Goal: Communication & Community: Answer question/provide support

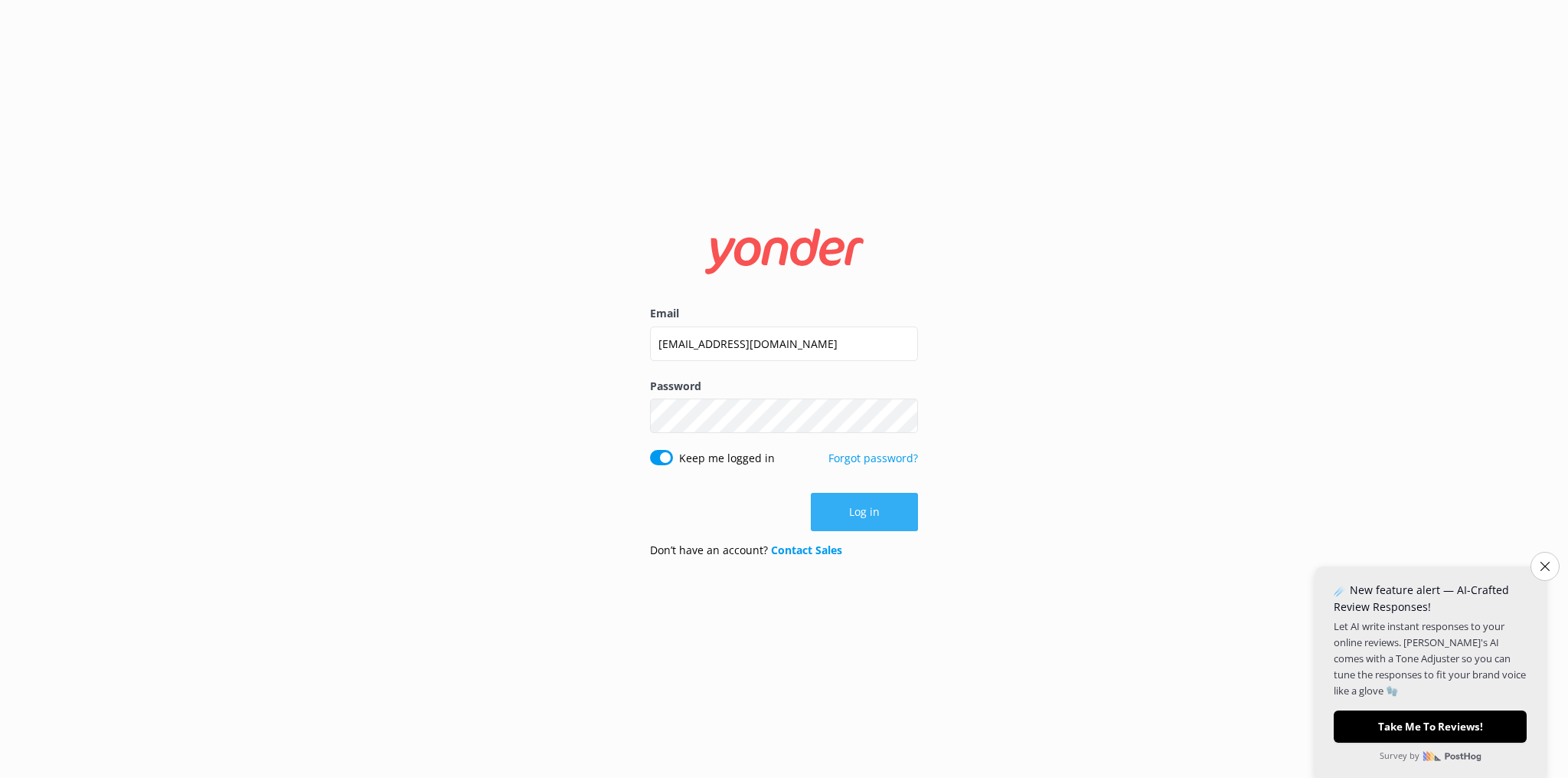
click at [869, 518] on button "Log in" at bounding box center [864, 511] width 108 height 38
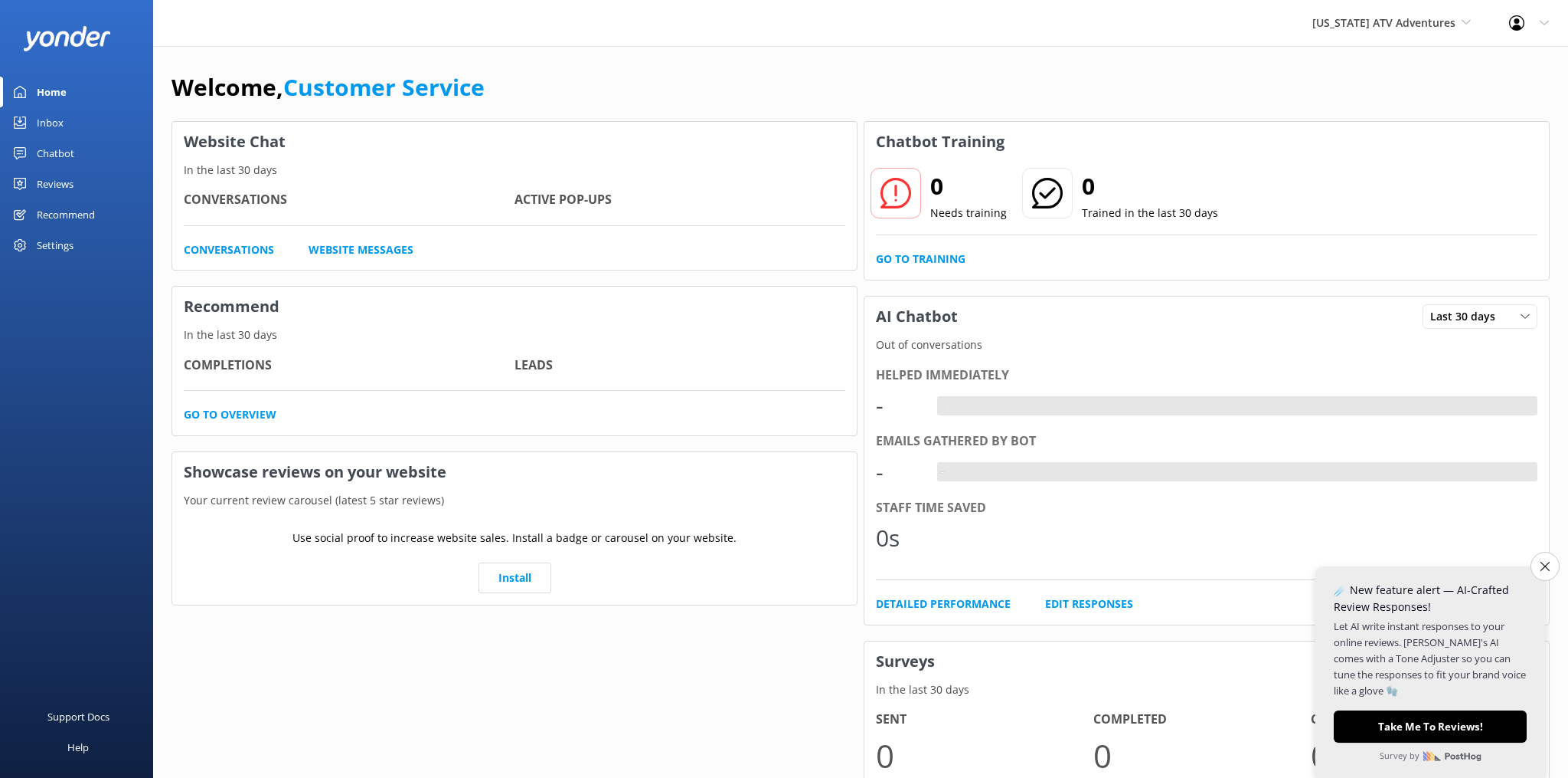
scroll to position [1, 0]
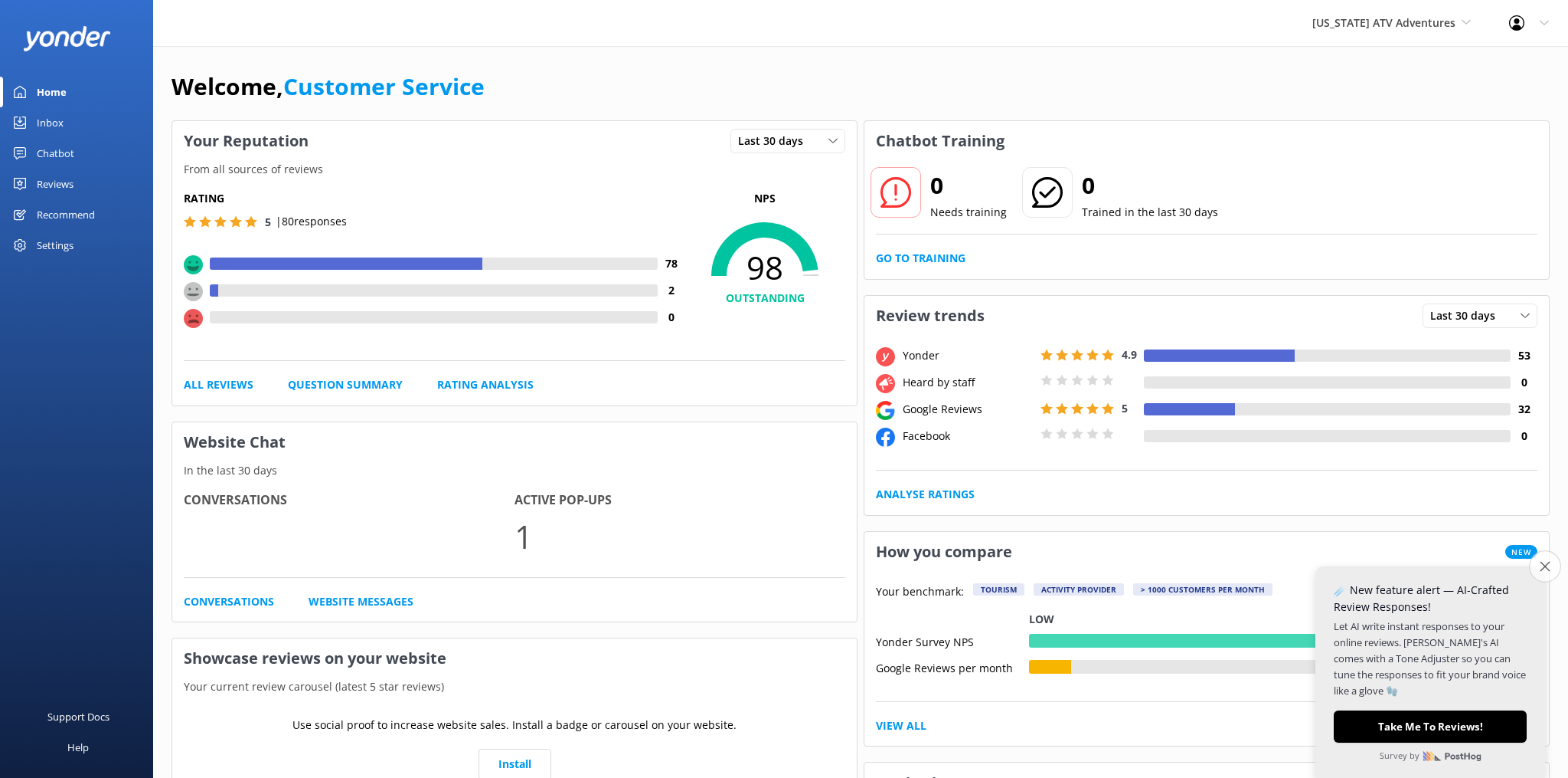
click at [1546, 568] on icon "Close survey" at bounding box center [1545, 566] width 10 height 10
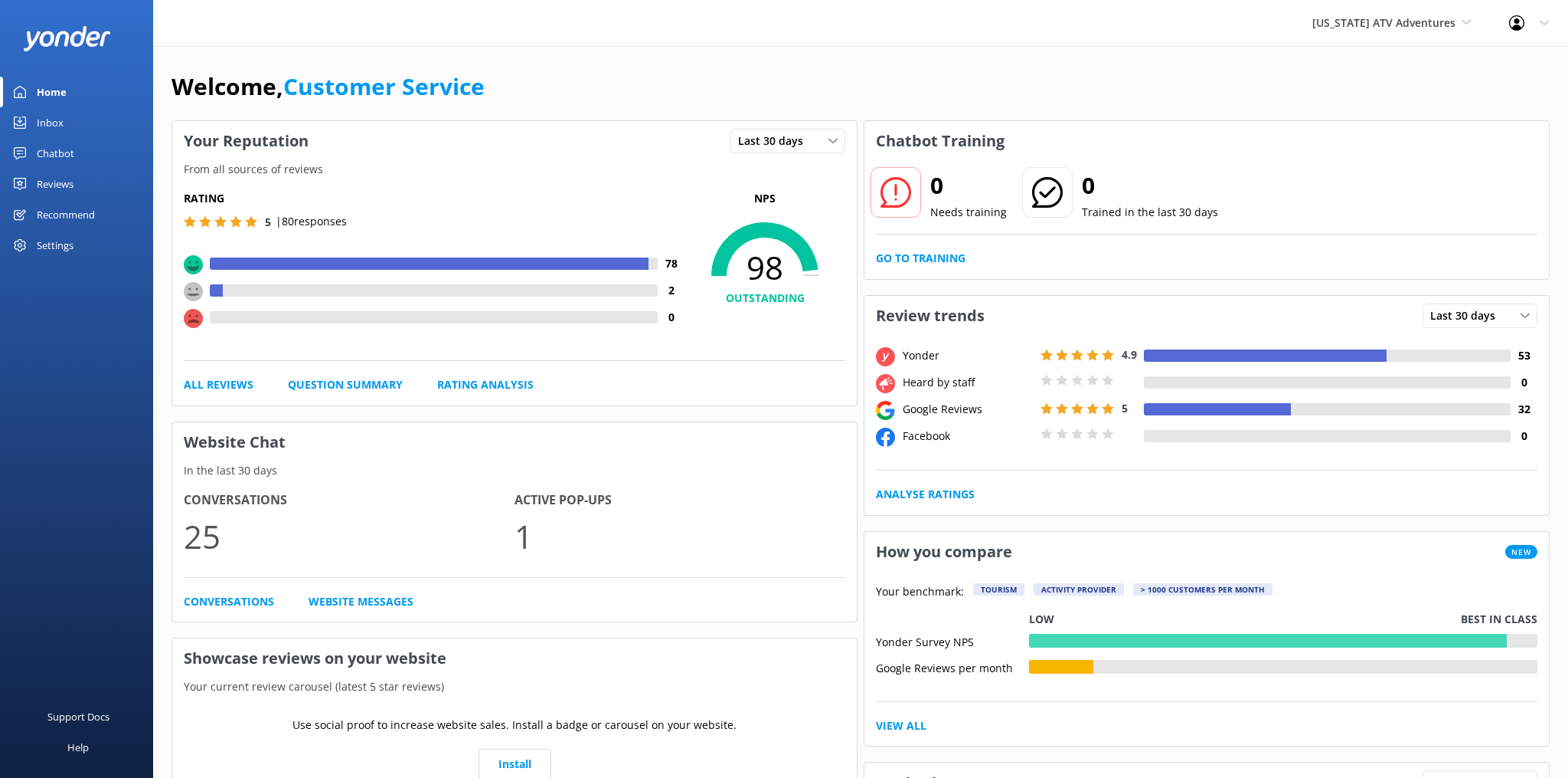
click at [51, 120] on div "Inbox" at bounding box center [50, 123] width 27 height 31
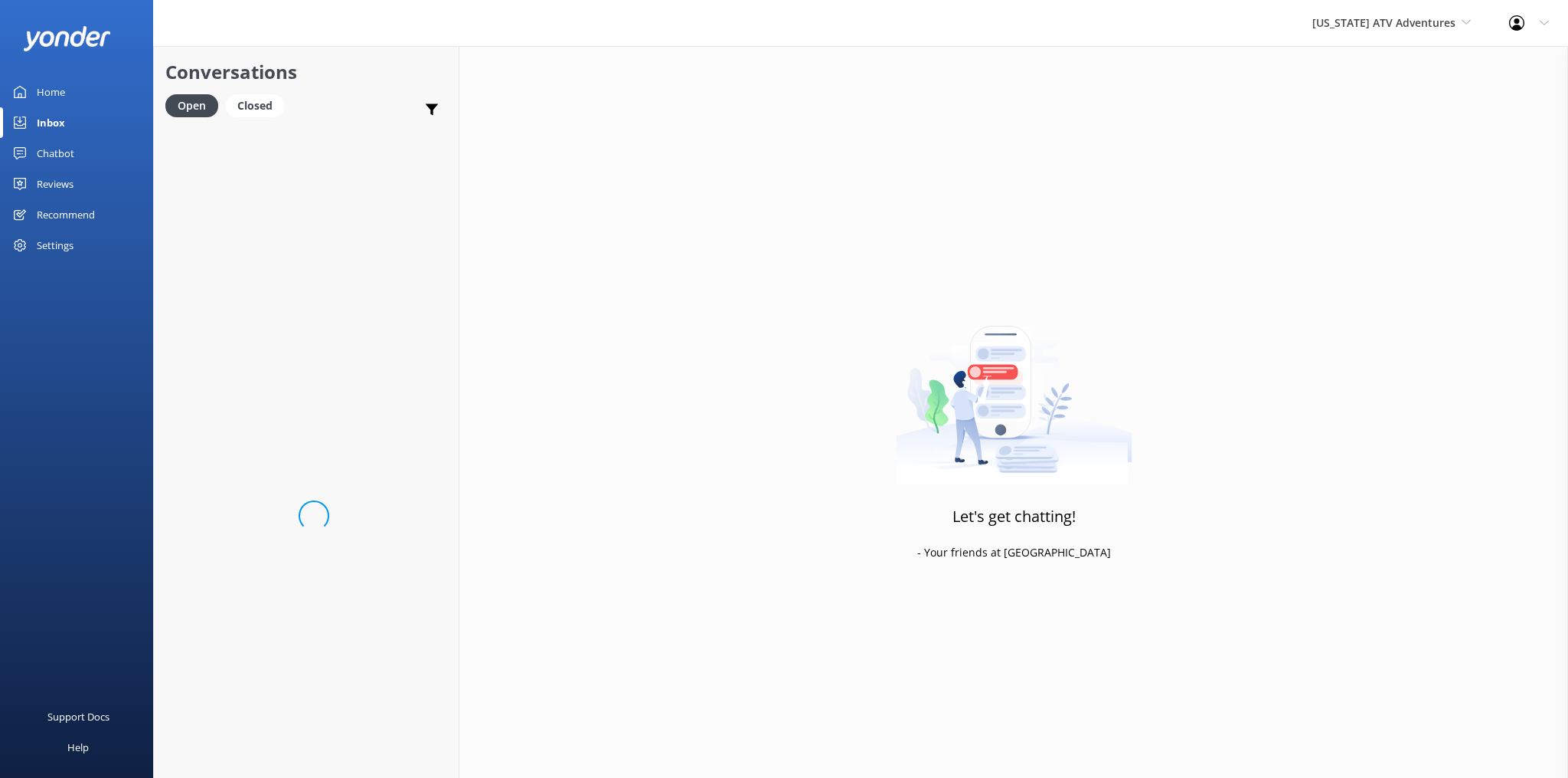
scroll to position [0, 0]
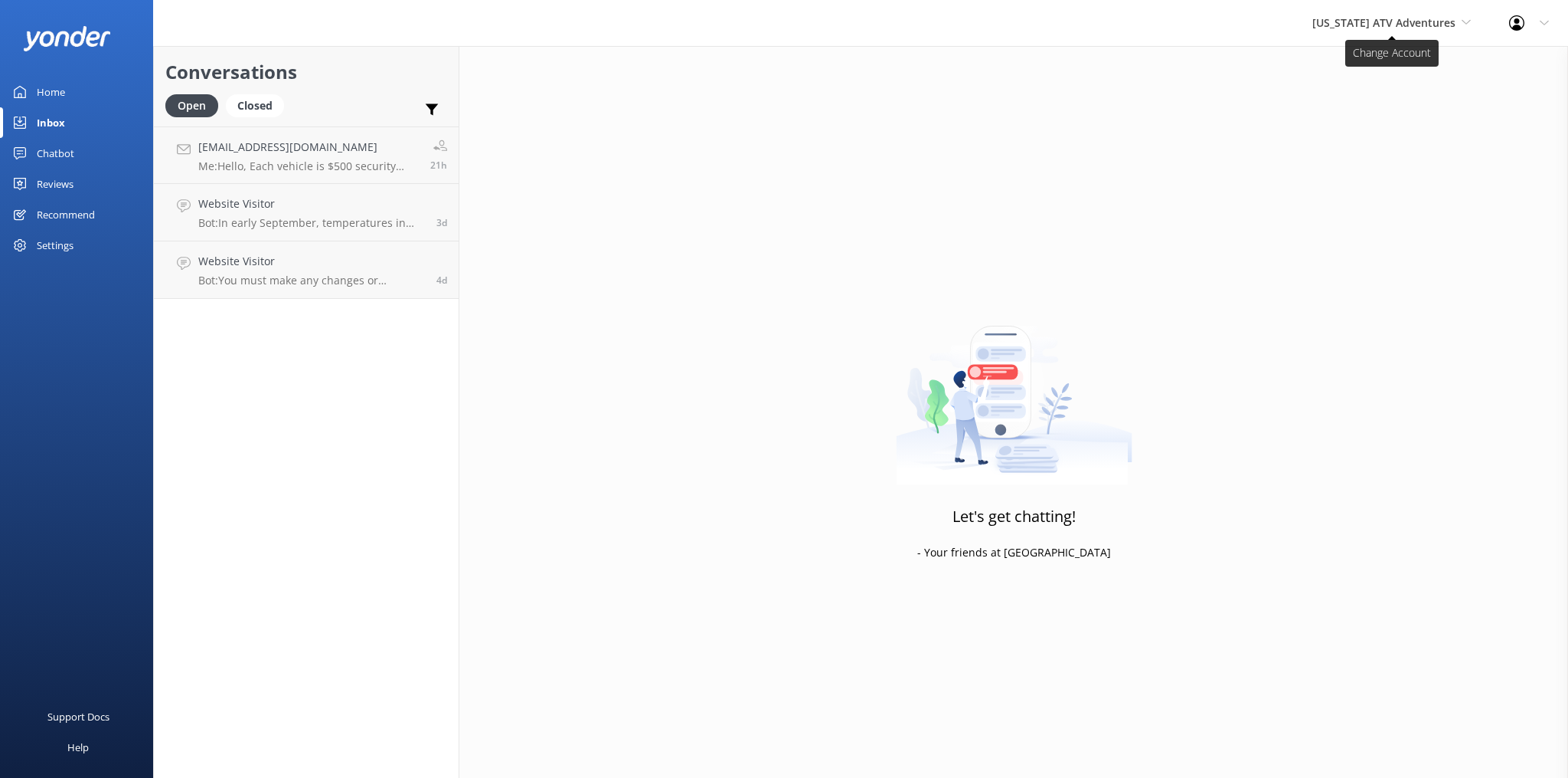
click at [1407, 23] on span "[US_STATE] ATV Adventures" at bounding box center [1385, 22] width 144 height 15
click at [958, 137] on div "Let's get chatting! - Your friends at [GEOGRAPHIC_DATA]" at bounding box center [1014, 435] width 1109 height 778
click at [46, 189] on div "Reviews" at bounding box center [55, 184] width 37 height 31
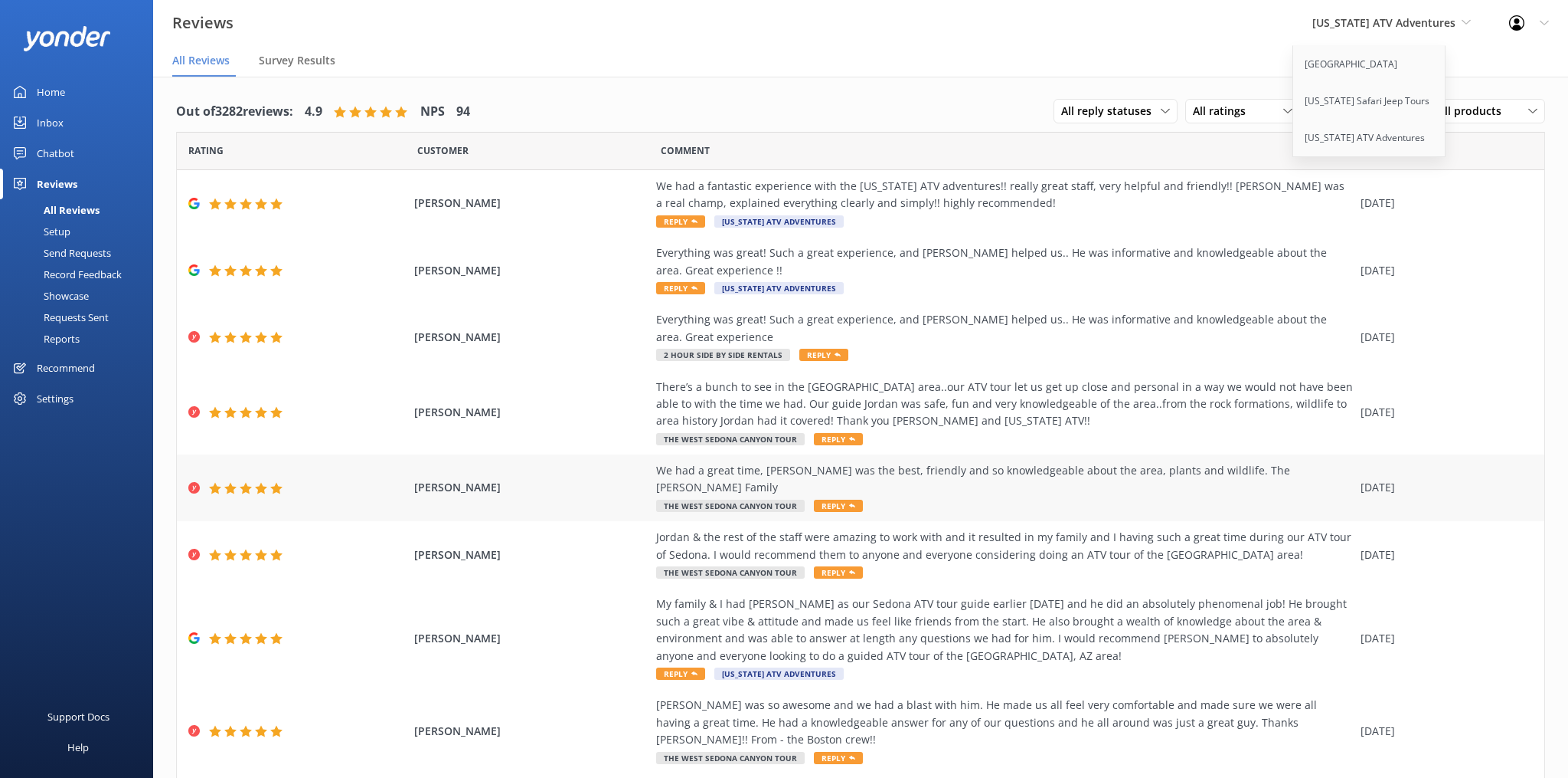
scroll to position [94, 0]
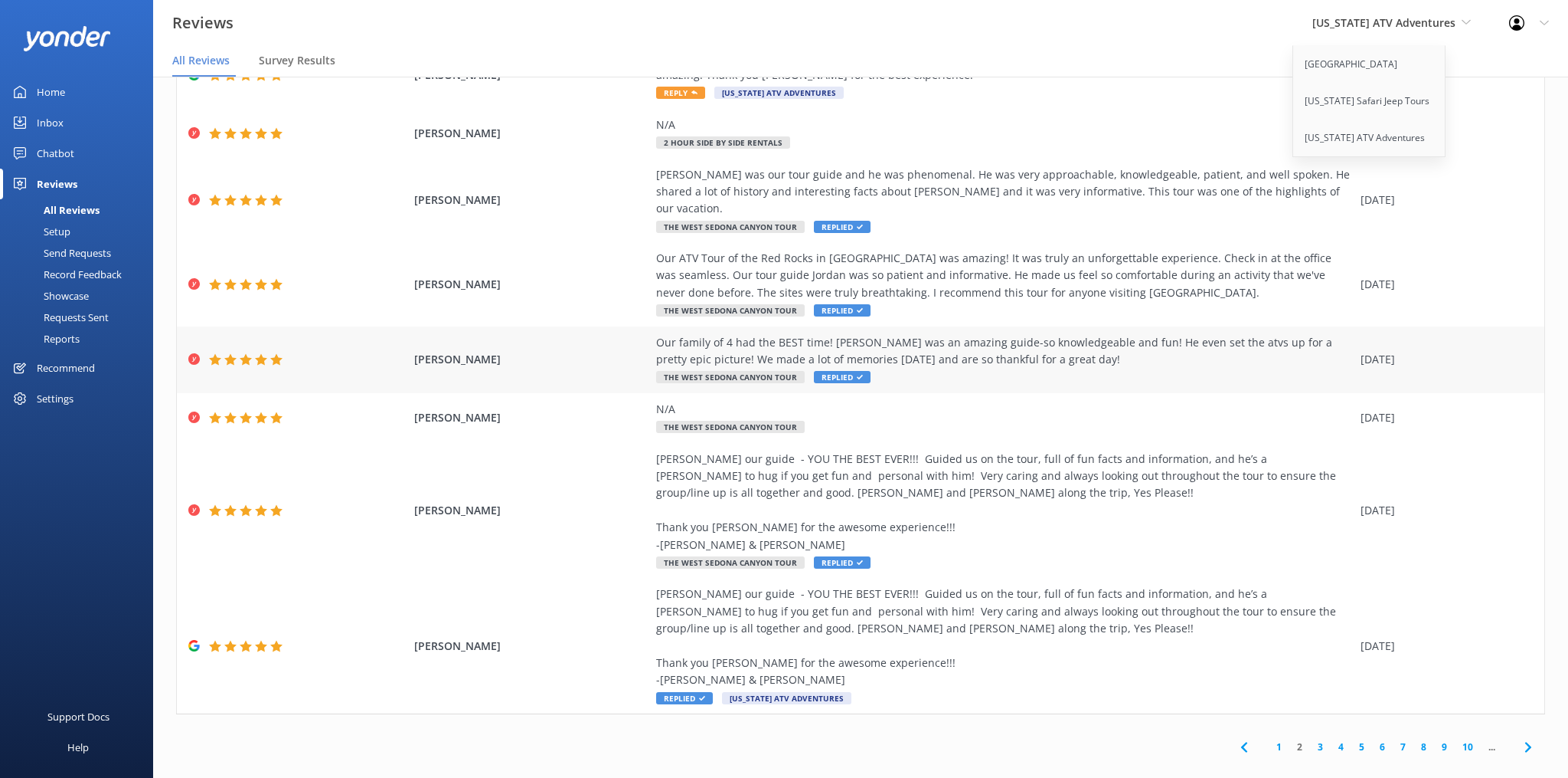
scroll to position [0, 0]
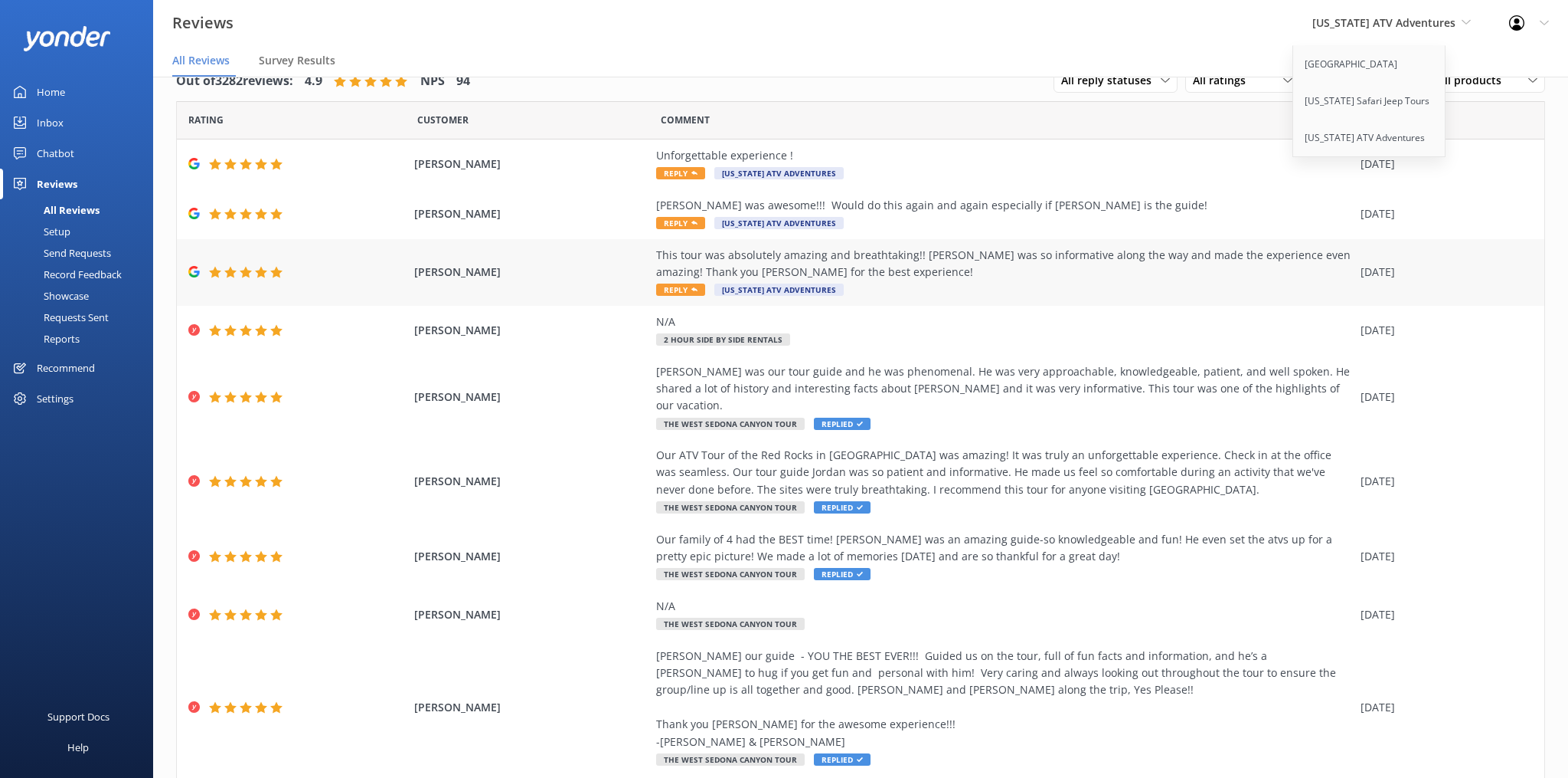
click at [670, 290] on span "Reply" at bounding box center [681, 289] width 49 height 13
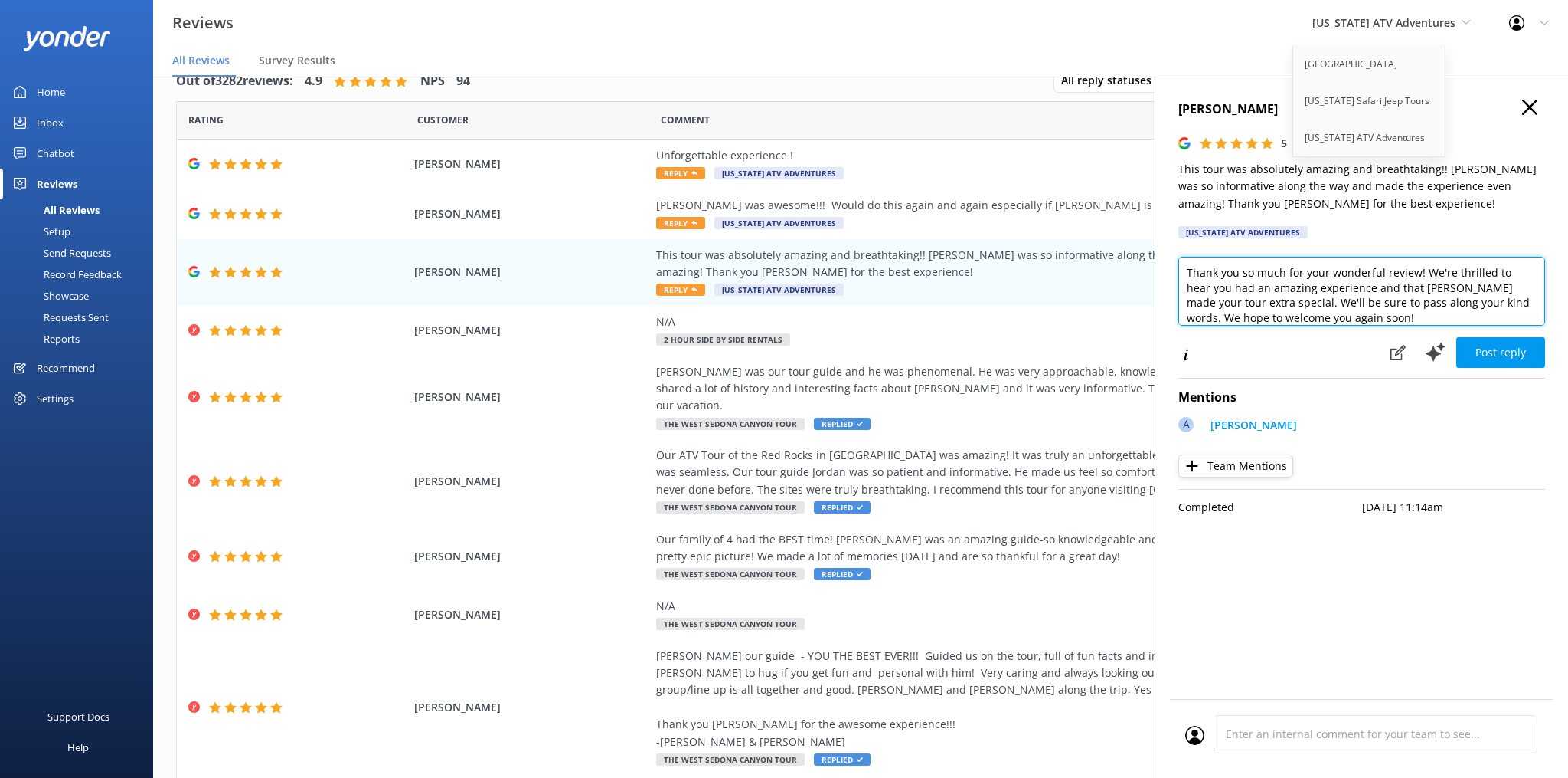
click at [1324, 322] on textarea "Thank you so much for your wonderful review! We're thrilled to hear you had an …" at bounding box center [1361, 291] width 367 height 69
click at [1363, 317] on textarea "Thank you so much for your wonderful review! We're thrilled to hear you had an …" at bounding box center [1361, 291] width 367 height 69
drag, startPoint x: 1400, startPoint y: 317, endPoint x: 1312, endPoint y: 326, distance: 88.5
click at [1312, 326] on textarea "Thank you so much for your wonderful review! We're thrilled to hear you had an …" at bounding box center [1361, 291] width 367 height 69
type textarea "Thank you so much for your wonderful review! We're thrilled to hear you had an …"
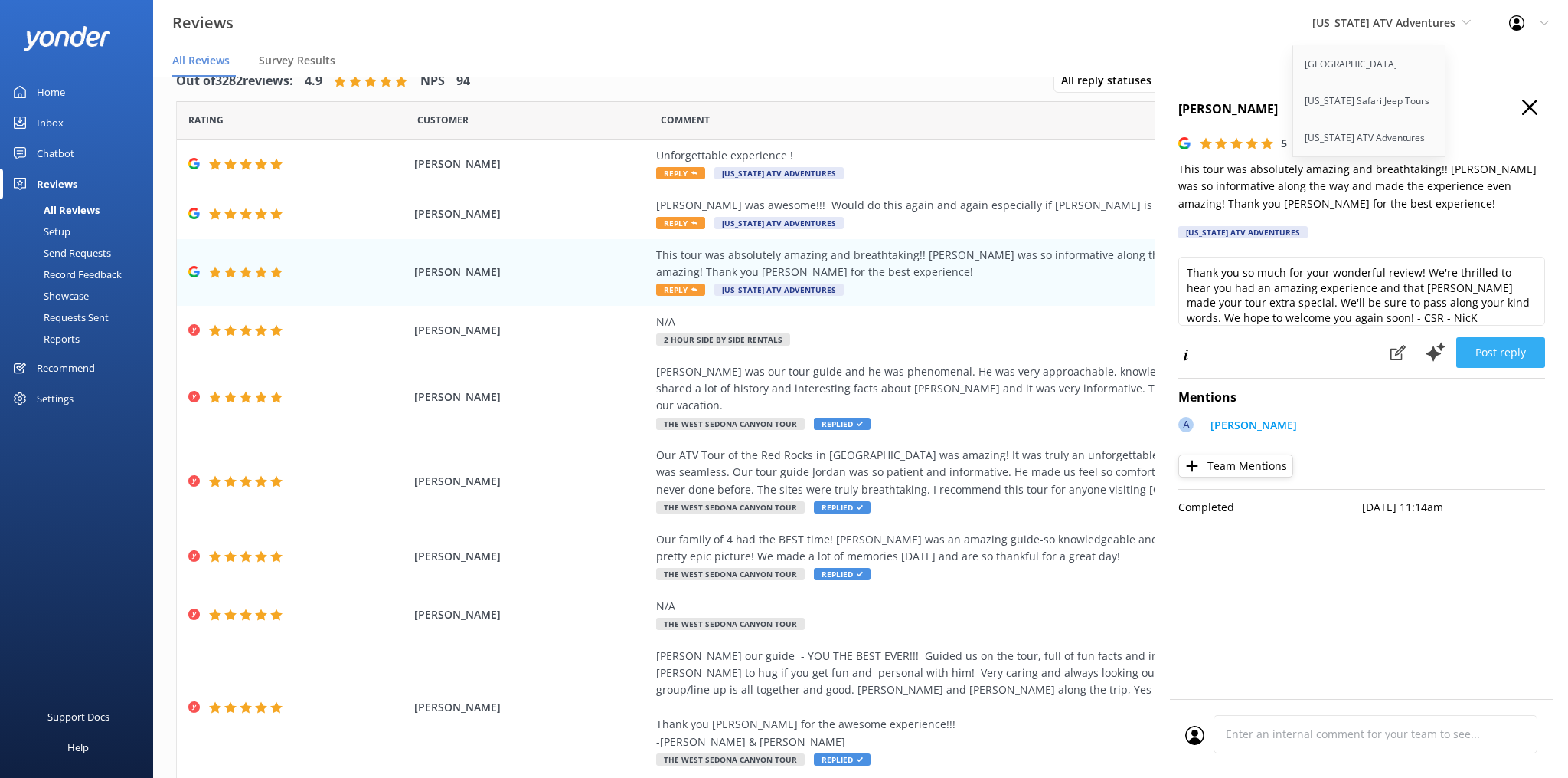
click at [1544, 355] on button "Post reply" at bounding box center [1501, 352] width 89 height 31
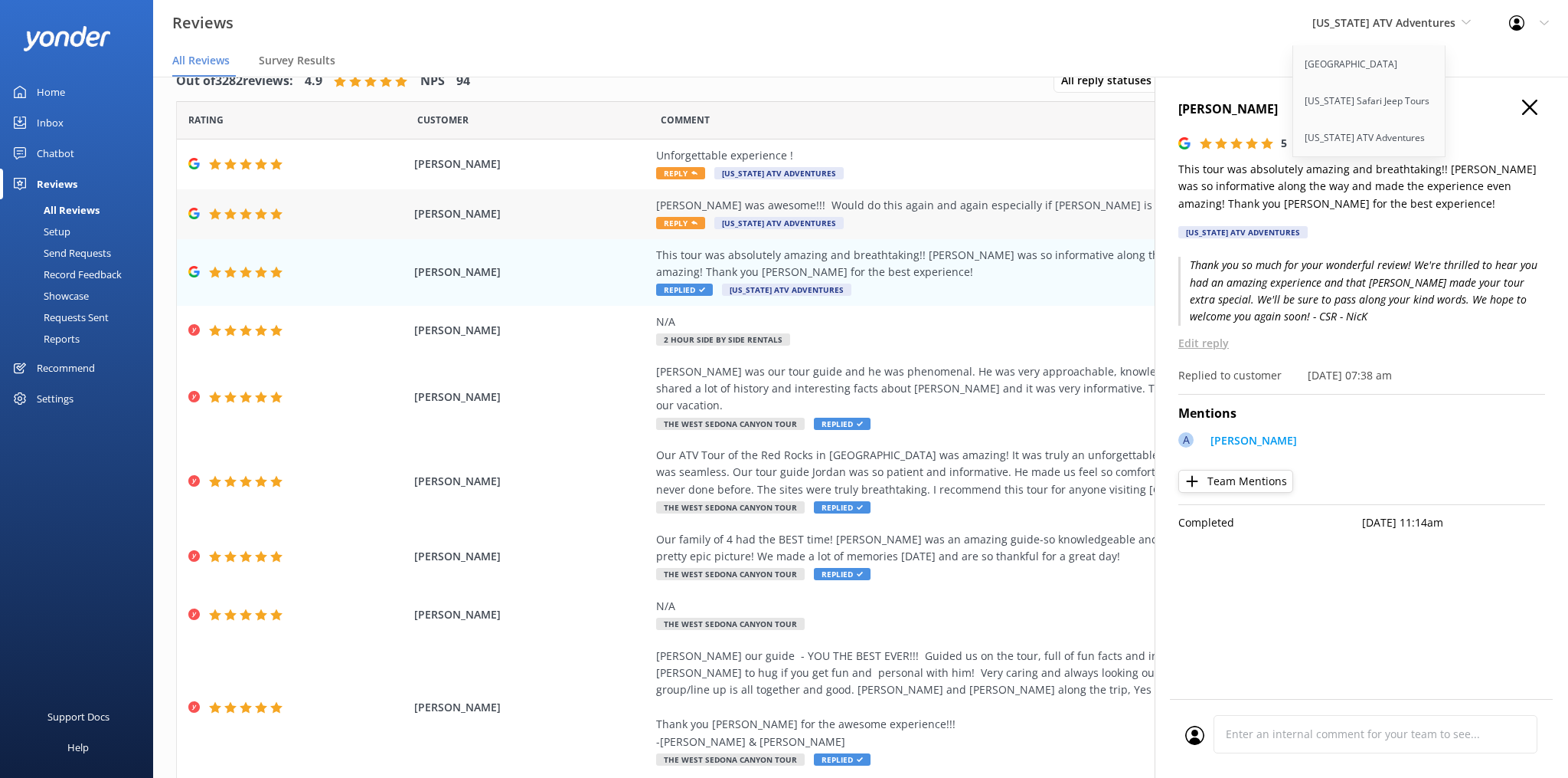
click at [702, 224] on span "Reply" at bounding box center [681, 222] width 49 height 13
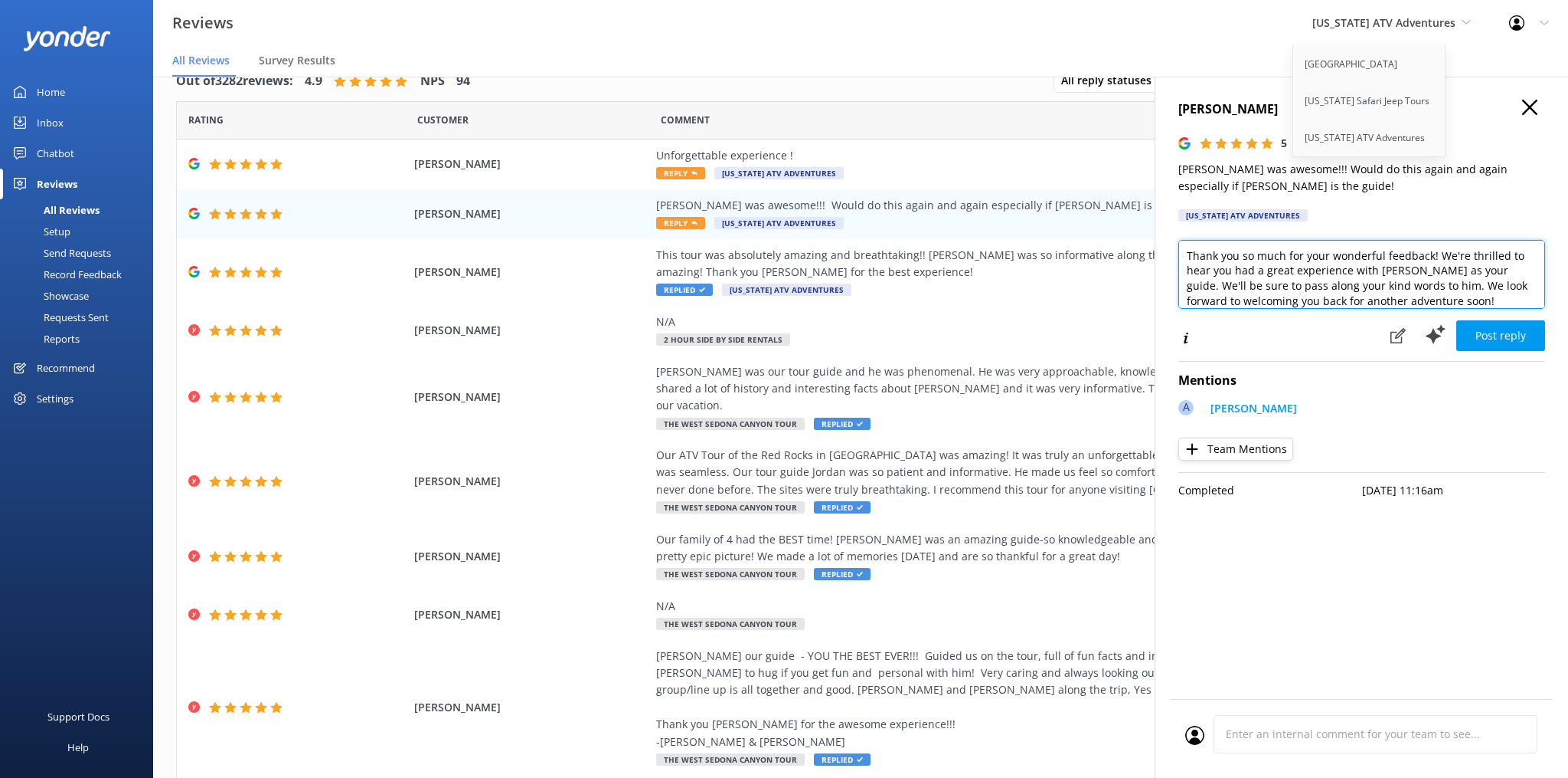
click at [1323, 285] on textarea "Thank you so much for your wonderful feedback! We're thrilled to hear you had a…" at bounding box center [1361, 274] width 367 height 69
click at [1488, 301] on textarea "Thank you so much for your wonderful feedback! We're thrilled to hear you had a…" at bounding box center [1361, 274] width 367 height 69
paste textarea "- CSR - NicK"
type textarea "Thank you so much for your wonderful feedback! We're thrilled to hear you had a…"
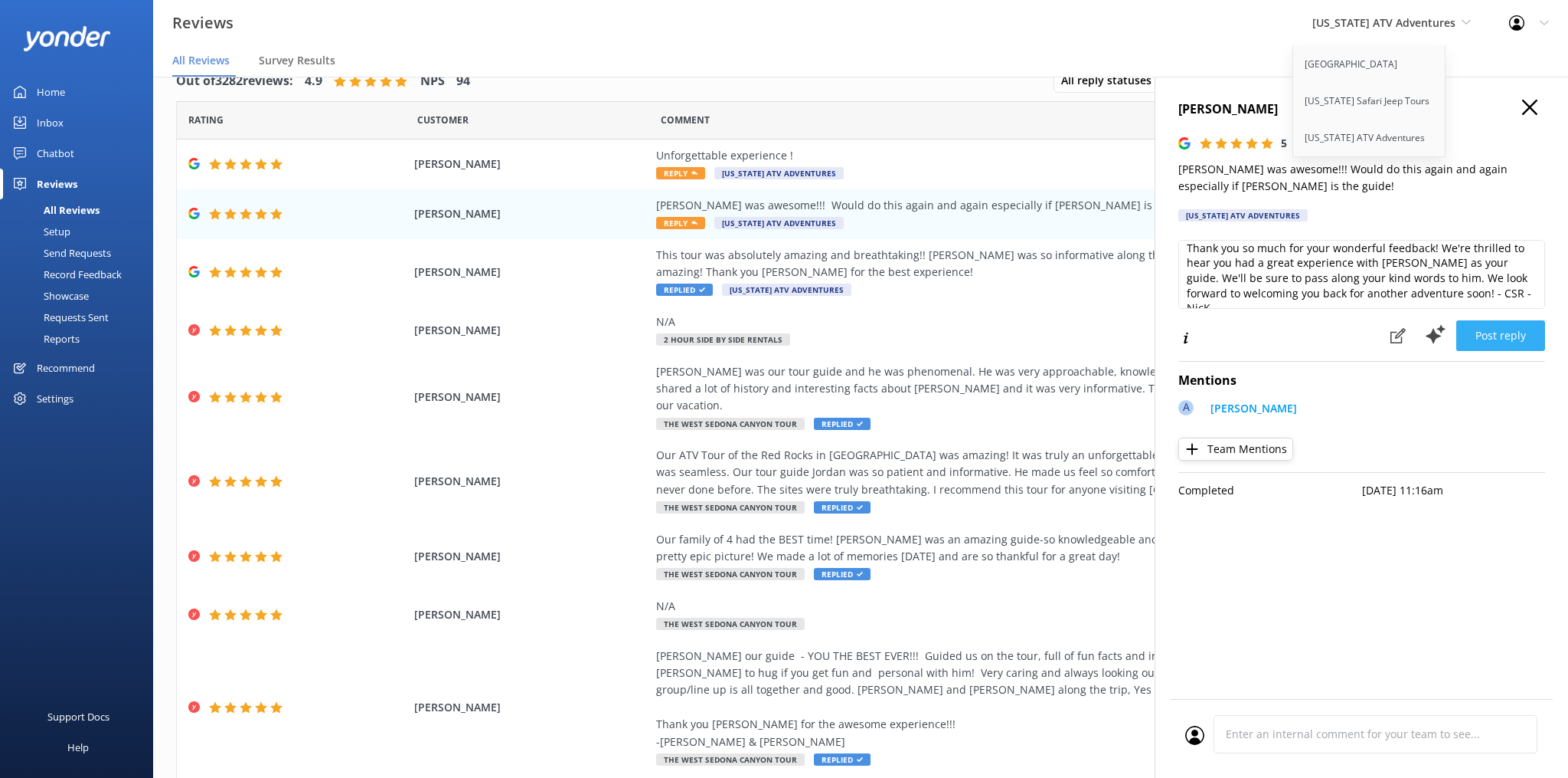
click at [1495, 330] on button "Post reply" at bounding box center [1501, 336] width 89 height 31
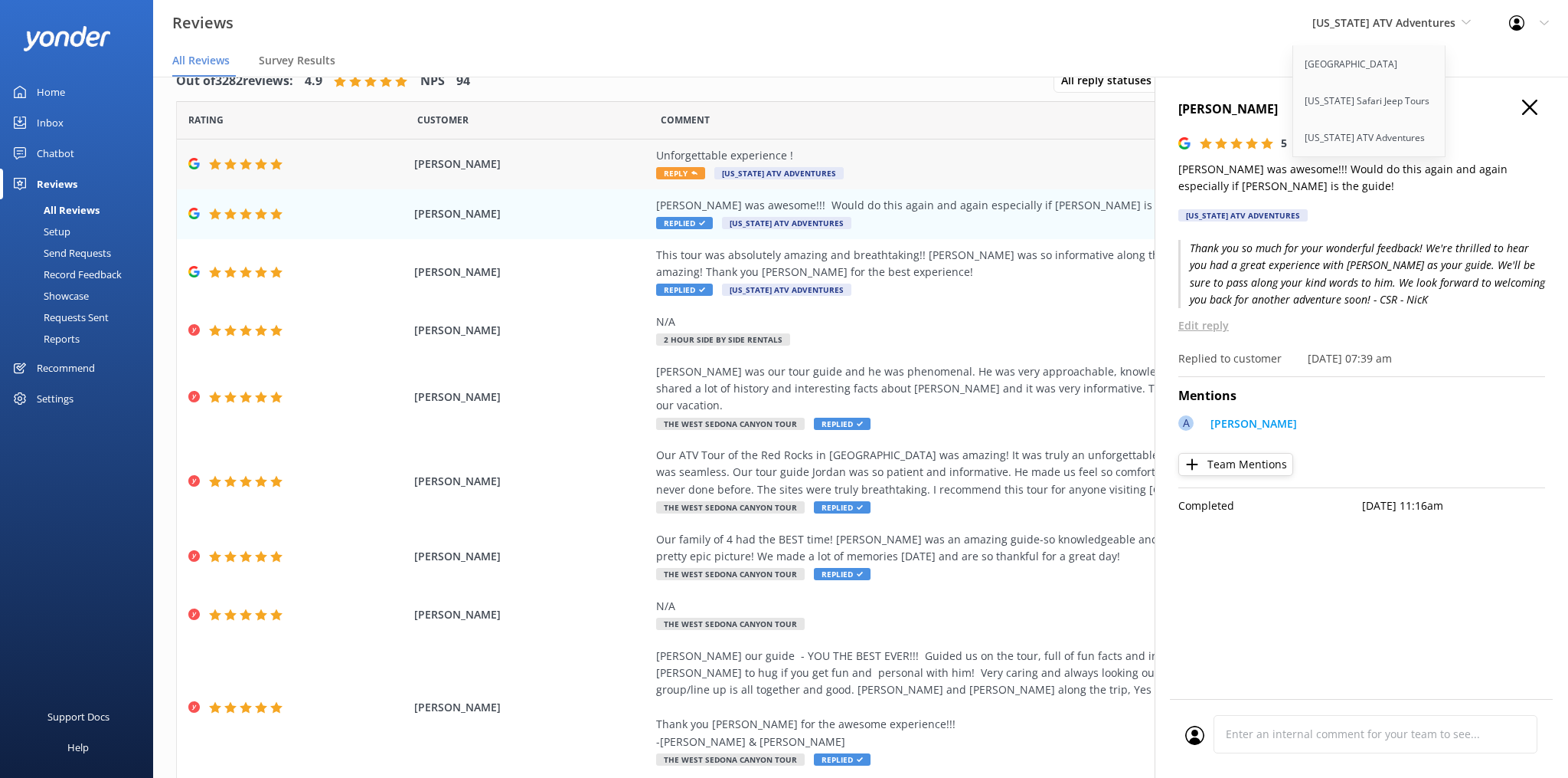
scroll to position [27, 0]
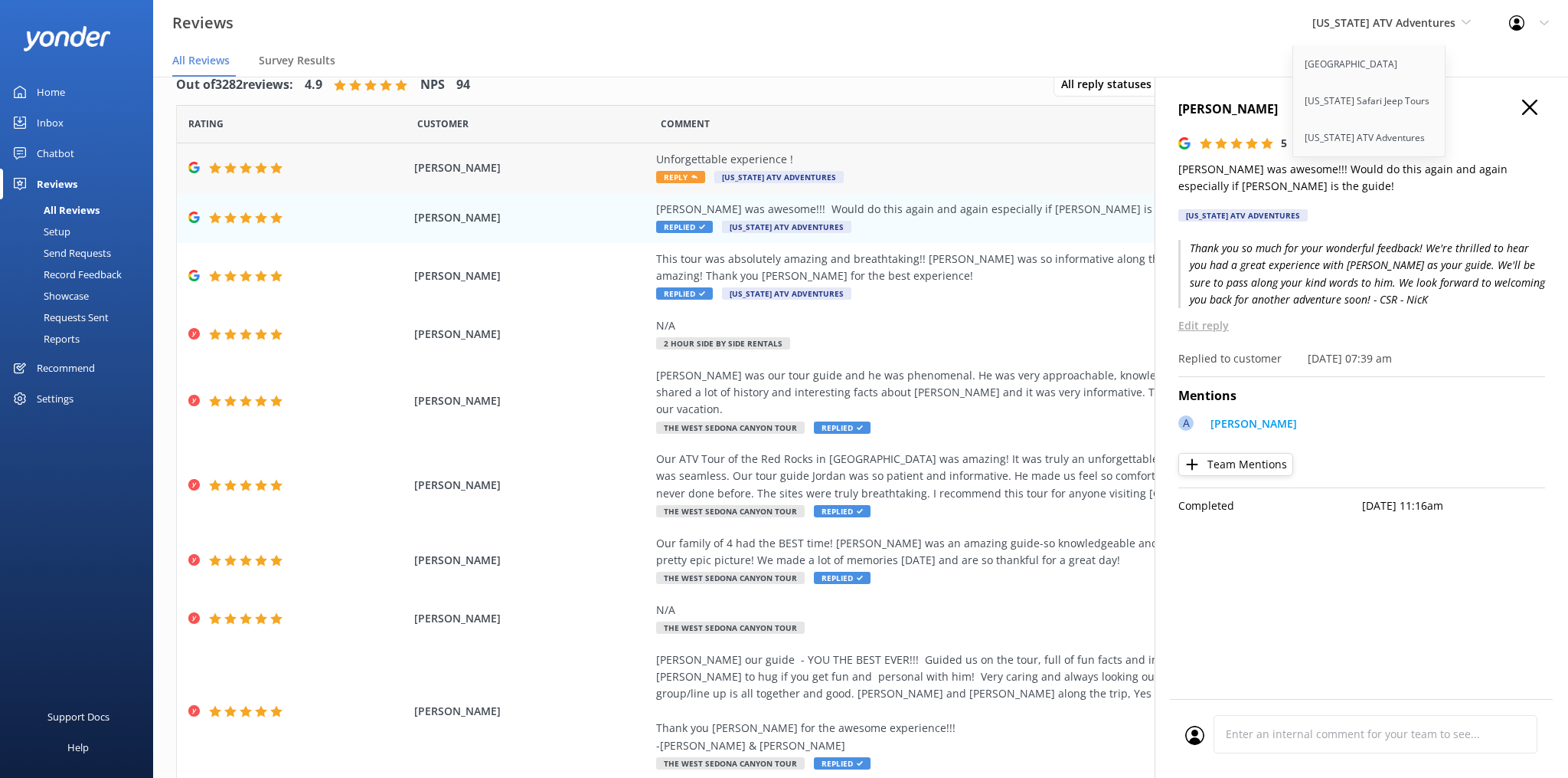
click at [681, 176] on span "Reply" at bounding box center [681, 177] width 49 height 13
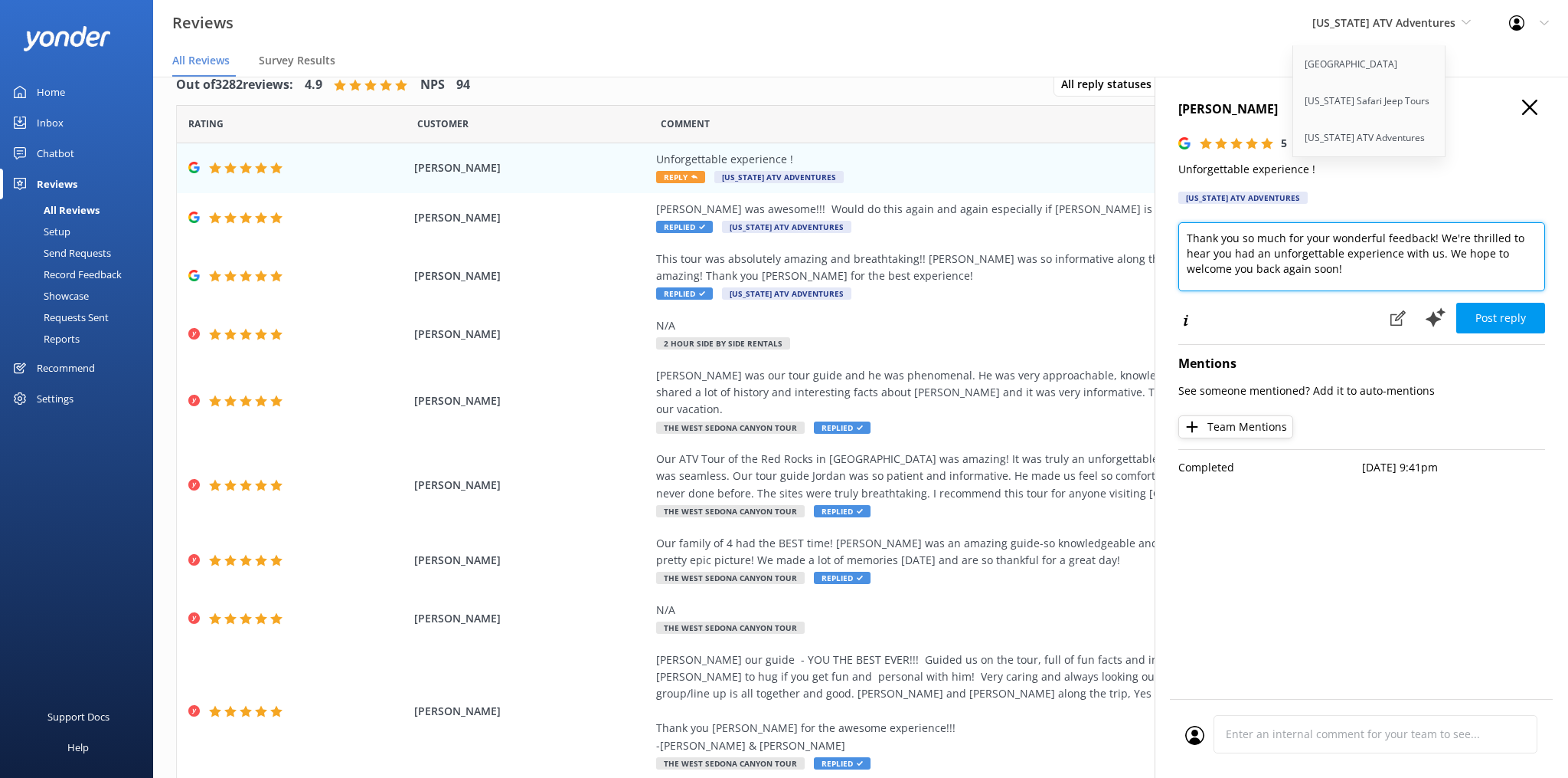
click at [1404, 282] on textarea "Thank you so much for your wonderful feedback! We're thrilled to hear you had a…" at bounding box center [1361, 256] width 367 height 69
paste textarea "- CSR - NicK"
type textarea "Thank you so much for your wonderful feedback! We're thrilled to hear you had a…"
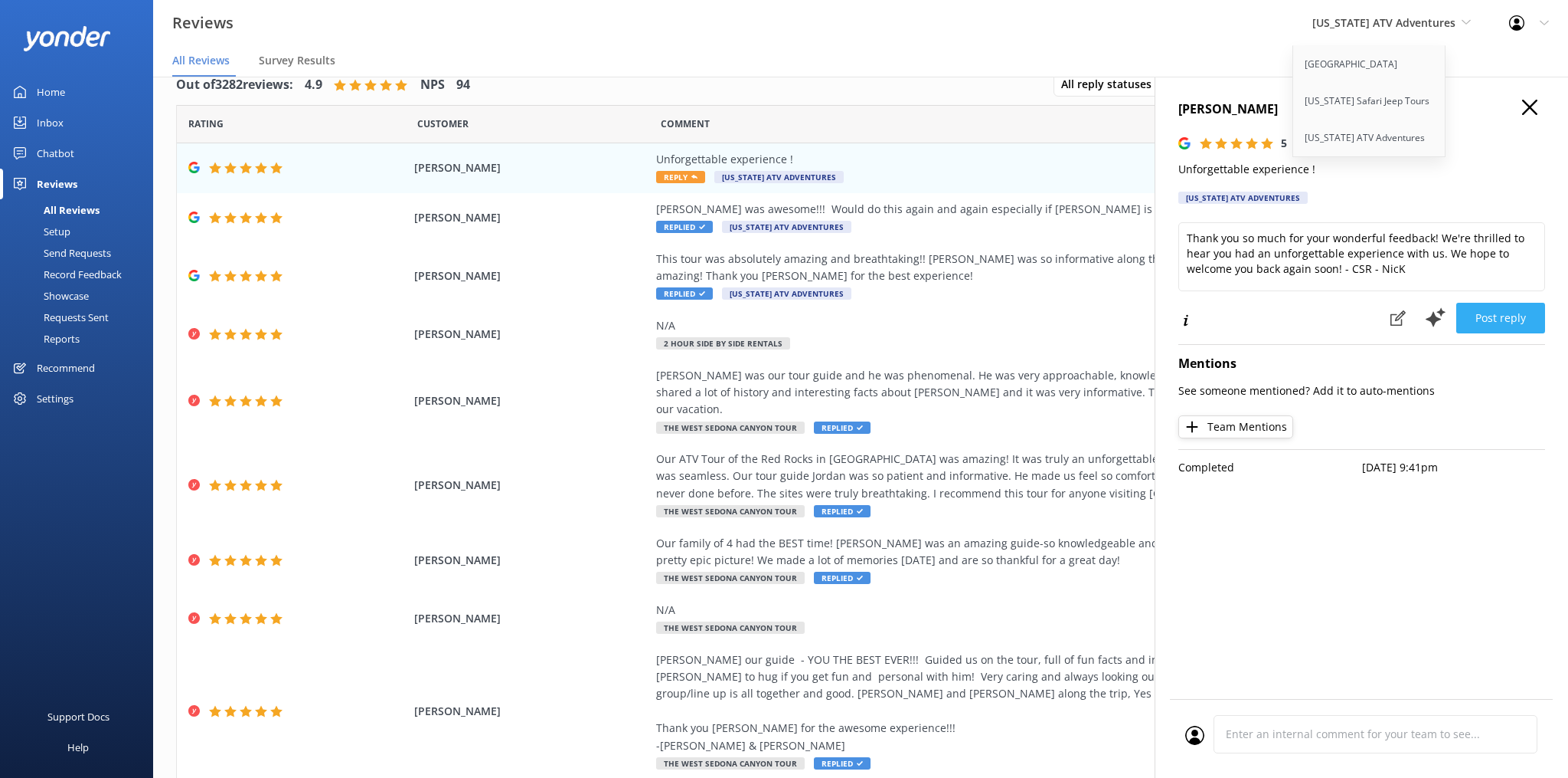
click at [1533, 311] on button "Post reply" at bounding box center [1501, 318] width 89 height 31
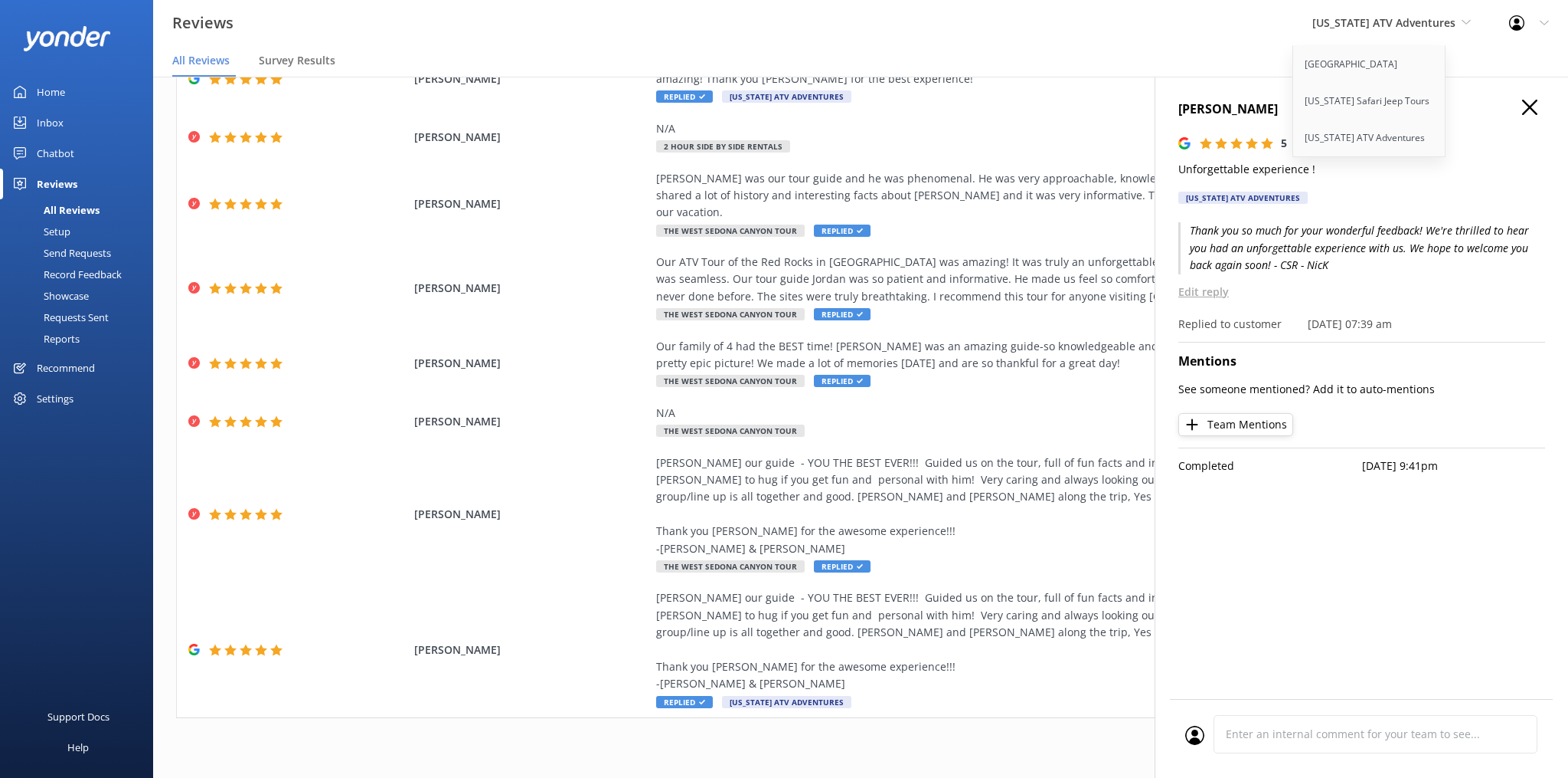
scroll to position [20, 0]
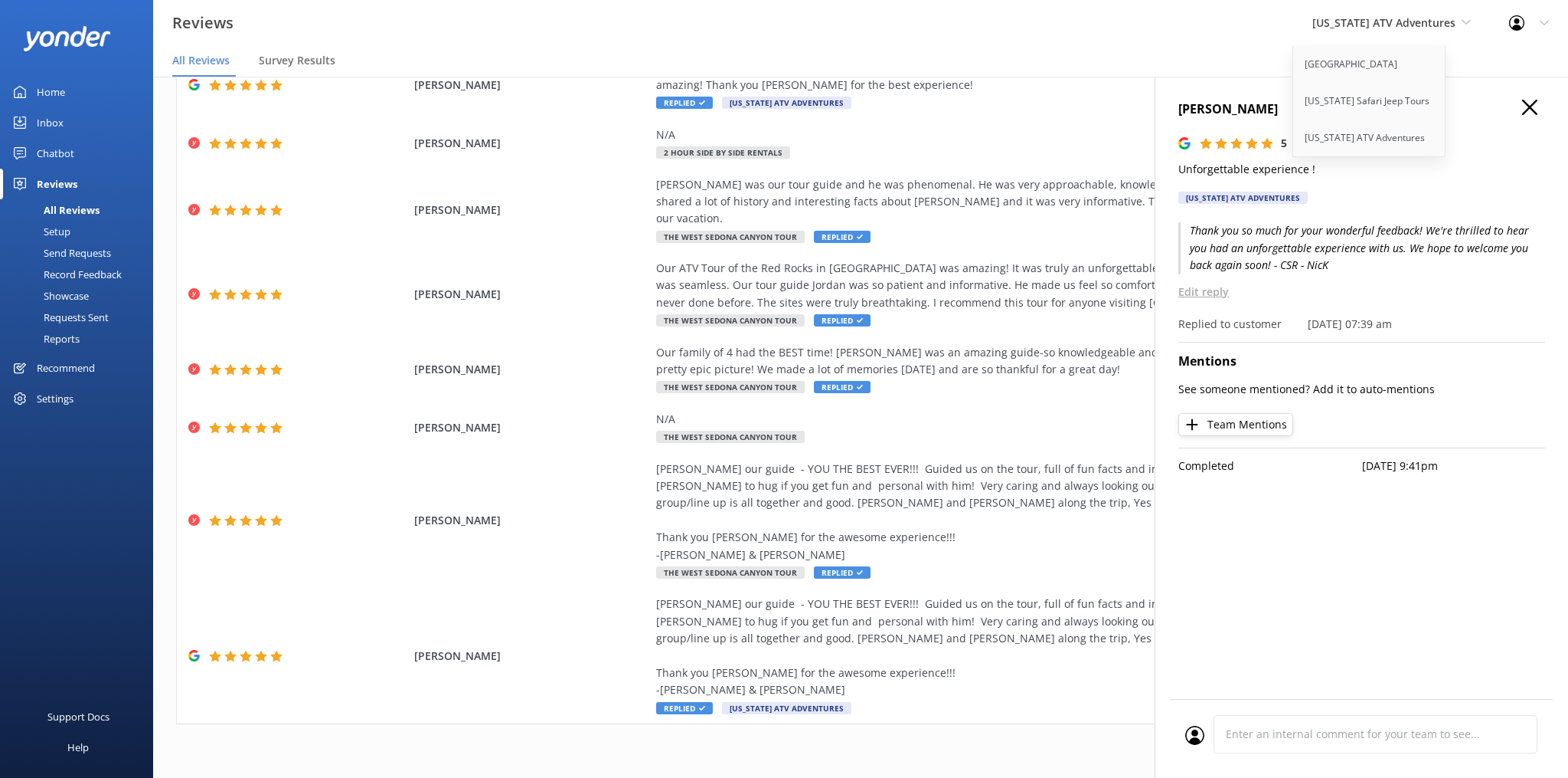
click at [1539, 111] on h4 "[PERSON_NAME]" at bounding box center [1361, 110] width 367 height 20
click at [1414, 14] on div "[US_STATE] ATV Adventures Sedona Off-Road Center [US_STATE] Safari Jeep Tours […" at bounding box center [1392, 22] width 197 height 46
click at [1537, 112] on icon "button" at bounding box center [1530, 108] width 16 height 16
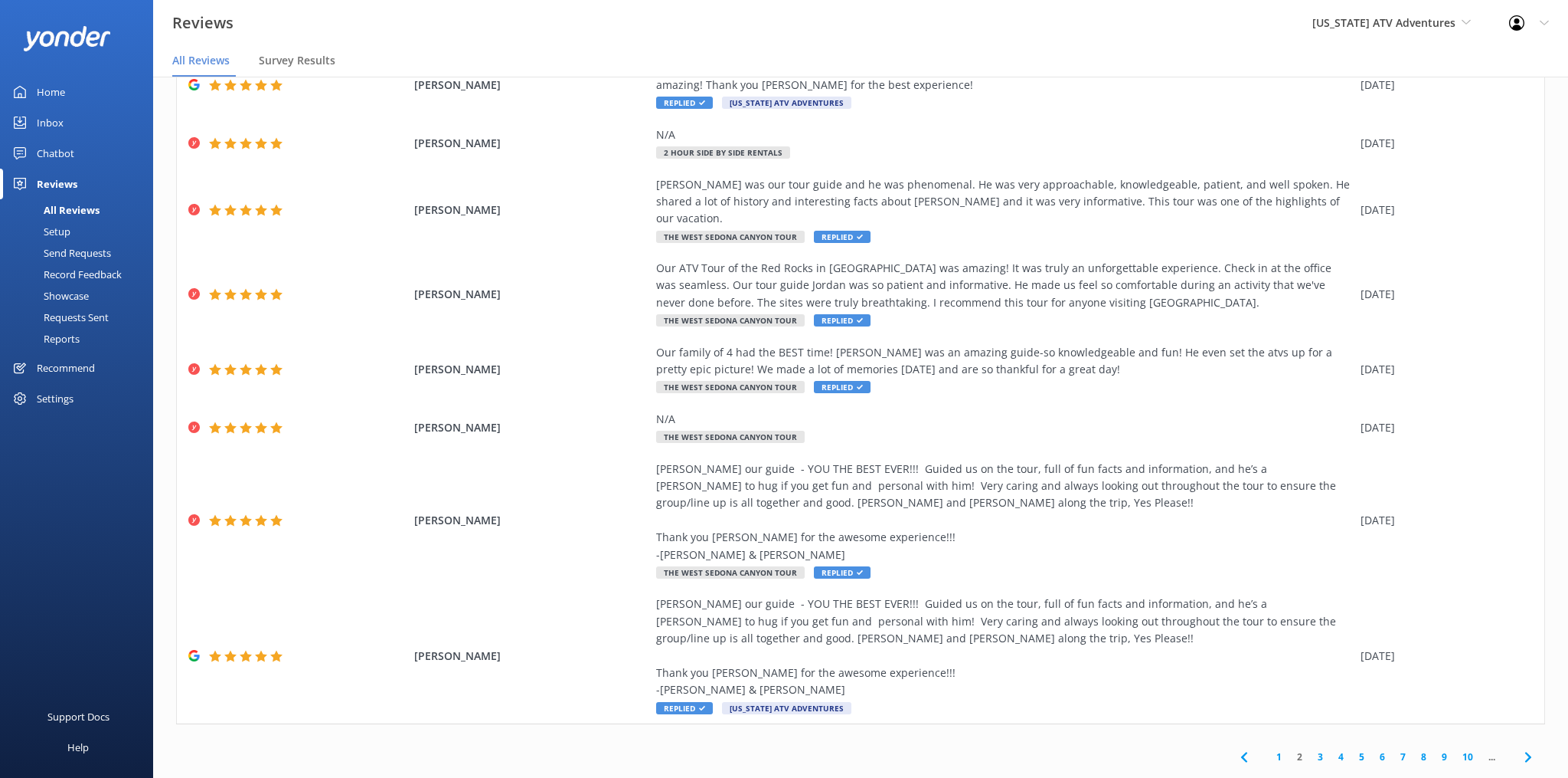
click at [1243, 752] on use at bounding box center [1243, 757] width 6 height 10
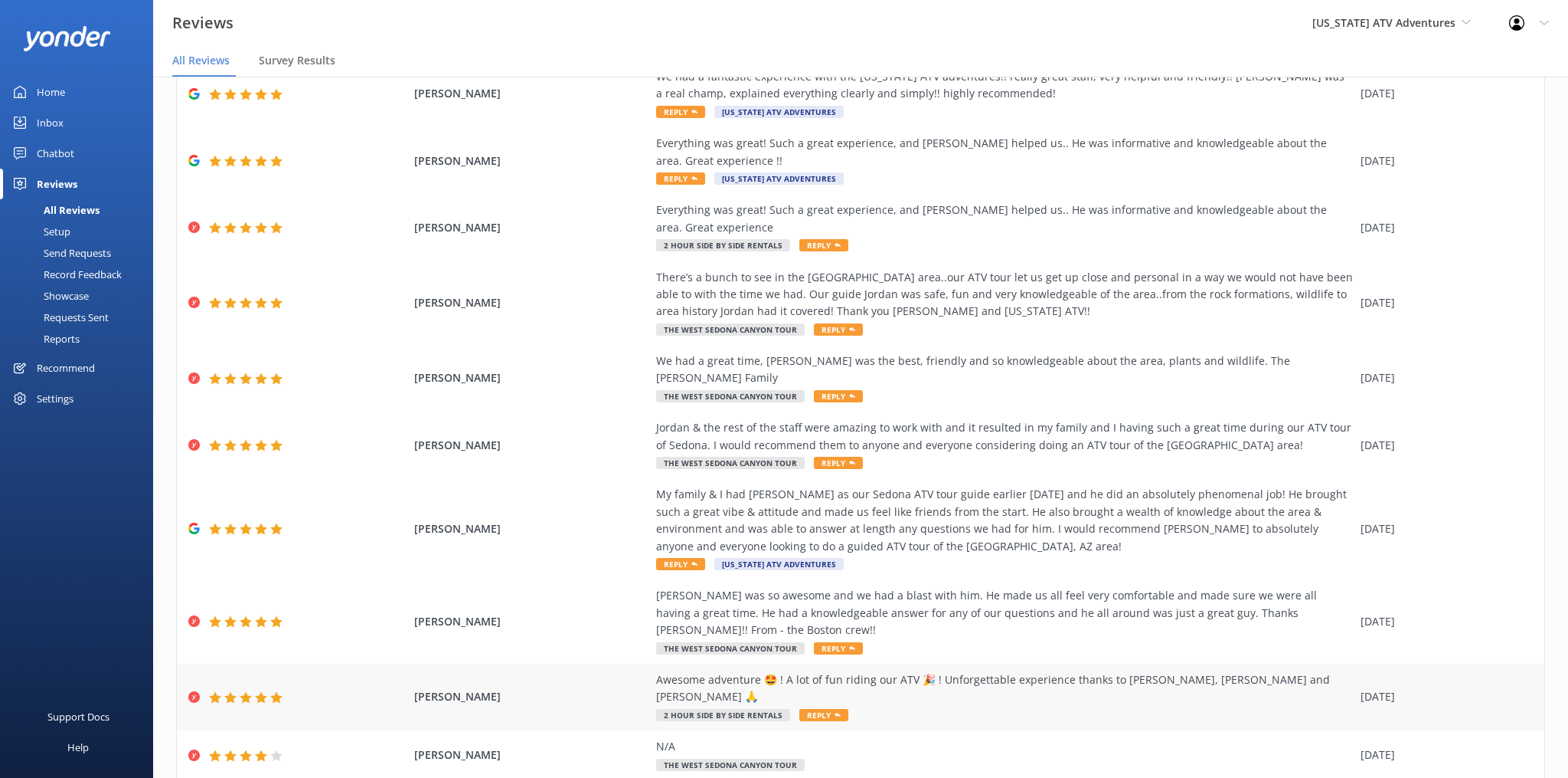
scroll to position [91, 0]
click at [836, 709] on icon at bounding box center [838, 712] width 6 height 6
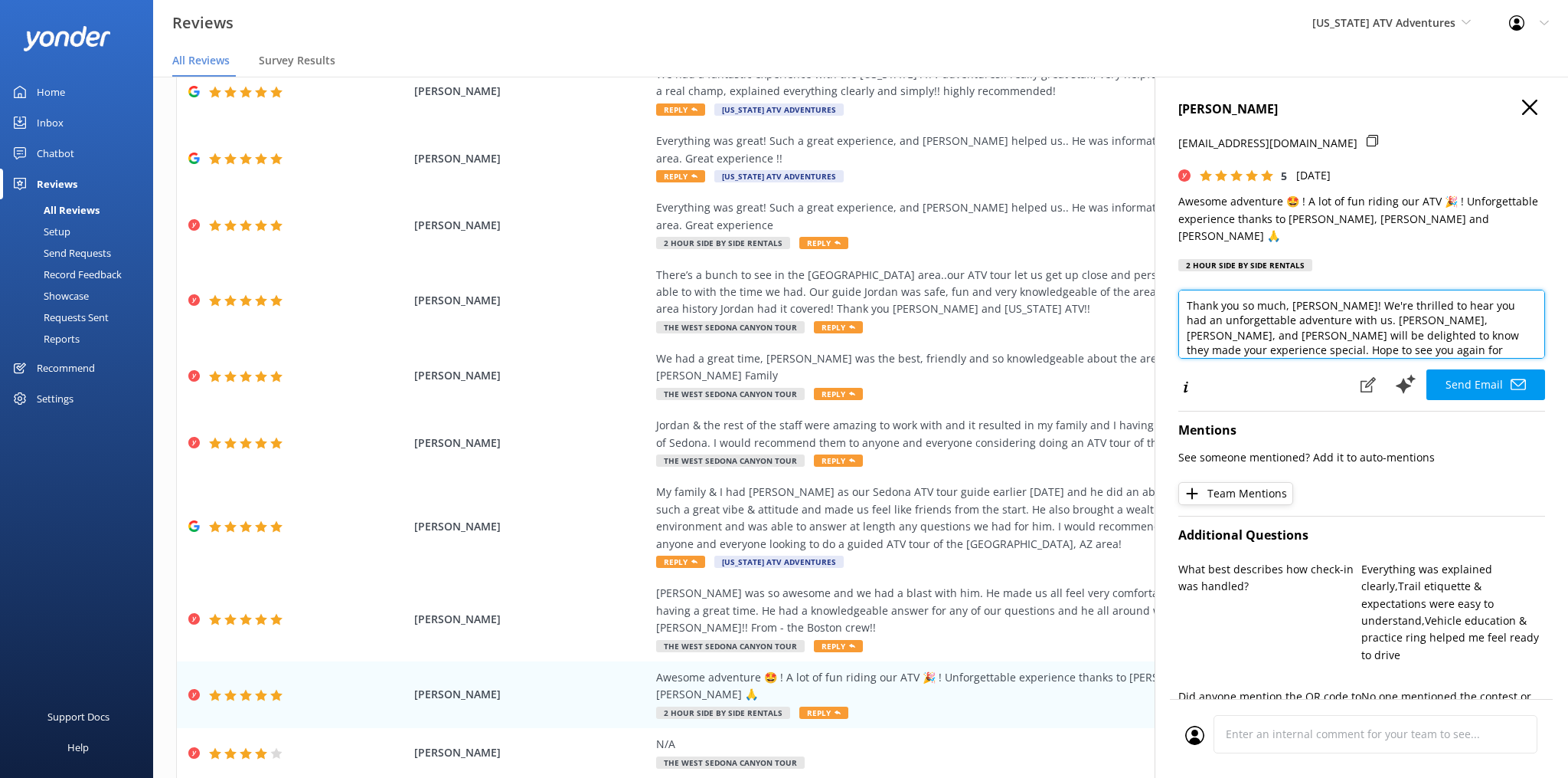
click at [1430, 340] on textarea "Thank you so much, [PERSON_NAME]! We're thrilled to hear you had an unforgettab…" at bounding box center [1361, 324] width 367 height 69
paste textarea "- CSR - NicK"
type textarea "Thank you so much, [PERSON_NAME]! We're thrilled to hear you had an unforgettab…"
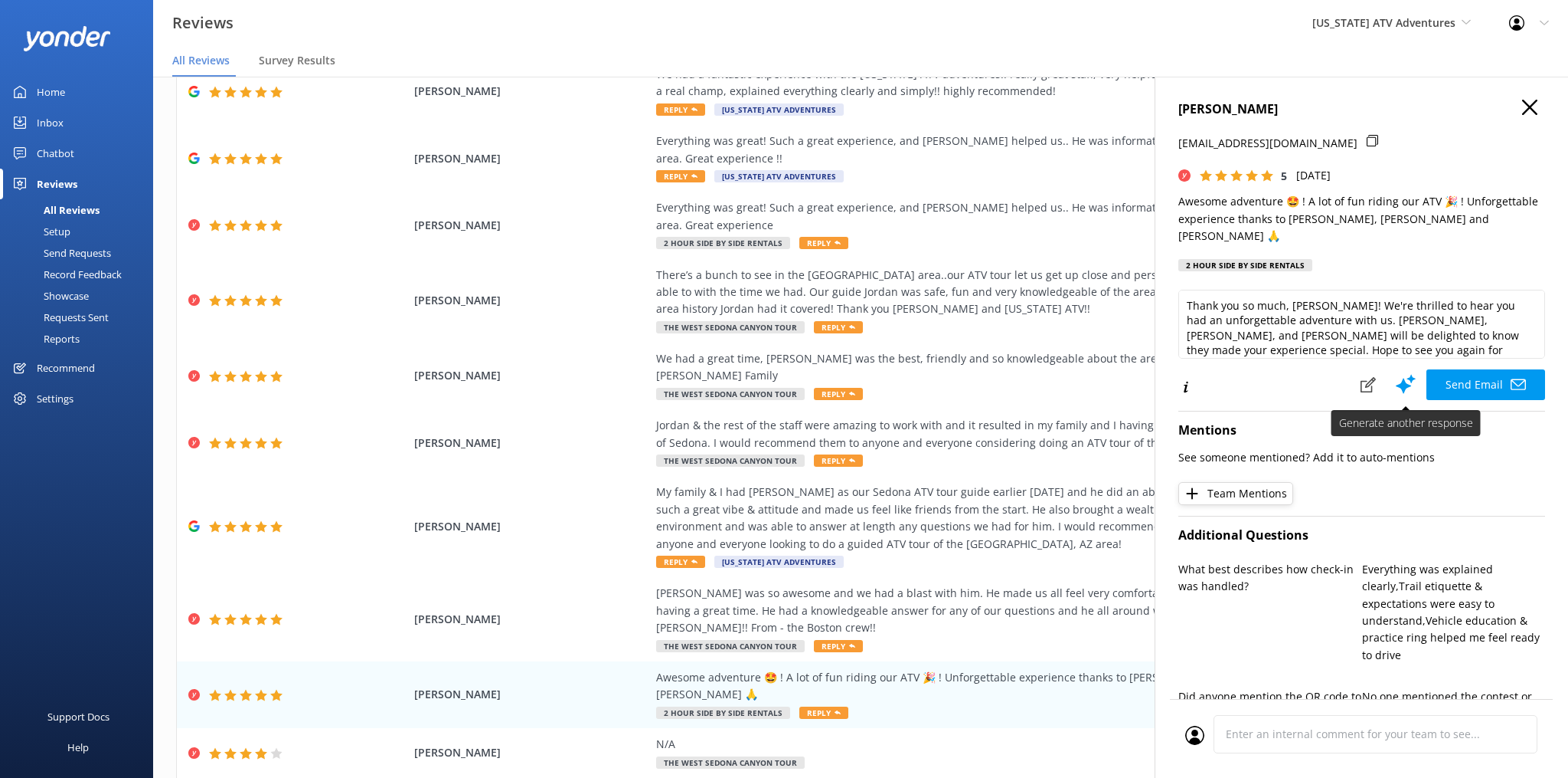
click at [1414, 374] on use at bounding box center [1406, 384] width 20 height 19
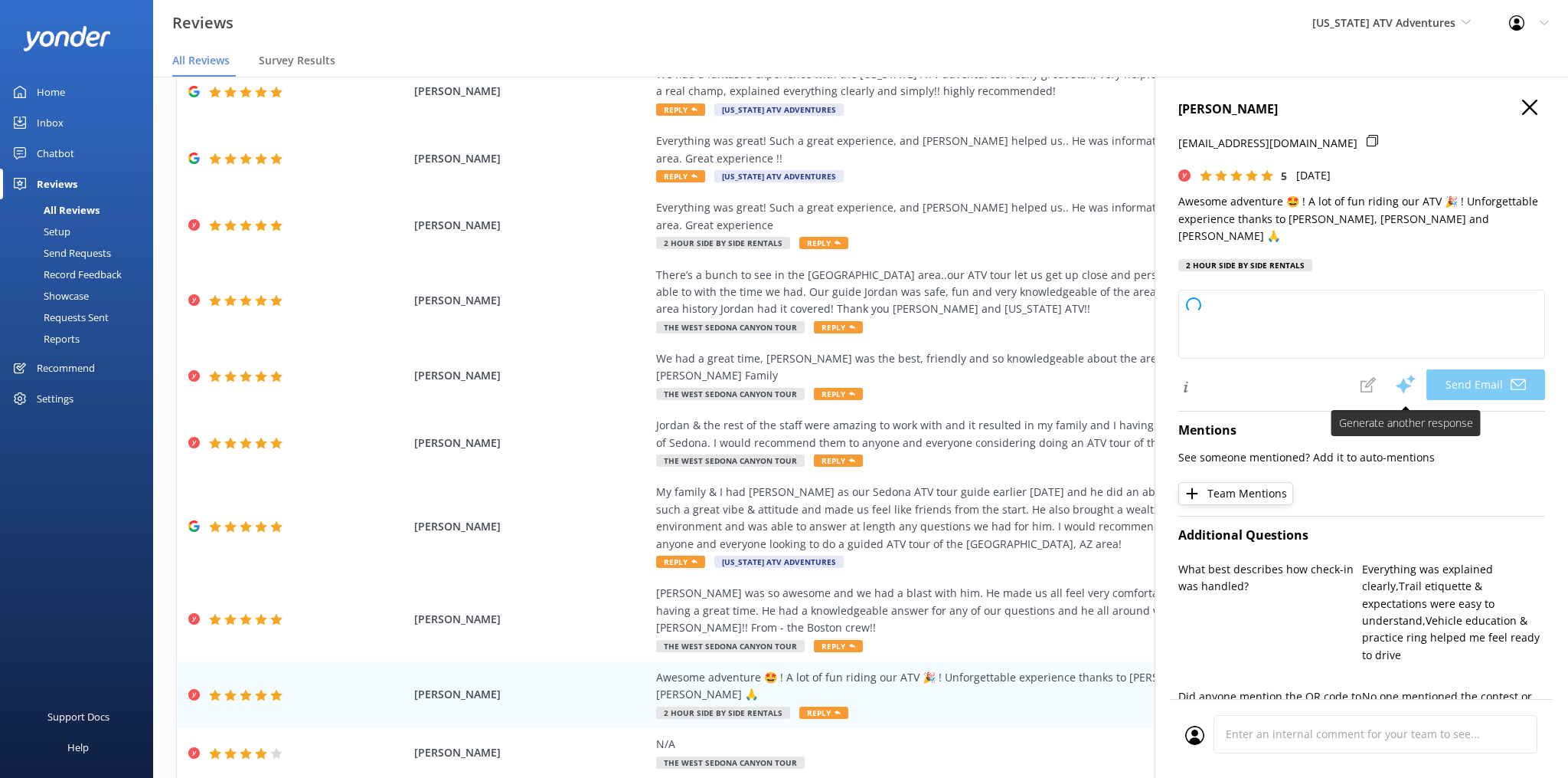
type textarea "Thank you so much, [PERSON_NAME]! We're thrilled you had an unforgettable adven…"
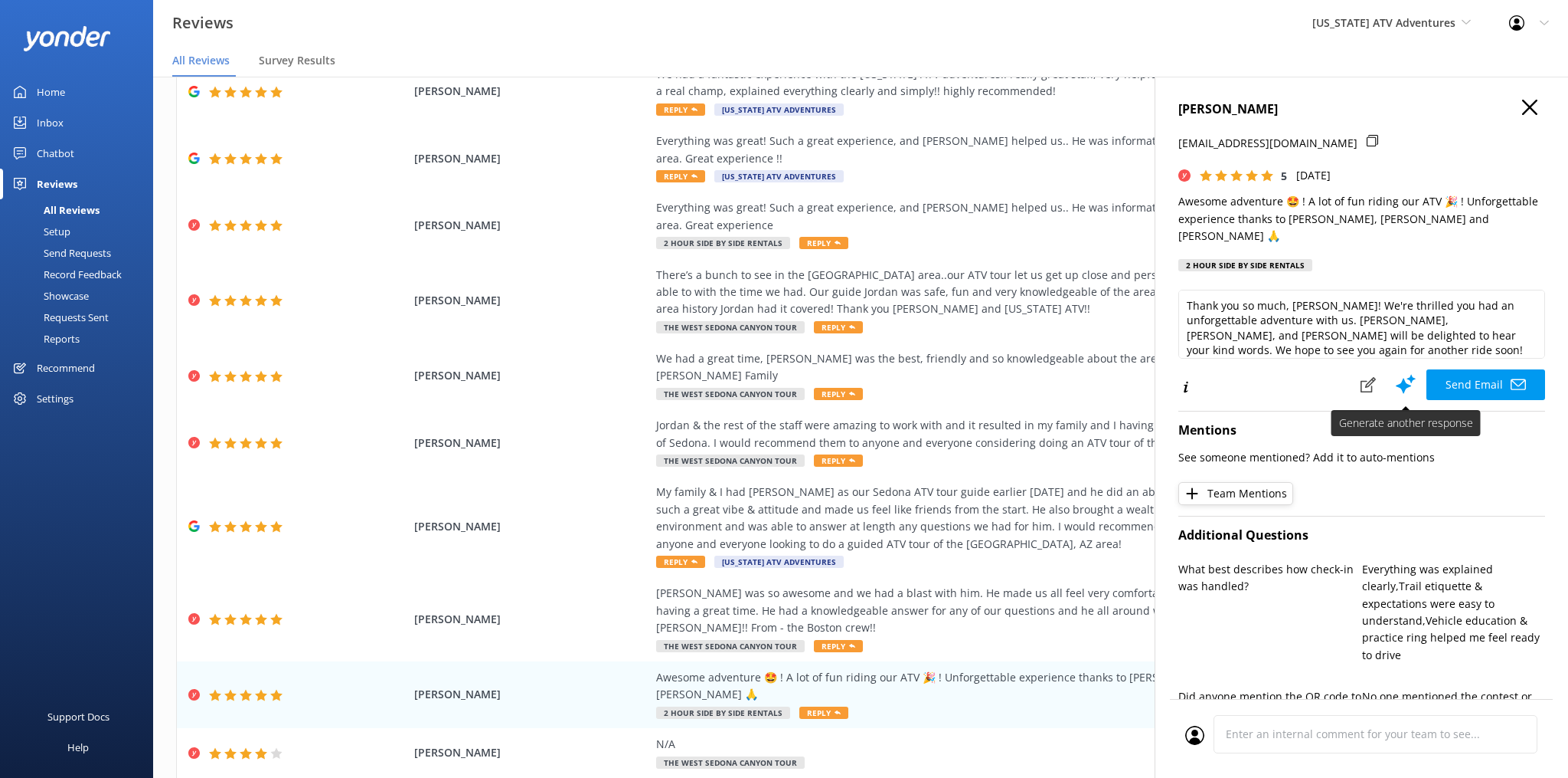
click at [1411, 373] on icon at bounding box center [1406, 384] width 23 height 23
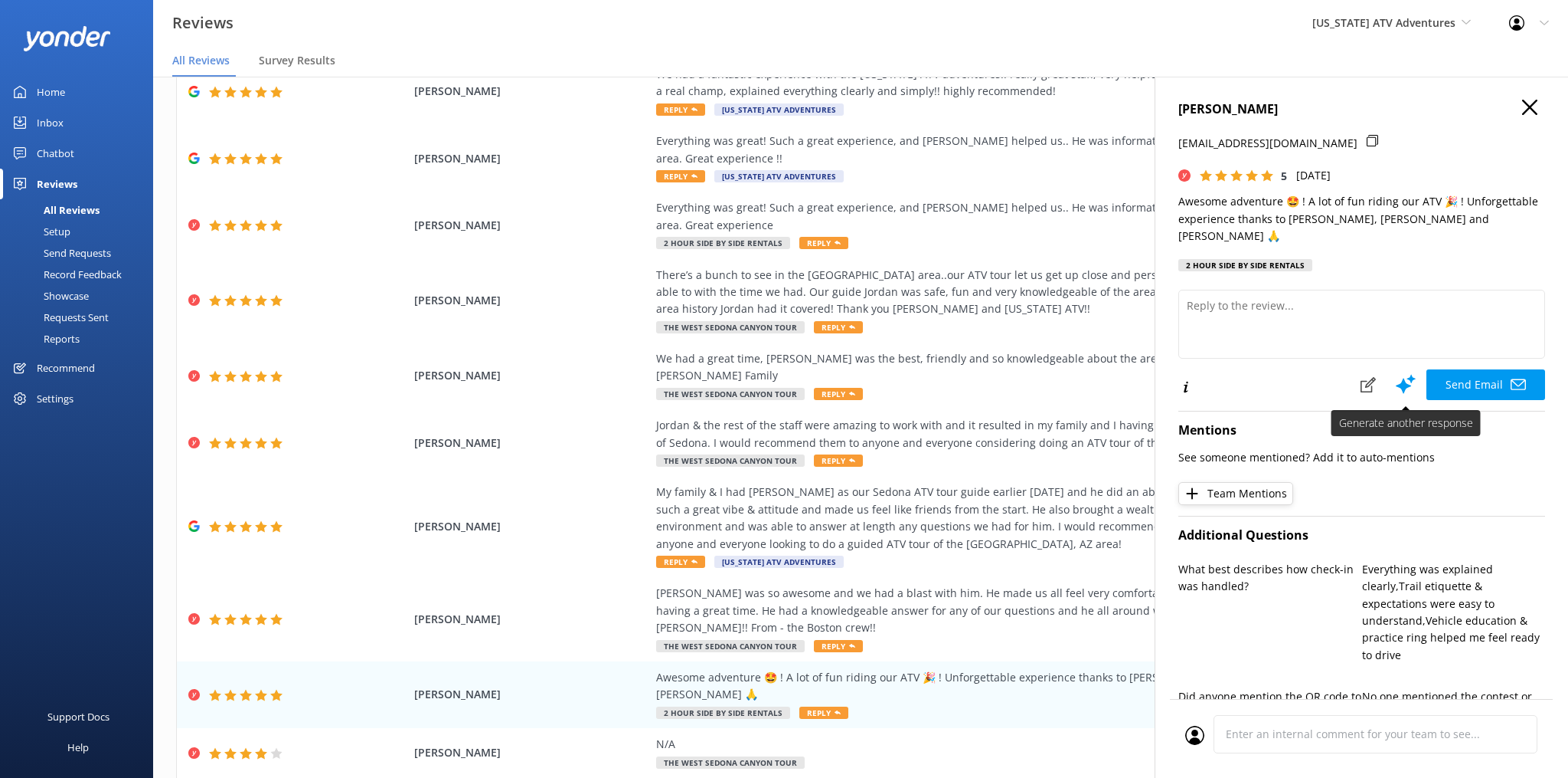
type textarea "Thank you so much, [PERSON_NAME]! We're thrilled you had an unforgettable adven…"
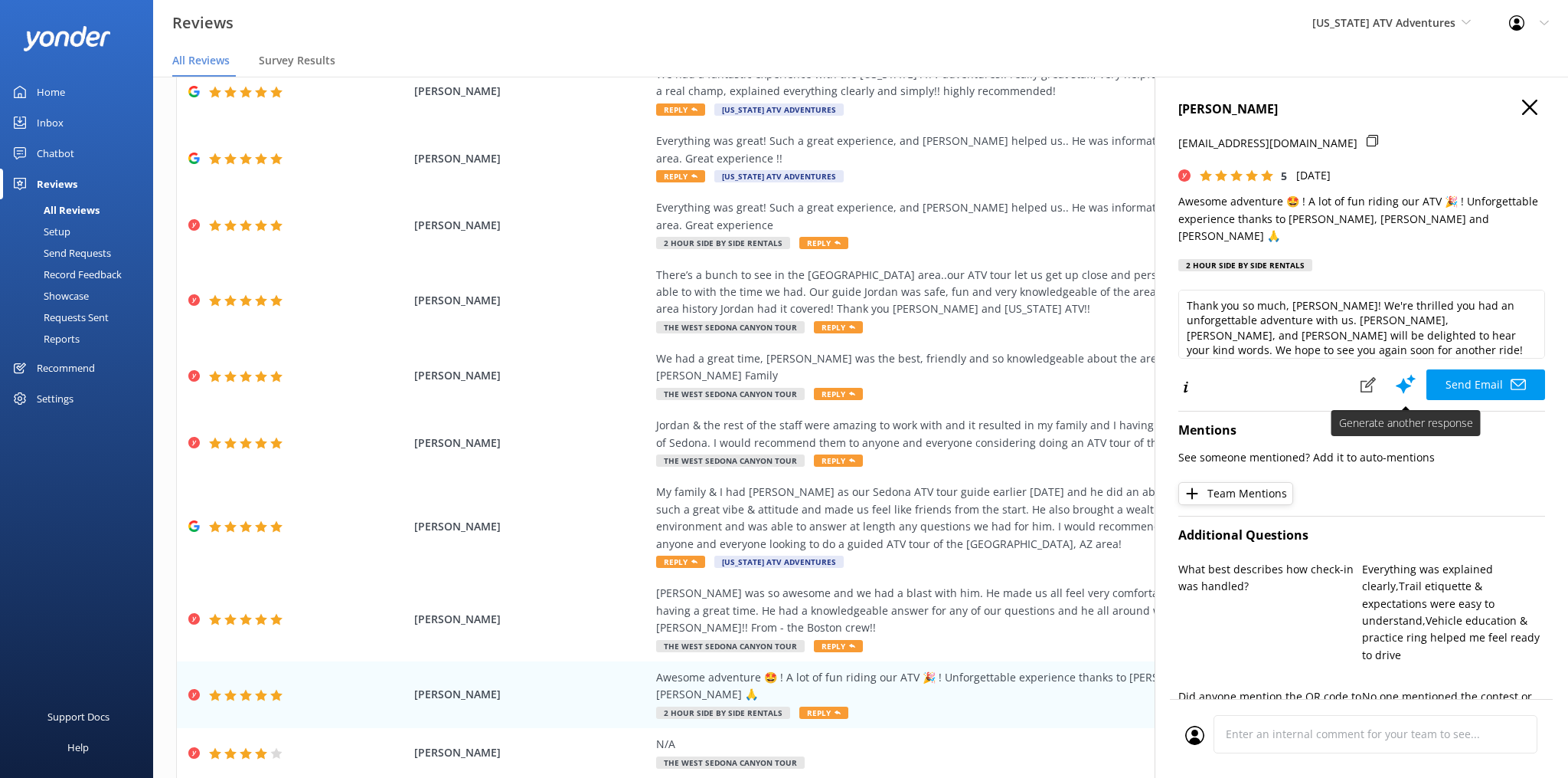
click at [1403, 374] on use at bounding box center [1406, 384] width 20 height 19
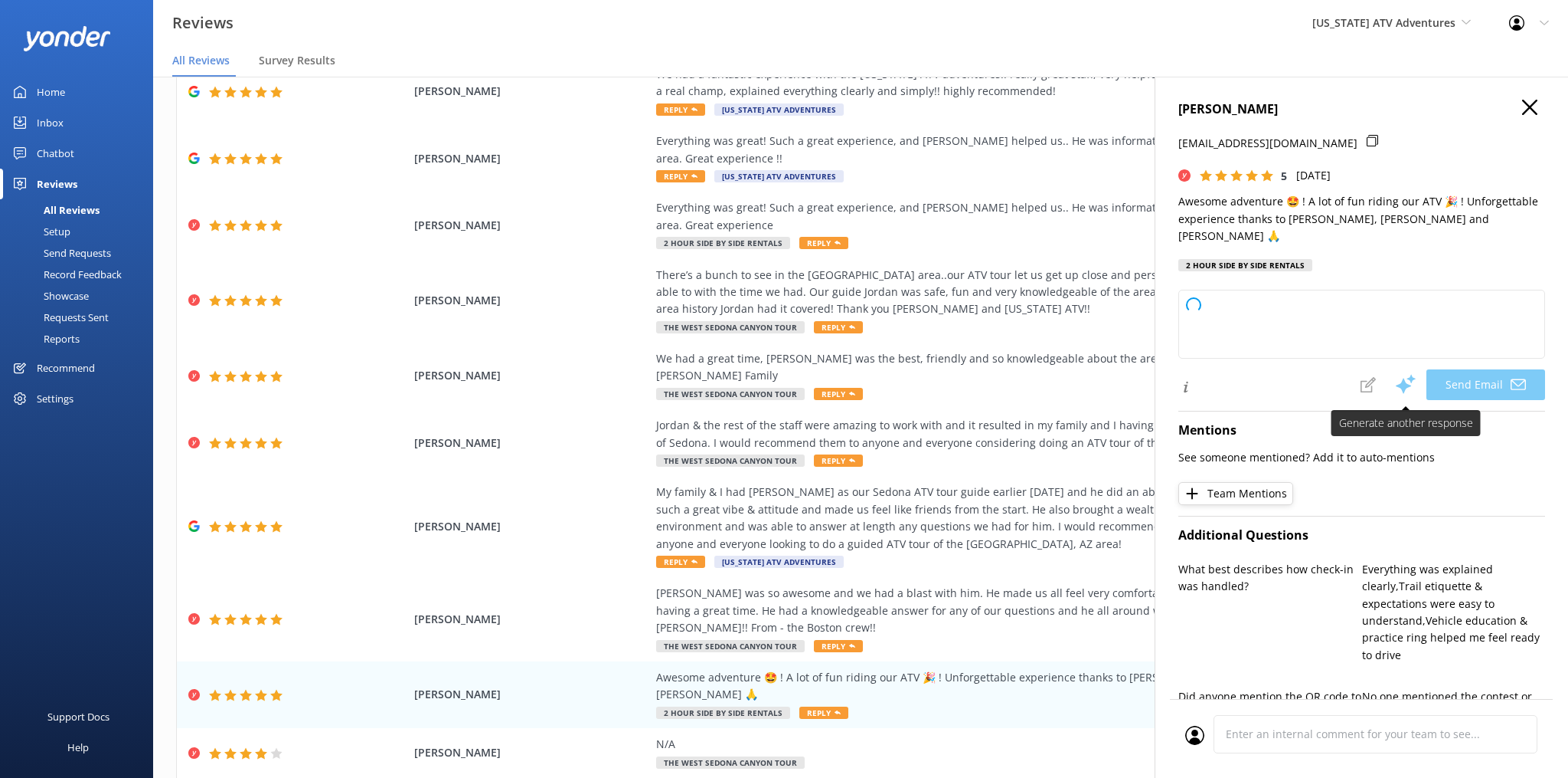
type textarea "Thank you so much, [PERSON_NAME]! We’re thrilled to hear you had an unforgettab…"
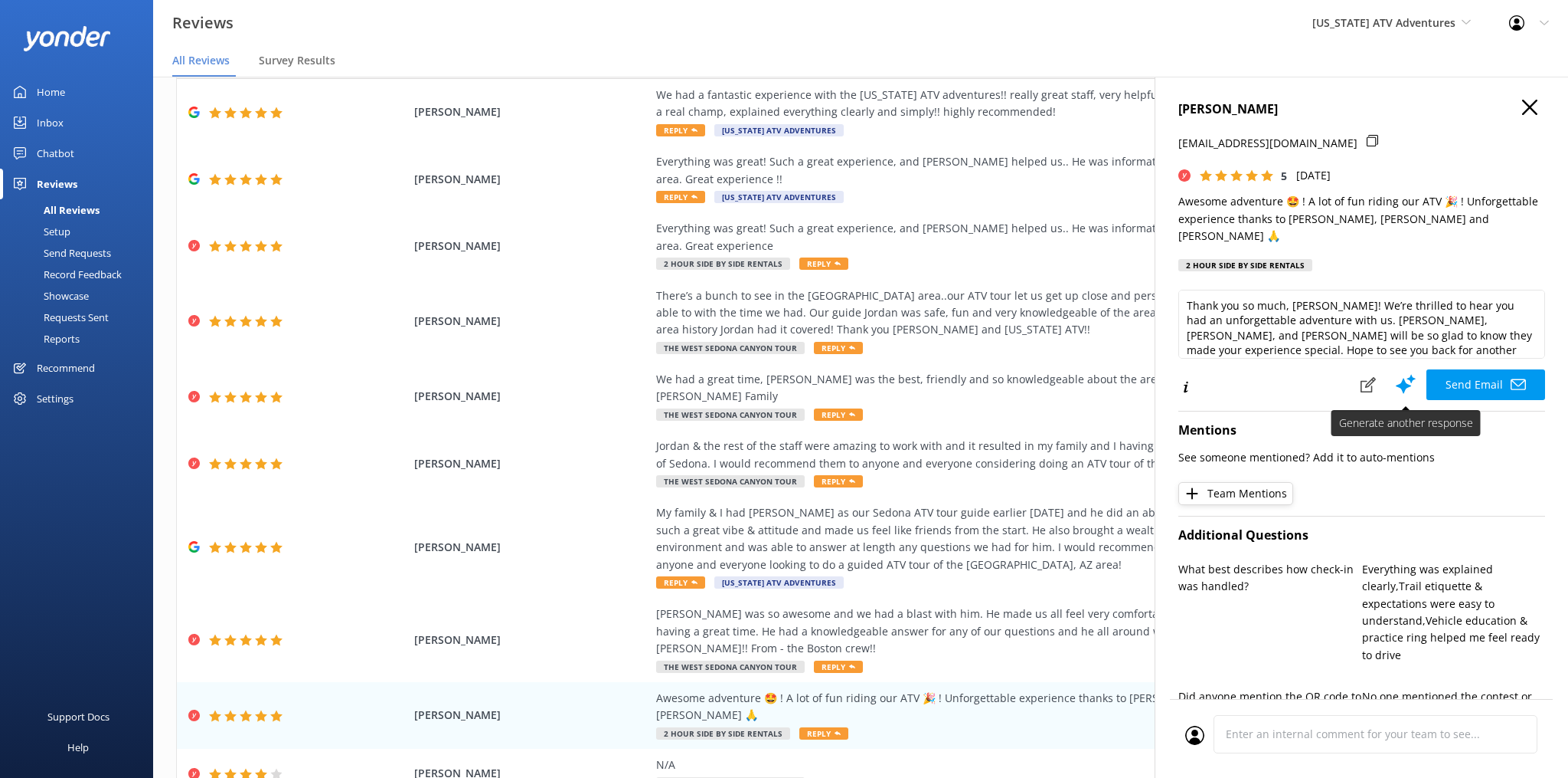
click at [1410, 373] on icon at bounding box center [1406, 384] width 23 height 23
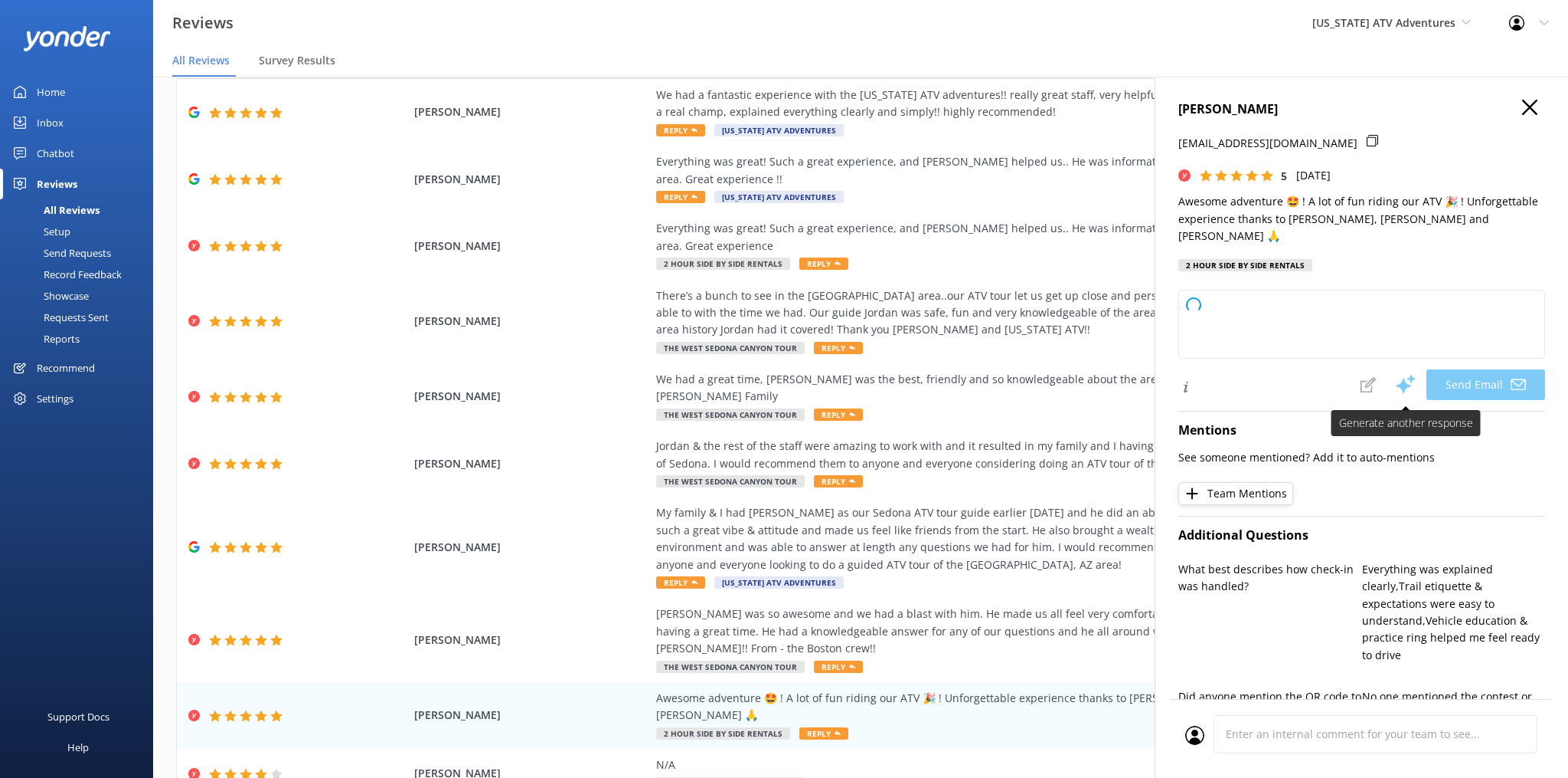
type textarea "Thank you so much, [PERSON_NAME]! We’re thrilled you had an unforgettable adven…"
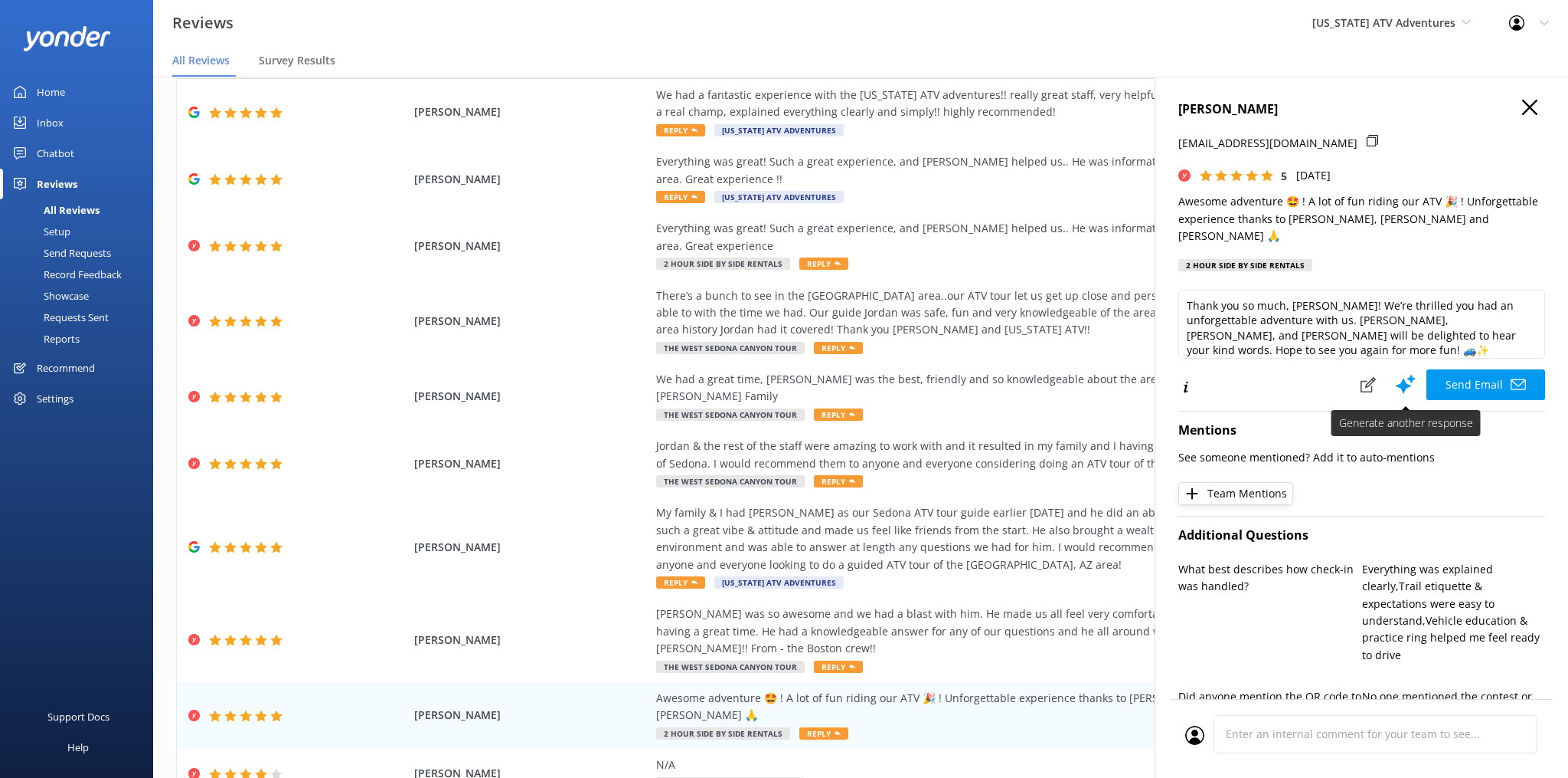
click at [1415, 374] on use at bounding box center [1406, 384] width 20 height 19
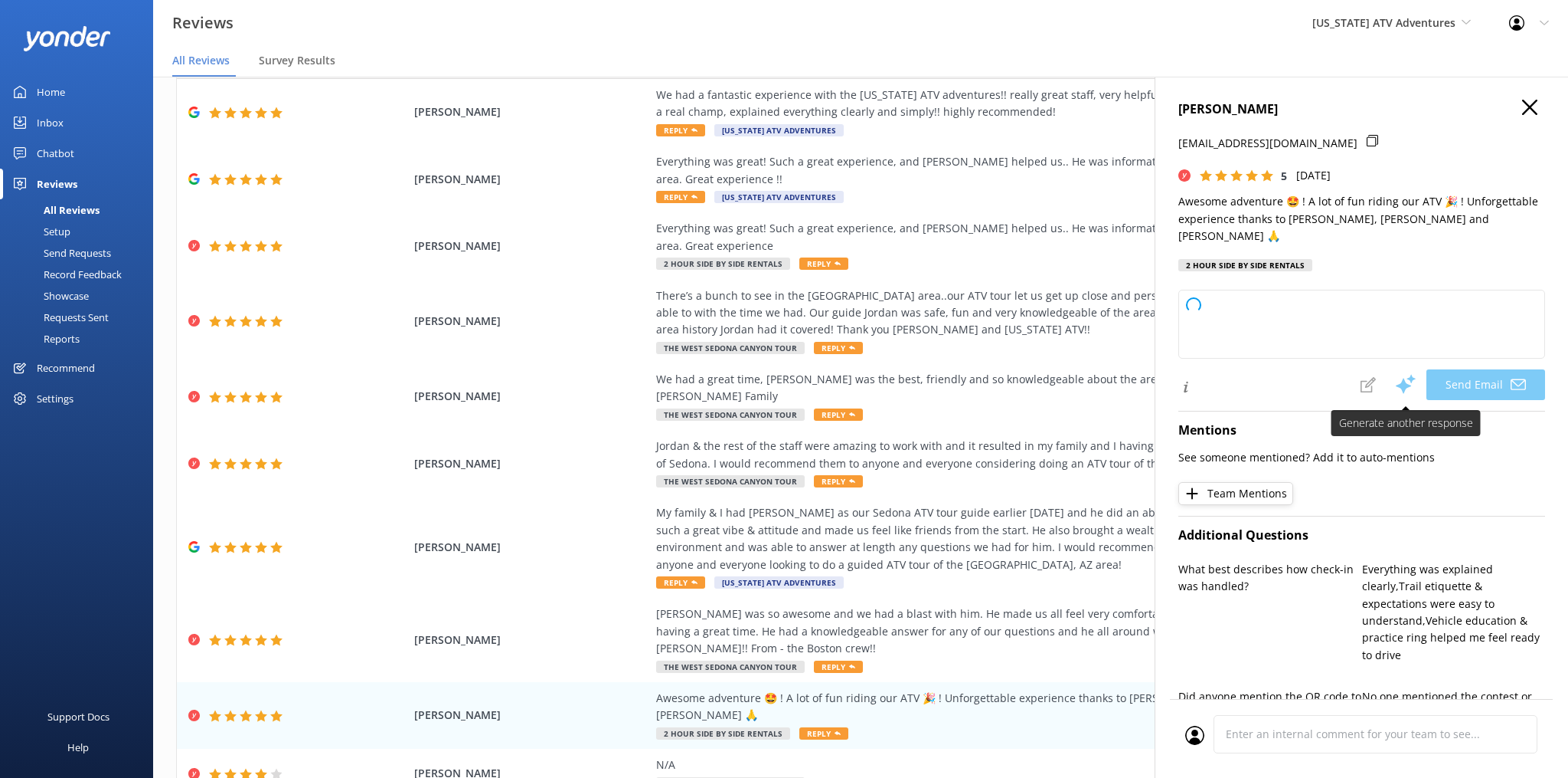
type textarea "Thank you so much, [PERSON_NAME]! We’re thrilled you had an unforgettable adven…"
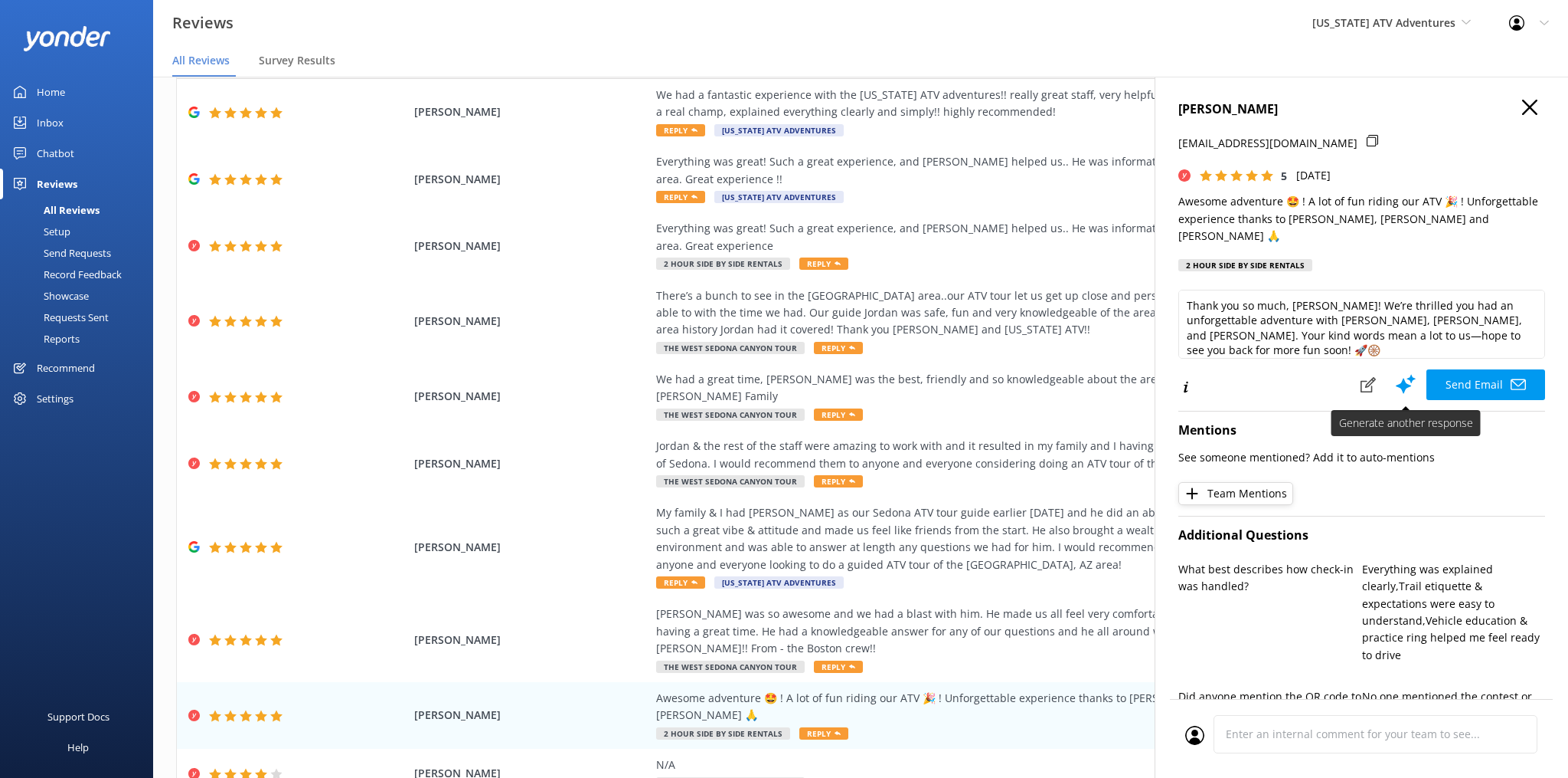
click at [1411, 373] on icon at bounding box center [1406, 384] width 23 height 23
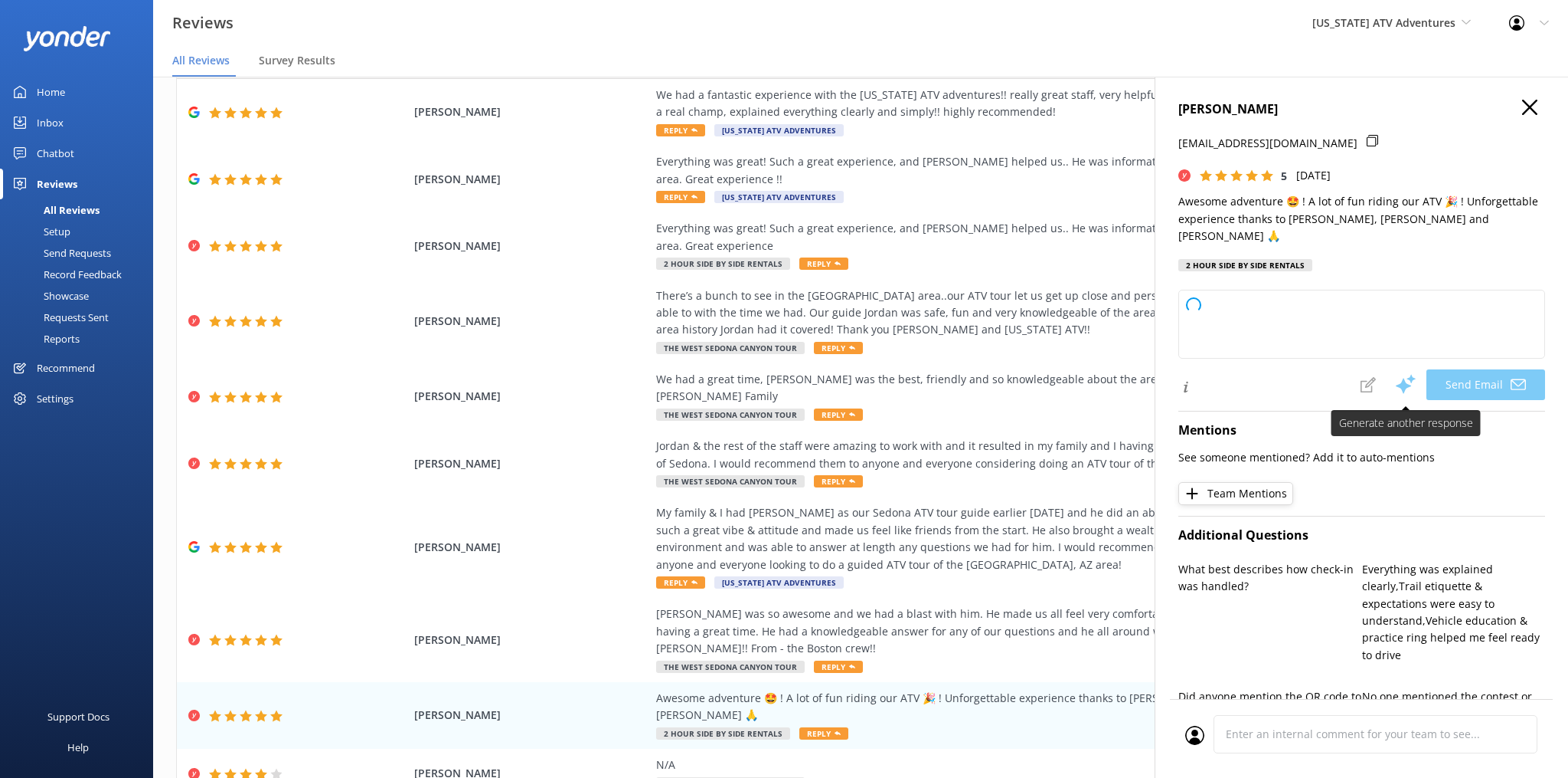
scroll to position [1, 0]
type textarea "Hi [PERSON_NAME], Thank you so much for your amazing review! We're thrilled to …"
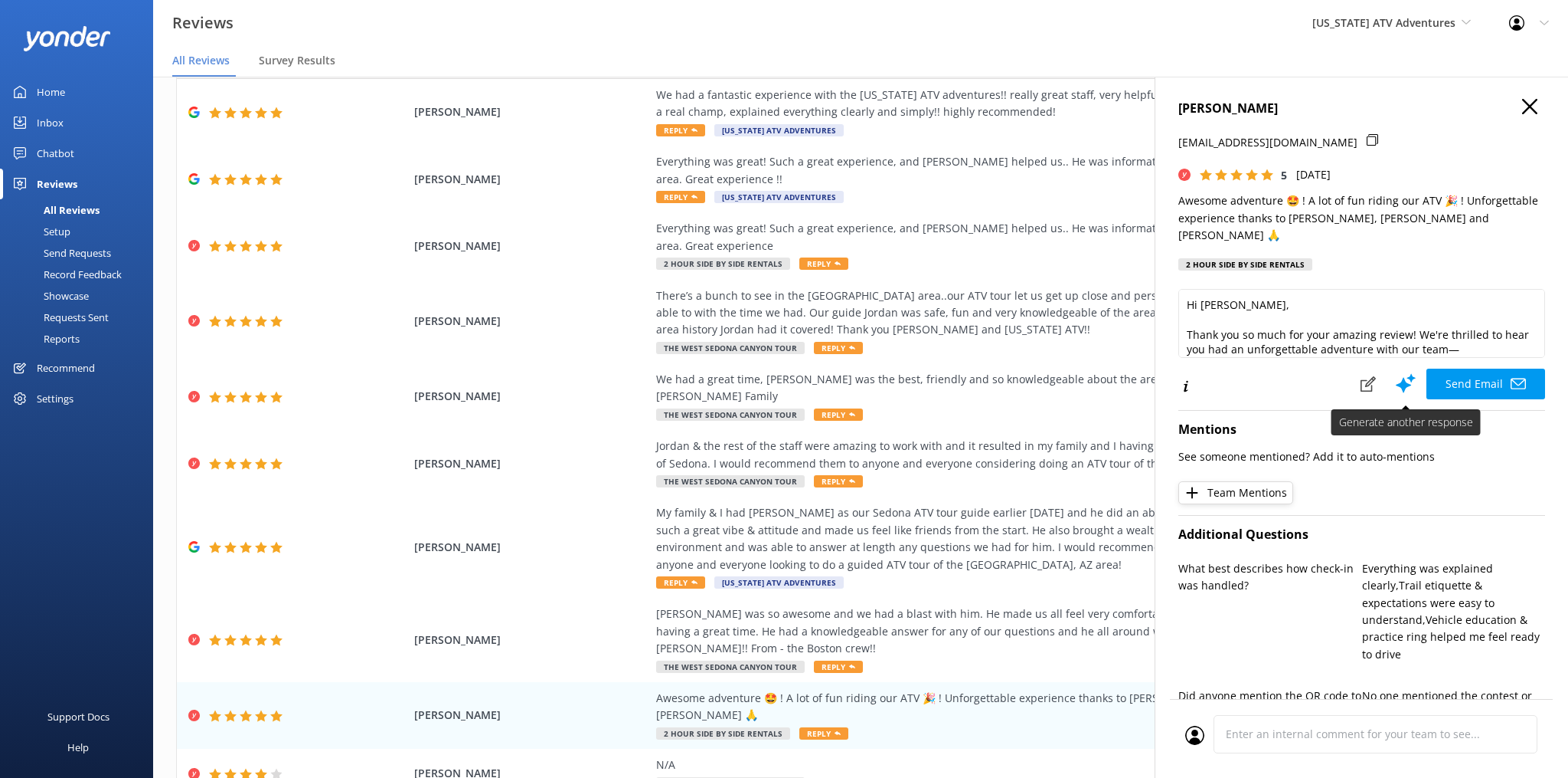
click at [1406, 373] on use at bounding box center [1406, 383] width 20 height 19
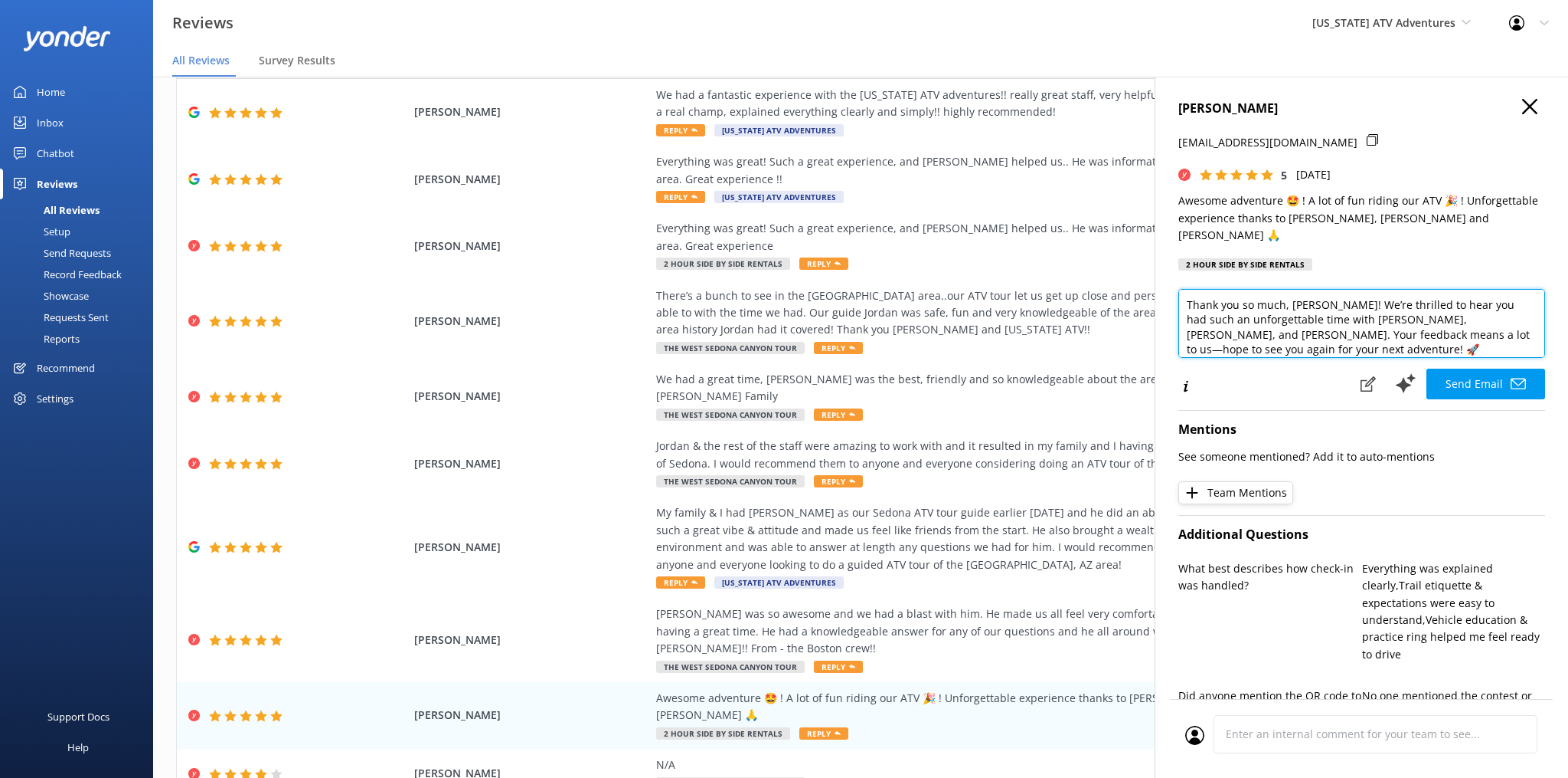
click at [1532, 325] on textarea "Thank you so much, [PERSON_NAME]! We’re thrilled to hear you had such an unforg…" at bounding box center [1361, 323] width 367 height 69
paste textarea "- CSR - NicK"
type textarea "Thank you so much, [PERSON_NAME]! We’re thrilled to hear you had such an unforg…"
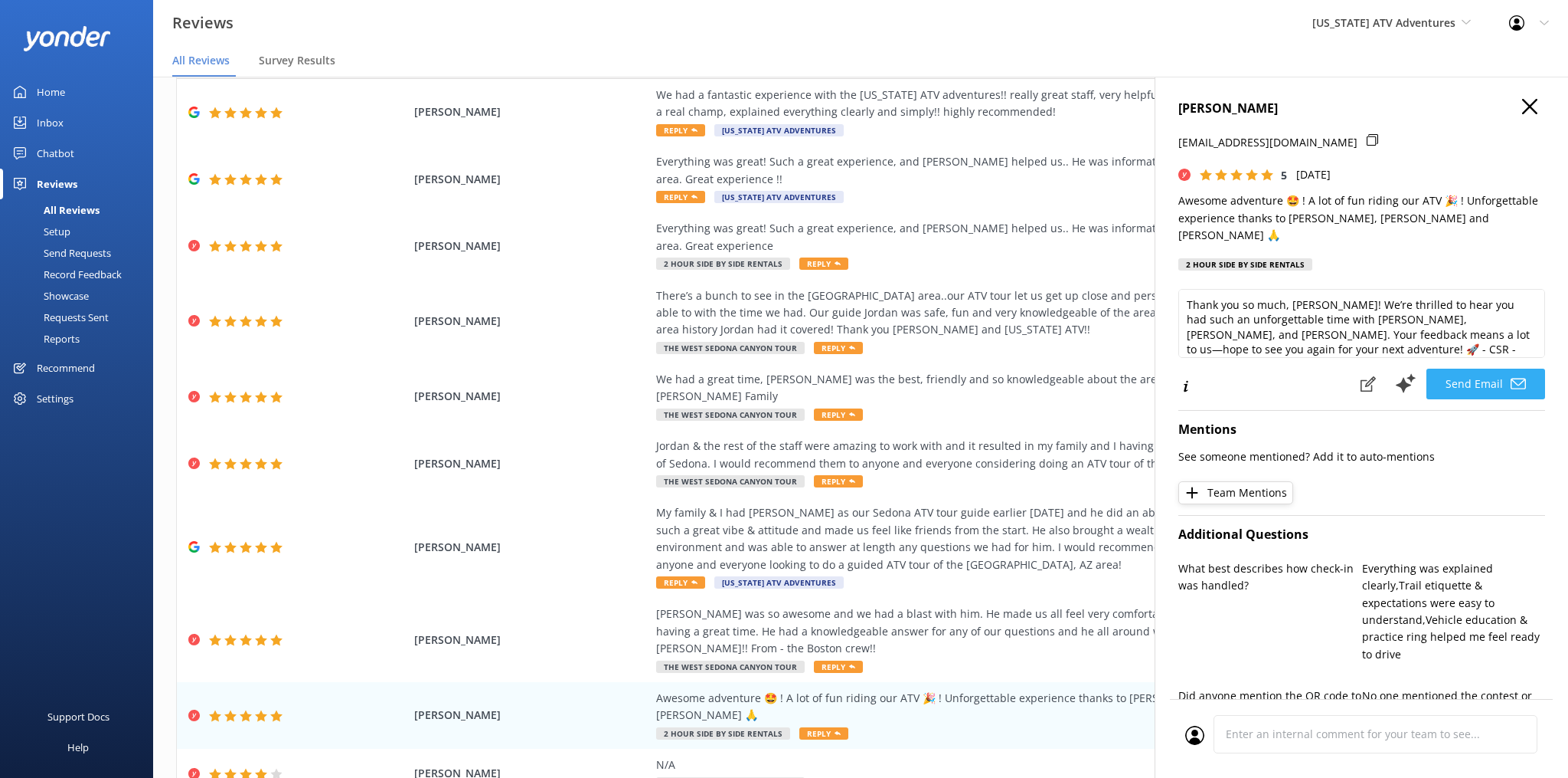
click at [1495, 369] on button "Send Email" at bounding box center [1486, 384] width 118 height 31
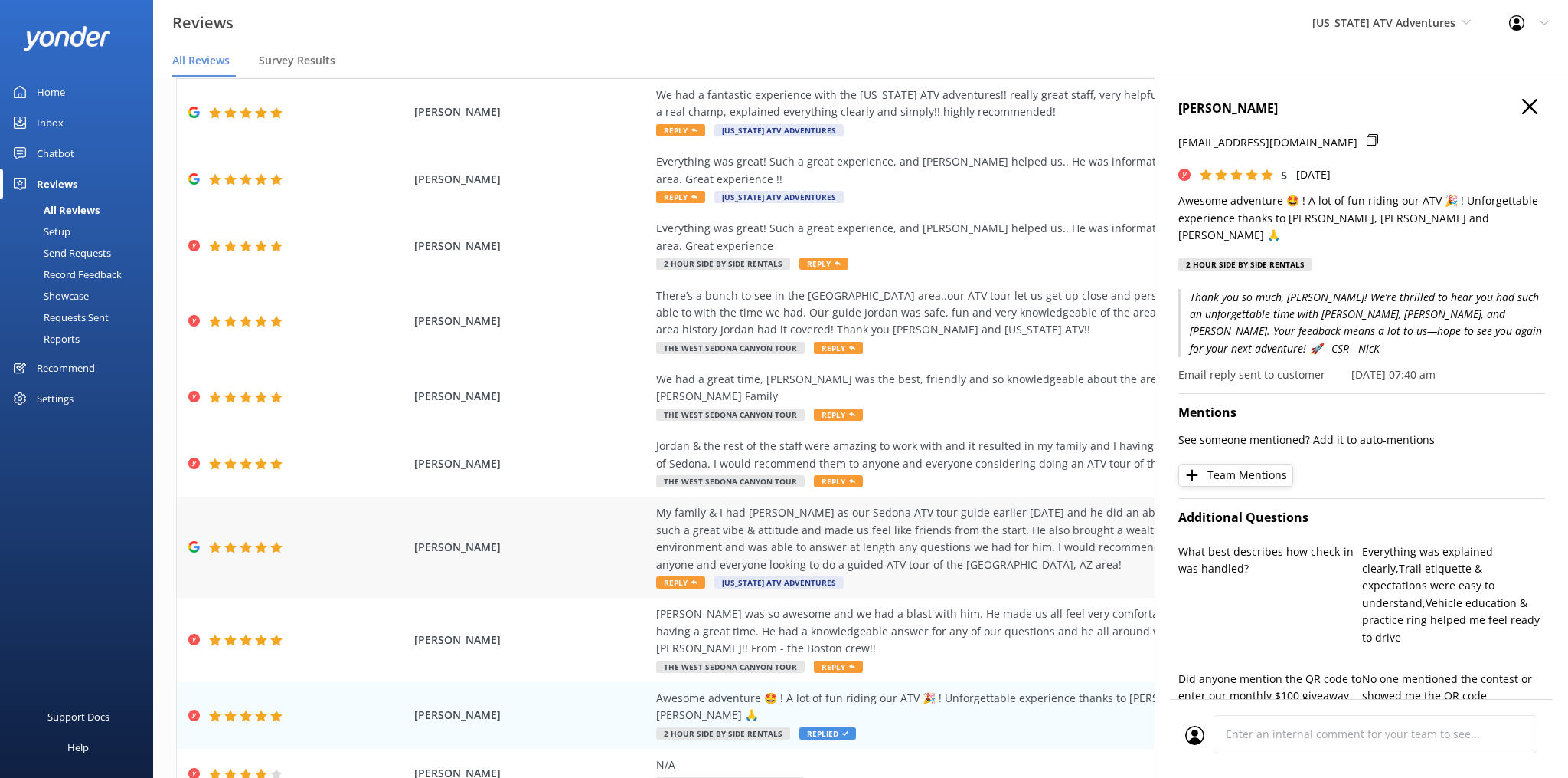
scroll to position [88, 0]
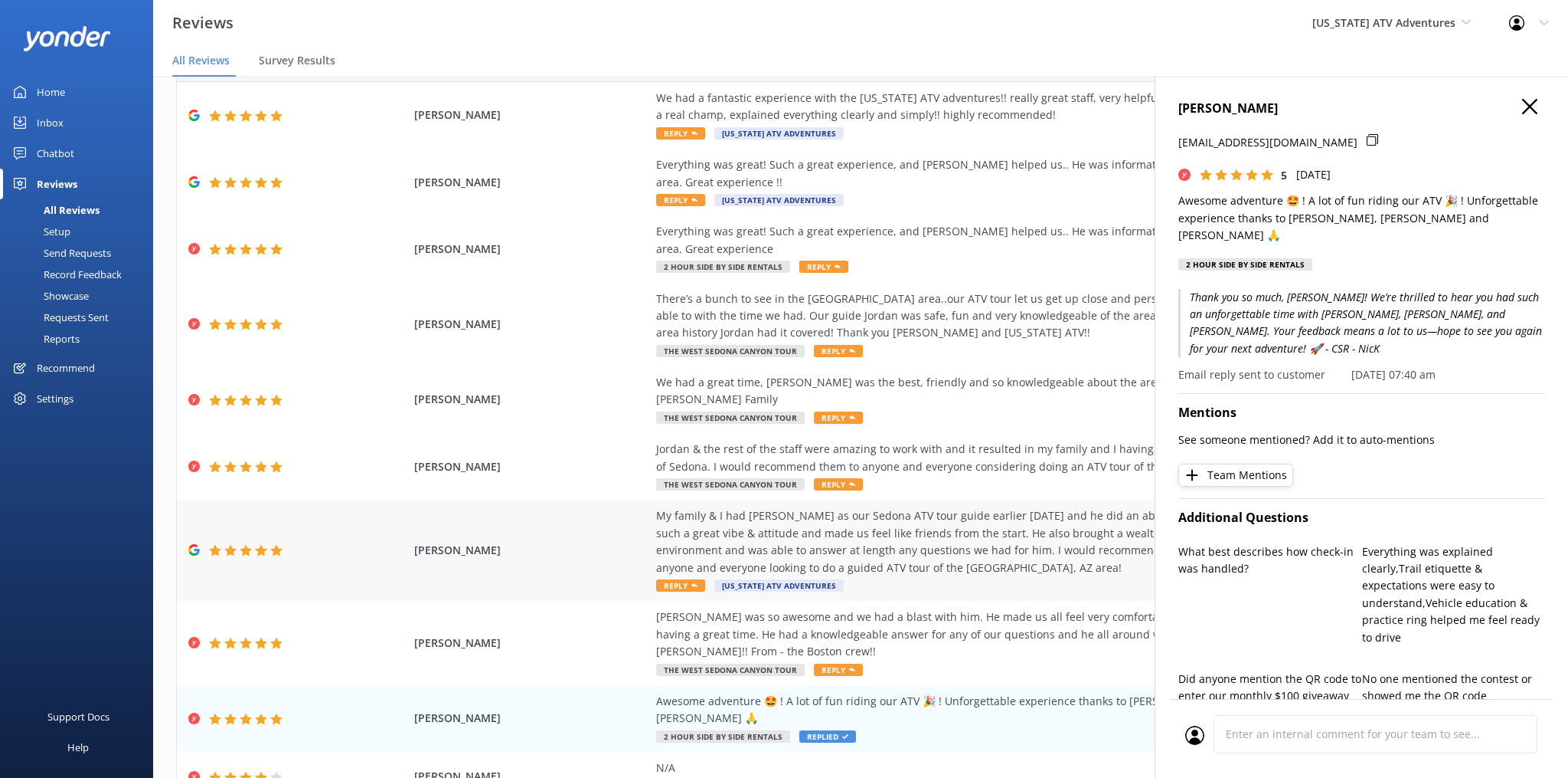
click at [944, 507] on div "My family & I had [PERSON_NAME] as our Sedona ATV tour guide earlier [DATE] and…" at bounding box center [1005, 541] width 697 height 69
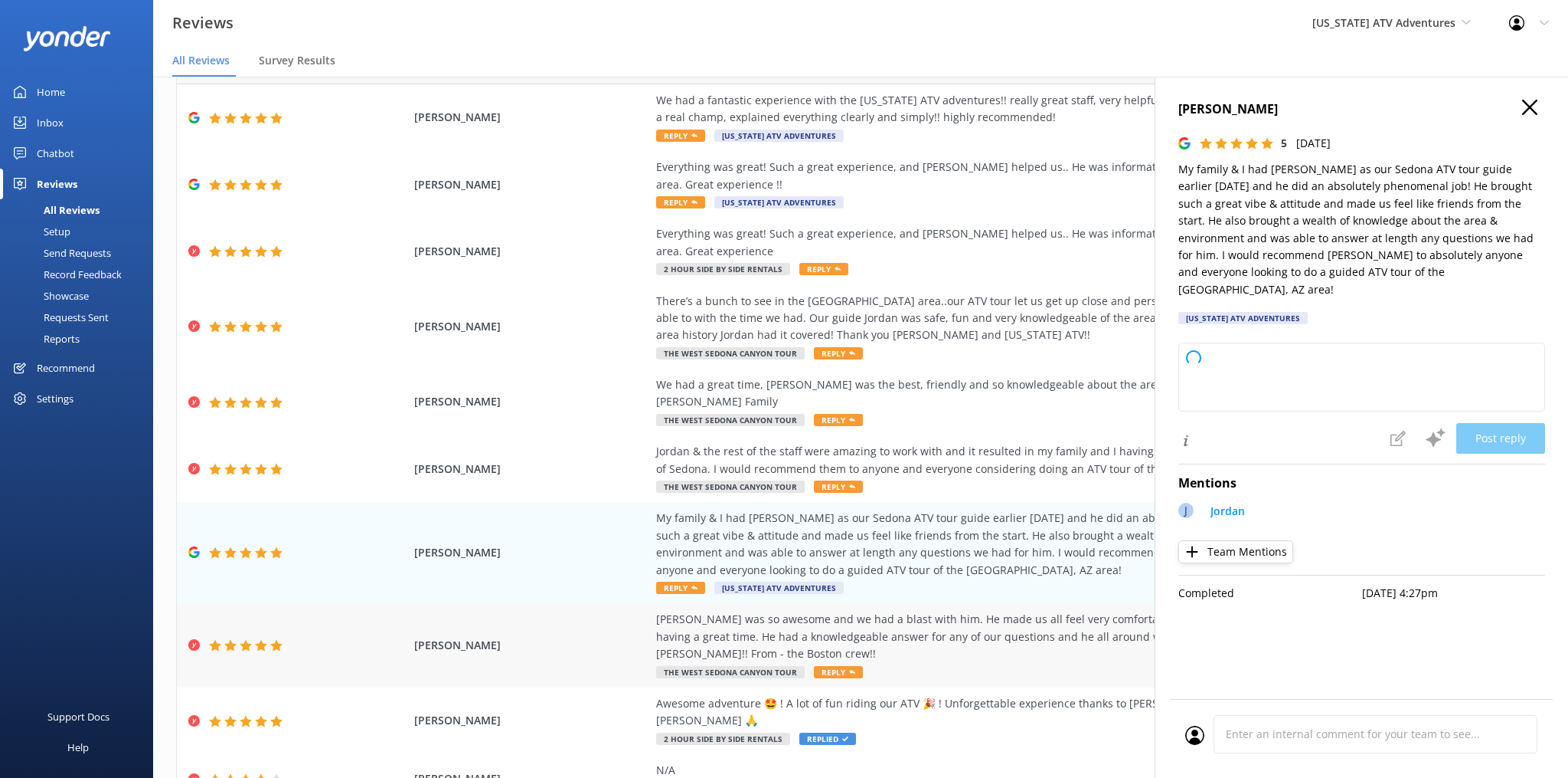
click at [836, 665] on span "Reply" at bounding box center [838, 671] width 49 height 13
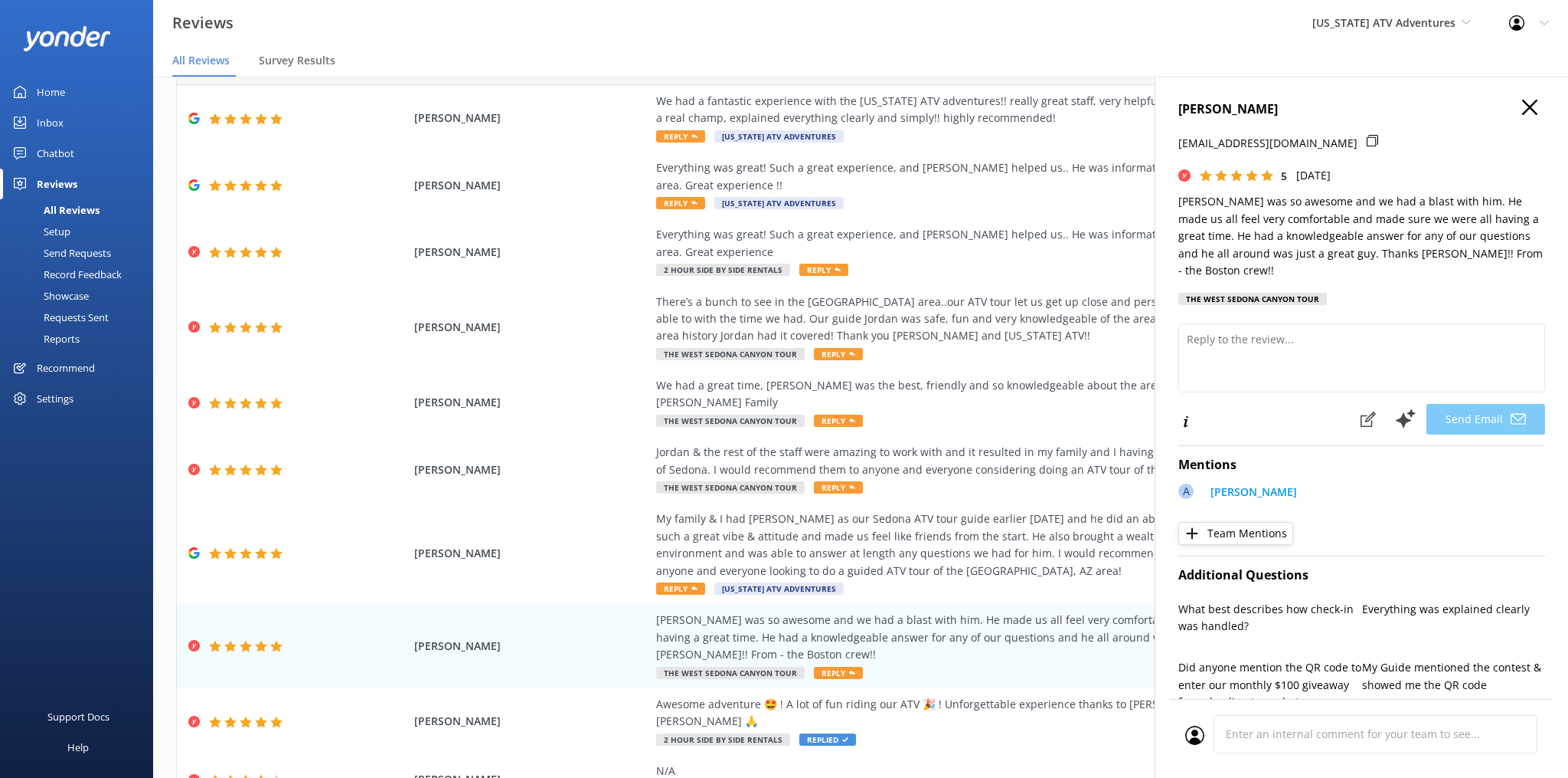
click at [1288, 378] on div at bounding box center [1361, 363] width 367 height 80
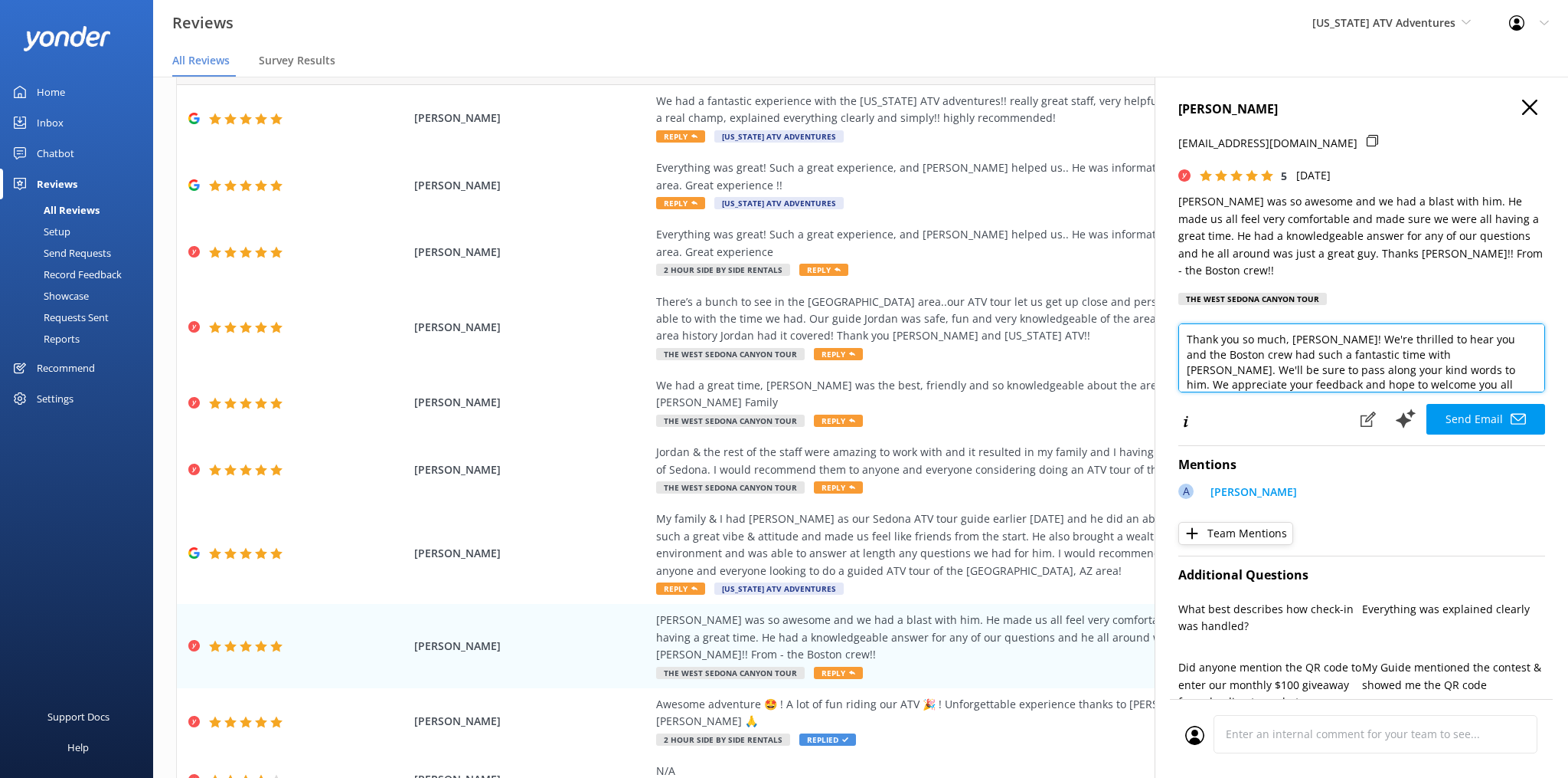
click at [1279, 345] on textarea "Thank you so much, [PERSON_NAME]! We're thrilled to hear you and the Boston cre…" at bounding box center [1361, 357] width 367 height 69
click at [1375, 367] on textarea "Thank you so much, [PERSON_NAME]! We're thrilled to hear you and the Boston cre…" at bounding box center [1361, 357] width 367 height 69
paste textarea "- CSR - NicK"
drag, startPoint x: 1332, startPoint y: 346, endPoint x: 1465, endPoint y: 355, distance: 133.3
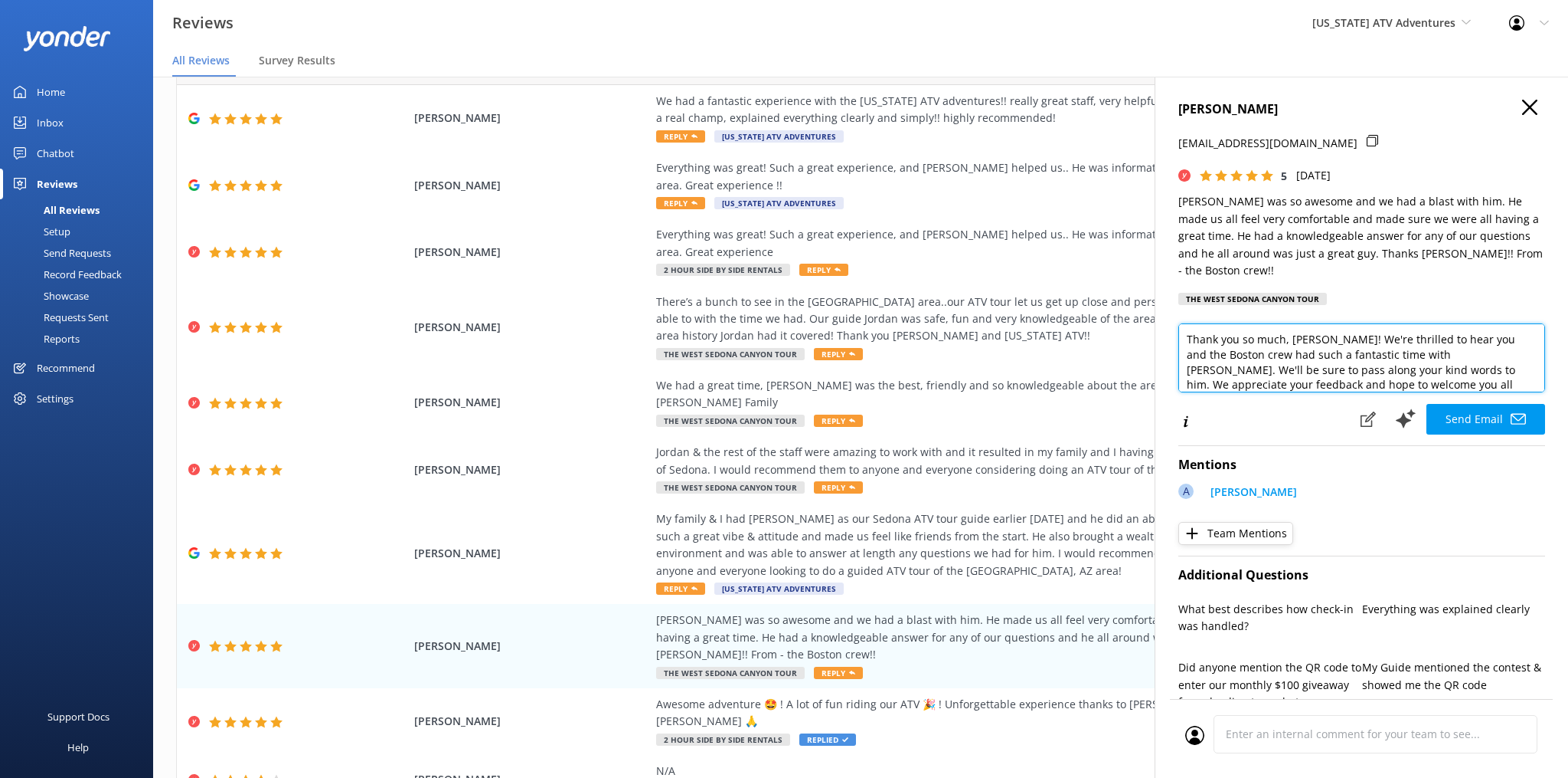
click at [1465, 355] on textarea "Thank you so much, [PERSON_NAME]! We're thrilled to hear you and the Boston cre…" at bounding box center [1361, 357] width 367 height 69
click at [1468, 356] on textarea "Thank you so much, [PERSON_NAME]! We're thrilled to hear you and the Boston cre…" at bounding box center [1361, 357] width 367 height 69
type textarea "Thank you so much, [PERSON_NAME]! We're thrilled to hear you and the Boston cre…"
click at [962, 623] on div "[PERSON_NAME] was so awesome and we had a blast with him. He made us all feel v…" at bounding box center [1005, 645] width 697 height 69
click at [1528, 114] on icon "button" at bounding box center [1530, 108] width 16 height 16
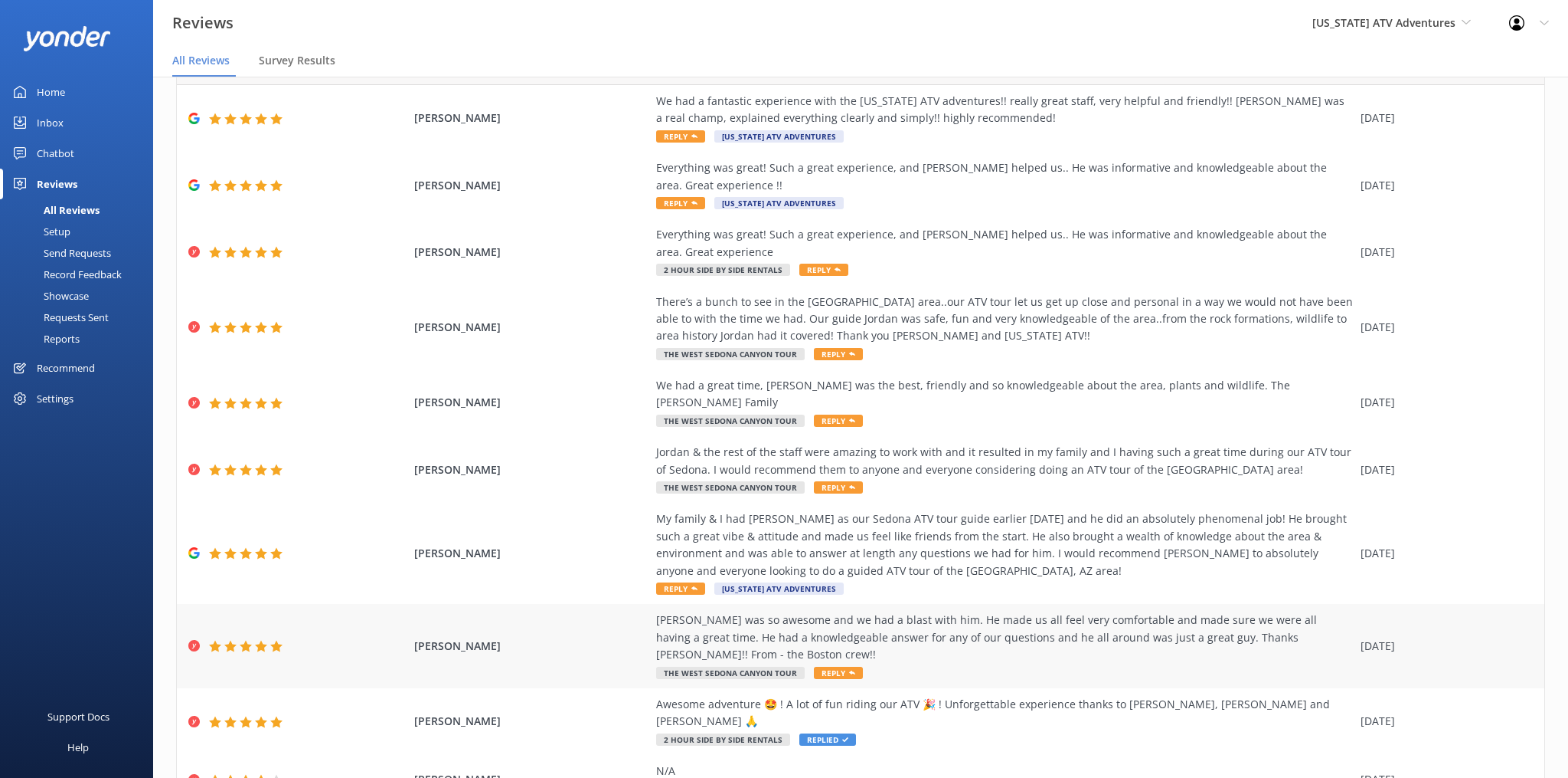
click at [825, 666] on span "Reply" at bounding box center [838, 672] width 49 height 13
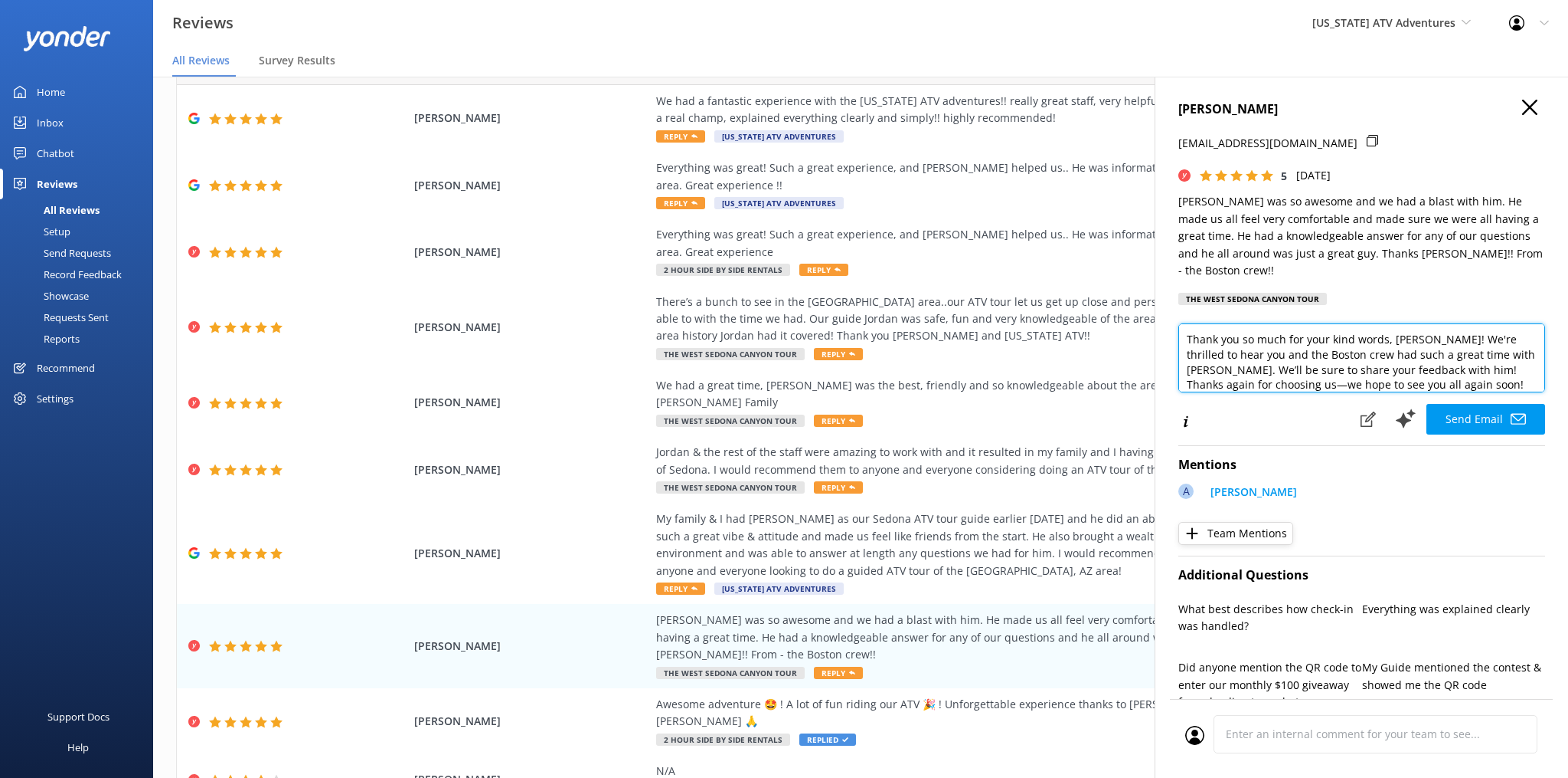
click at [1396, 371] on textarea "Thank you so much for your kind words, [PERSON_NAME]! We're thrilled to hear yo…" at bounding box center [1361, 357] width 367 height 69
paste textarea "- CSR - NicK"
click at [1448, 366] on textarea "Thank you so much for your kind words, [PERSON_NAME]! We're thrilled to hear yo…" at bounding box center [1361, 357] width 367 height 69
click at [1425, 359] on textarea "Thank you so much for your kind words, [PERSON_NAME]! We're thrilled to hear yo…" at bounding box center [1361, 357] width 367 height 69
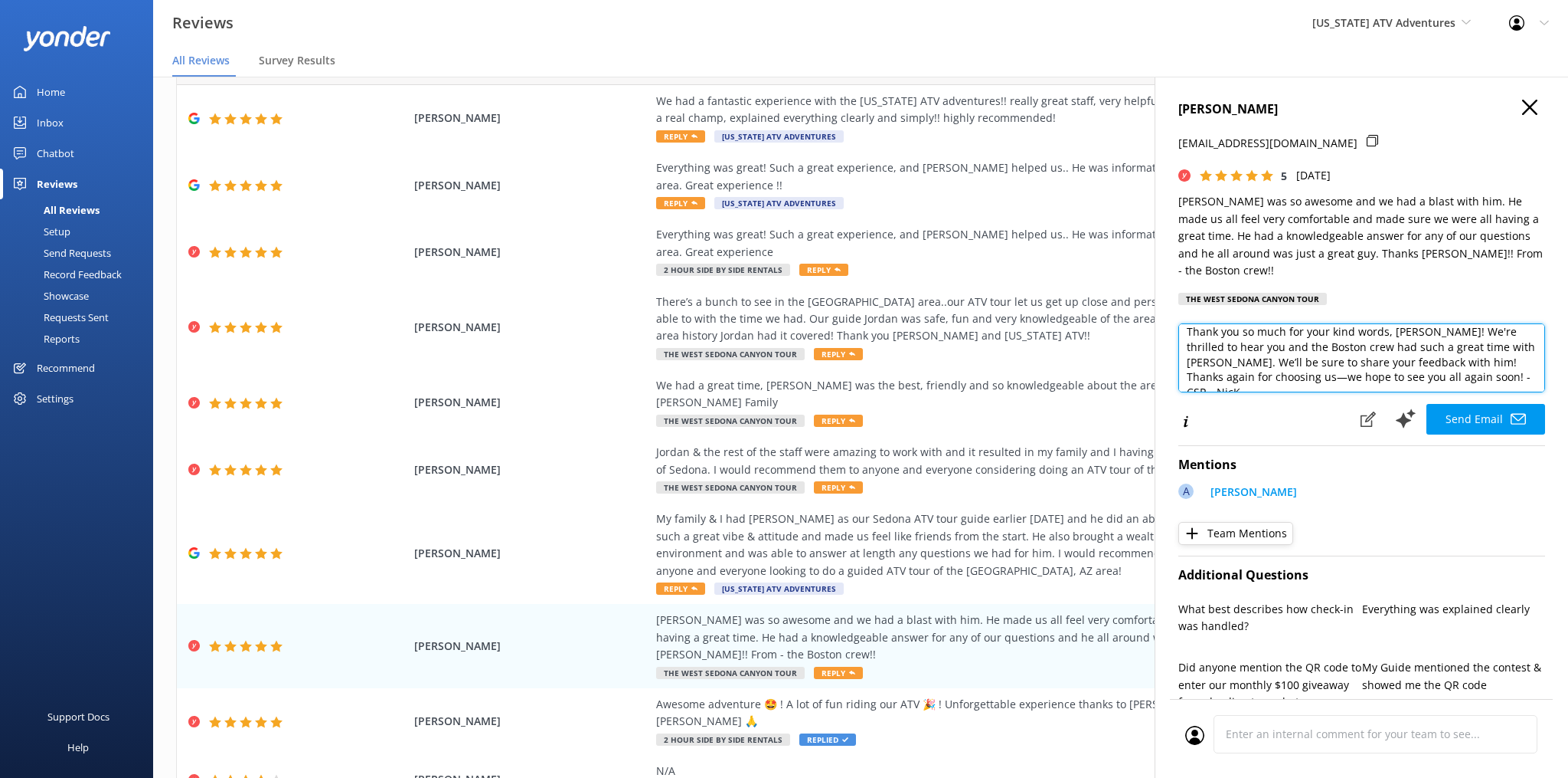
click at [1347, 323] on textarea "Thank you so much for your kind words, [PERSON_NAME]! We're thrilled to hear yo…" at bounding box center [1361, 357] width 367 height 69
drag, startPoint x: 1455, startPoint y: 360, endPoint x: 1393, endPoint y: 347, distance: 63.3
click at [1400, 348] on textarea "Thank you so much for your kind words, [PERSON_NAME]! We're thrilled to hear yo…" at bounding box center [1361, 357] width 367 height 69
click at [1406, 348] on textarea "Thank you so much for your kind words, [PERSON_NAME]! We're thrilled to hear yo…" at bounding box center [1361, 357] width 367 height 69
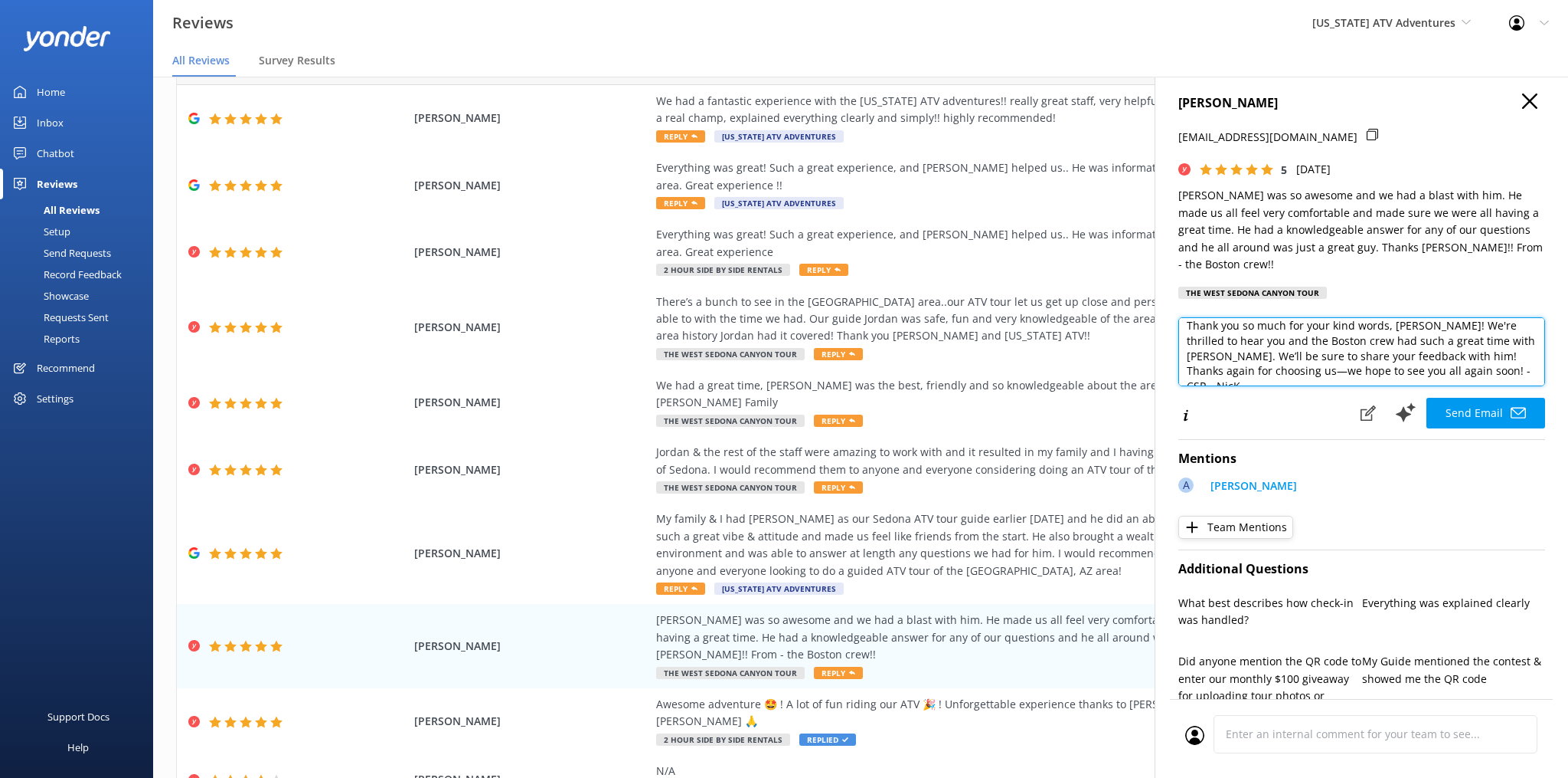
scroll to position [0, 0]
click at [1457, 355] on textarea "Thank you so much for your kind words, [PERSON_NAME]! We're thrilled to hear yo…" at bounding box center [1361, 351] width 367 height 69
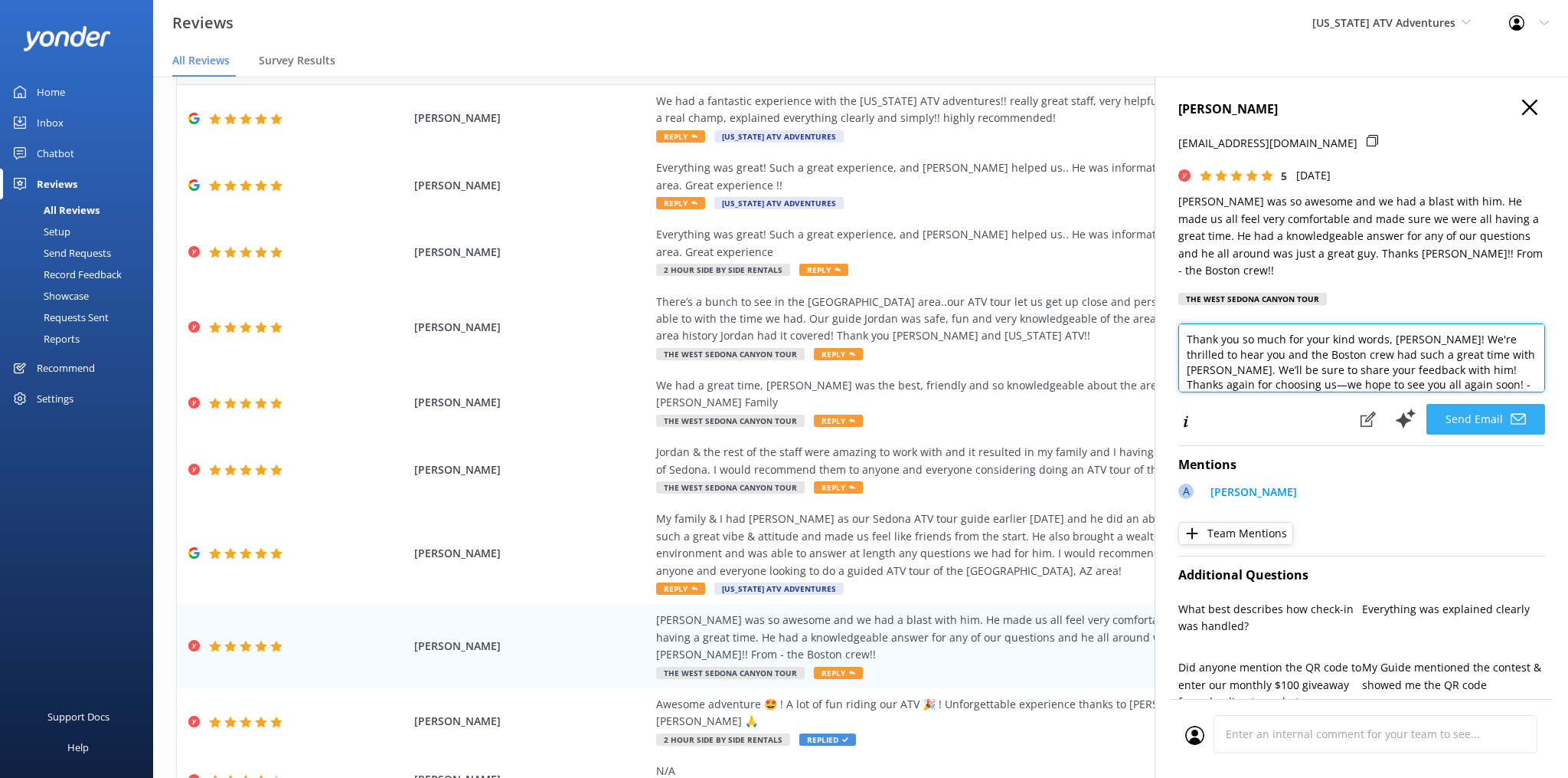
click at [1480, 364] on textarea "Thank you so much for your kind words, [PERSON_NAME]! We're thrilled to hear yo…" at bounding box center [1361, 357] width 367 height 69
type textarea "Thank you so much for your kind words, [PERSON_NAME]! We're thrilled to hear yo…"
click at [1469, 406] on button "Send Email" at bounding box center [1486, 419] width 118 height 31
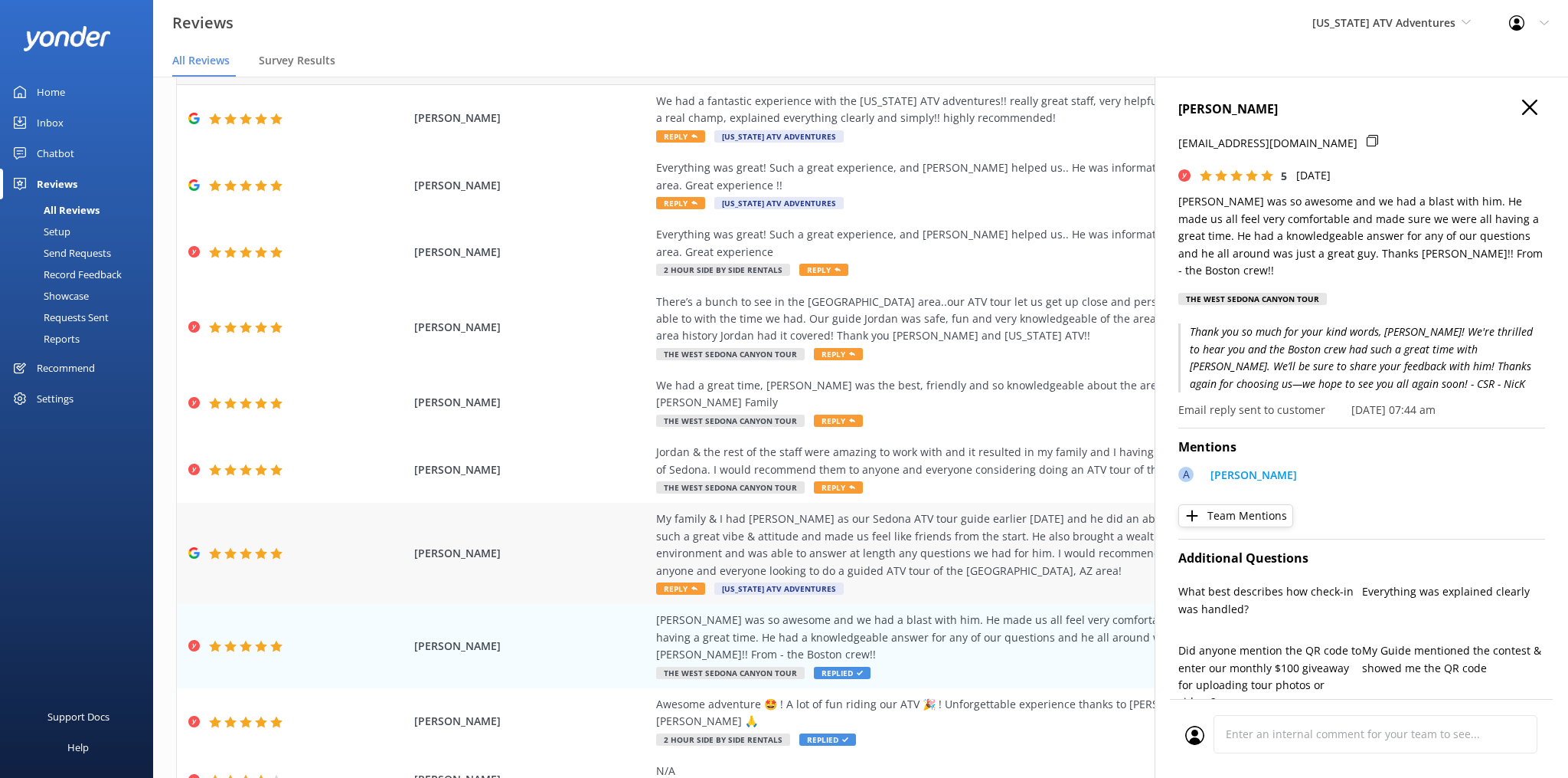
click at [649, 556] on div "[PERSON_NAME] My family & I had [PERSON_NAME] as our Sedona ATV tour guide earl…" at bounding box center [860, 553] width 1367 height 101
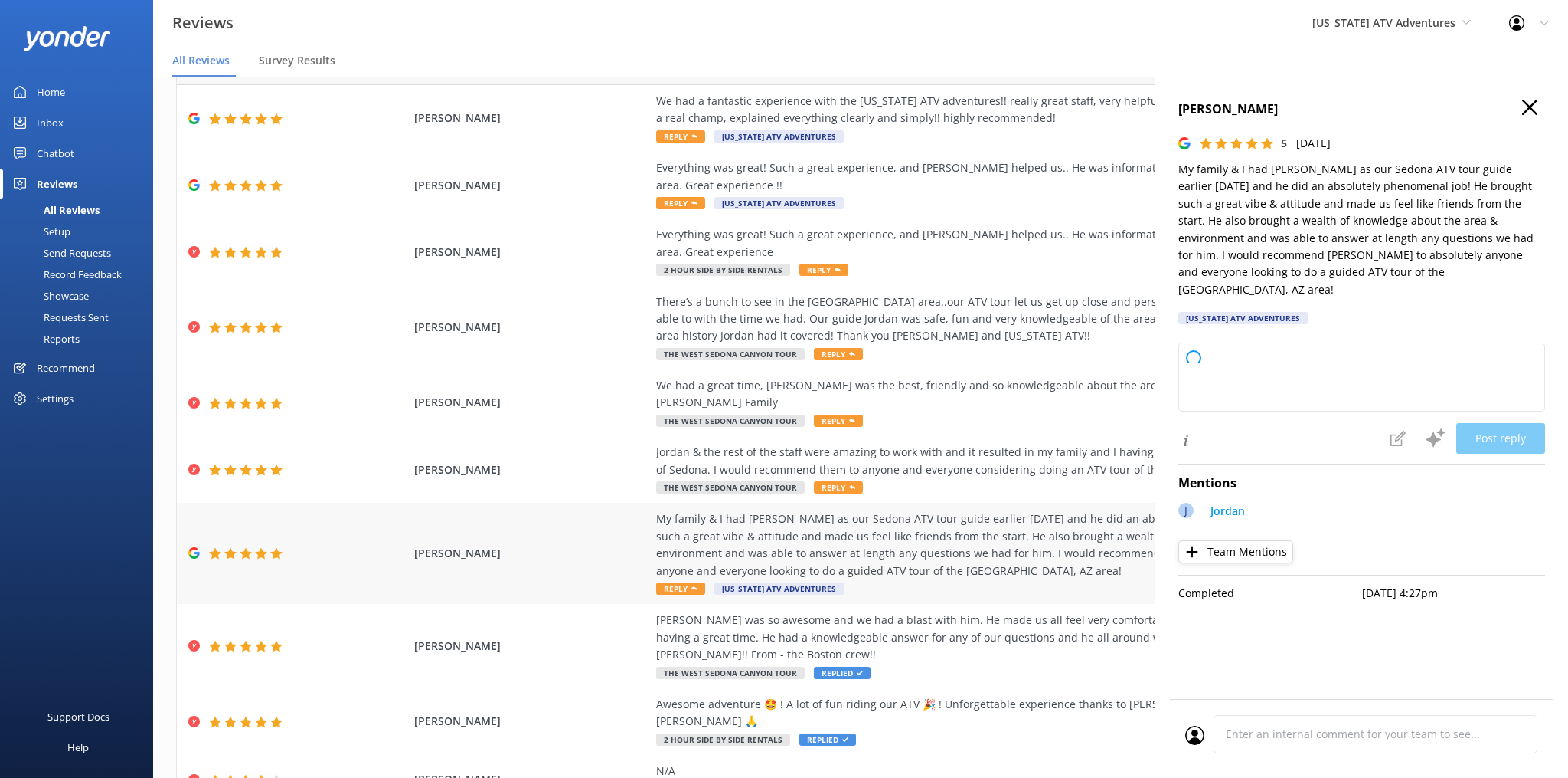
click at [693, 586] on use at bounding box center [694, 588] width 6 height 4
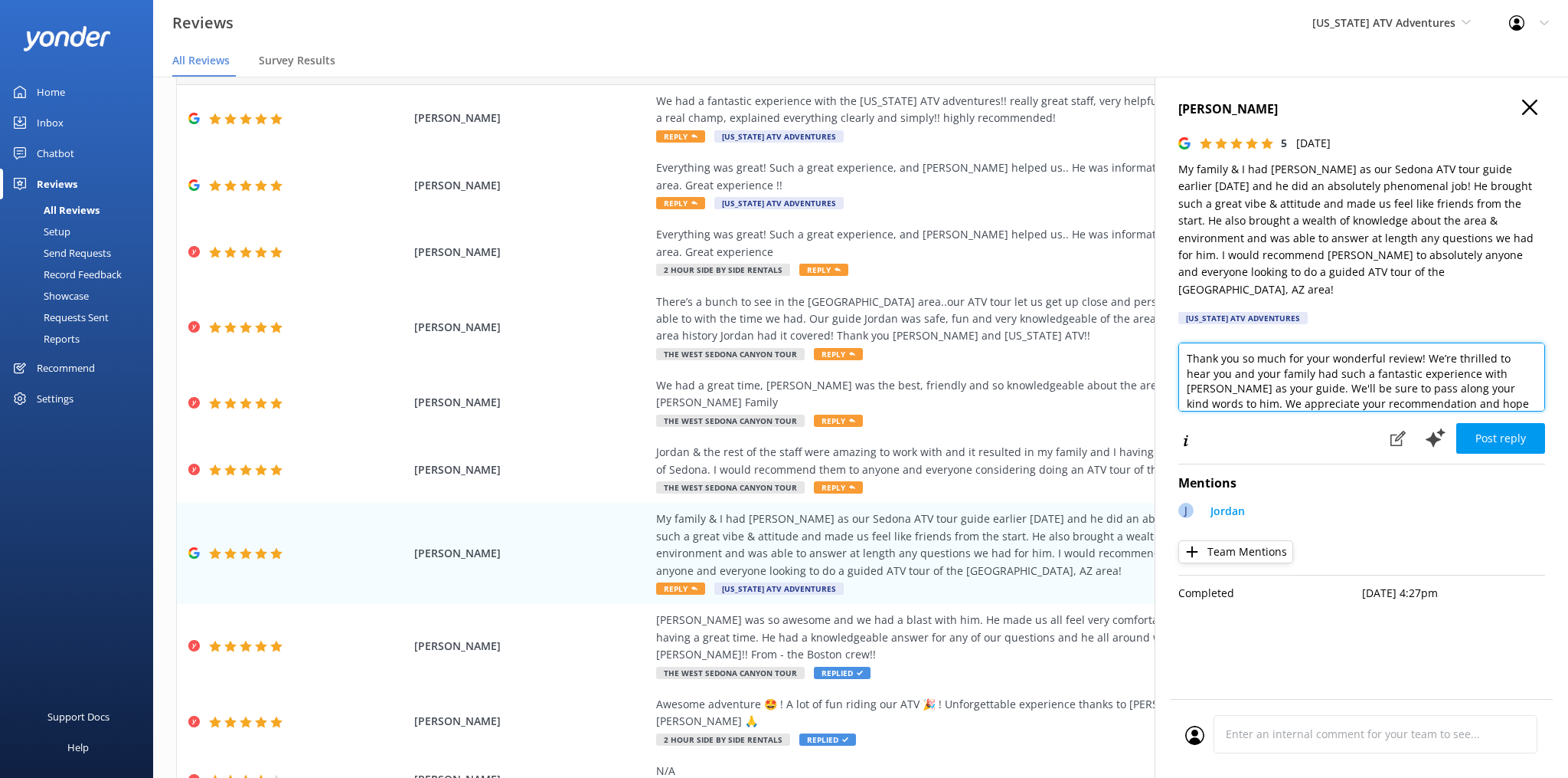
click at [1302, 375] on textarea "Thank you so much for your wonderful review! We’re thrilled to hear you and you…" at bounding box center [1361, 376] width 367 height 69
click at [1392, 378] on textarea "Thank you so much for your wonderful review! We’re thrilled to hear you and you…" at bounding box center [1361, 376] width 367 height 69
paste textarea "- CSR - NicK"
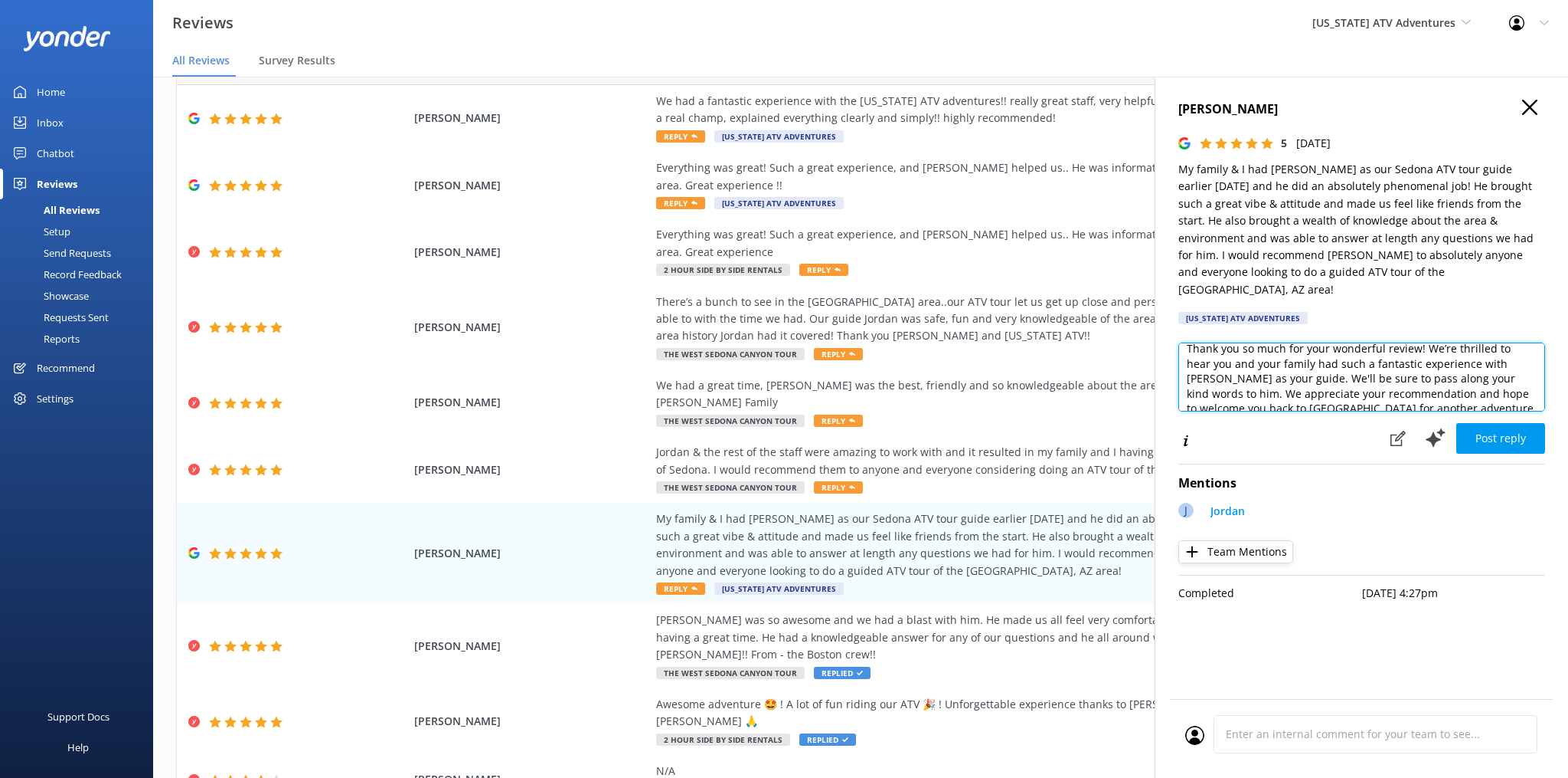
scroll to position [23, 0]
drag, startPoint x: 1243, startPoint y: 355, endPoint x: 1359, endPoint y: 365, distance: 116.4
click at [1359, 365] on textarea "Thank you so much for your wonderful review! We’re thrilled to hear you and you…" at bounding box center [1361, 376] width 367 height 69
click at [1392, 365] on textarea "Thank you so much for your wonderful review! We’re thrilled to hear you and you…" at bounding box center [1361, 376] width 367 height 69
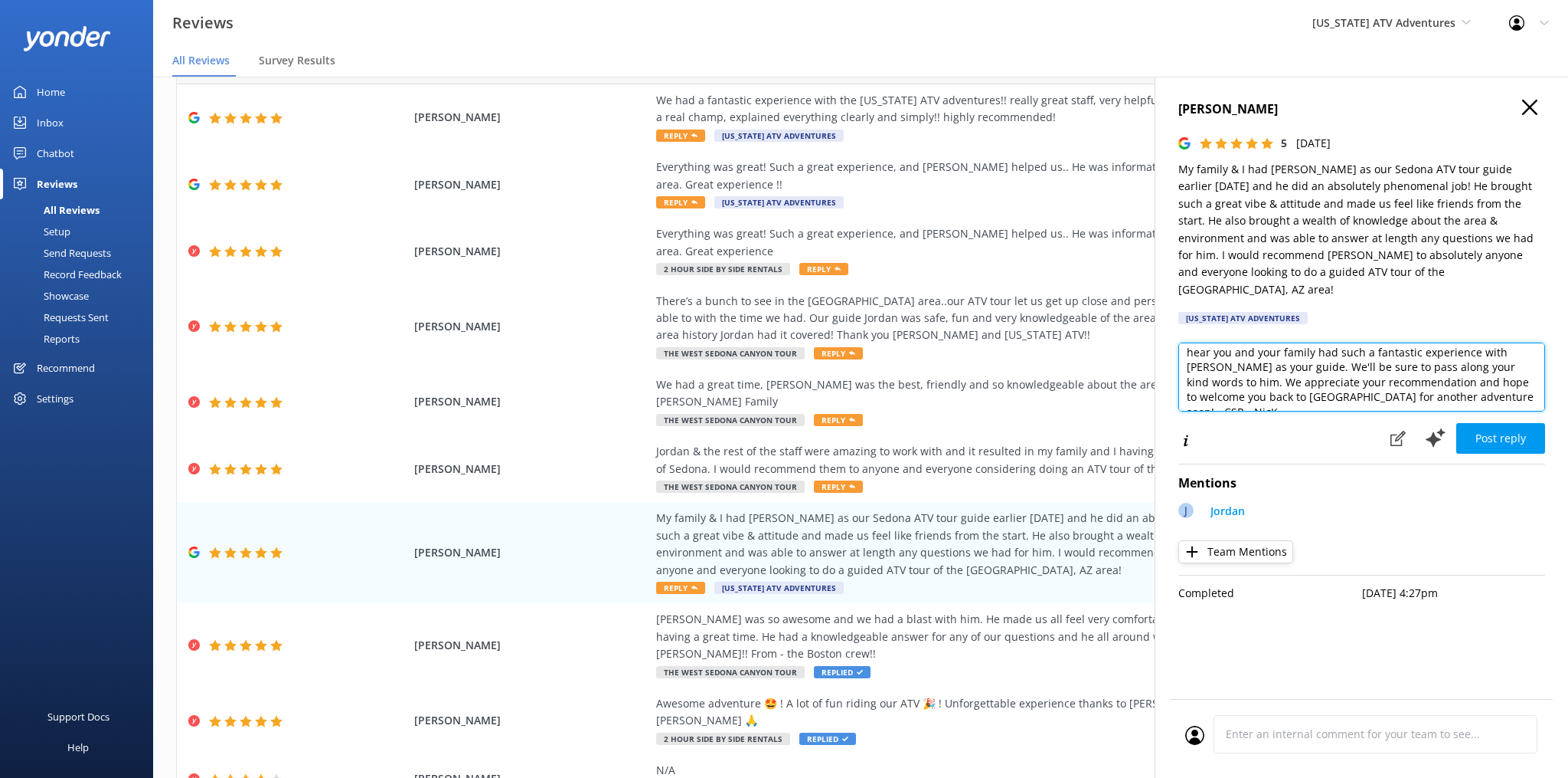
click at [1346, 377] on textarea "Thank you so much for your wonderful review! We’re thrilled to hear you and you…" at bounding box center [1361, 376] width 367 height 69
type textarea "Thank you so much for your wonderful review! We’re thrilled to hear you and you…"
click at [1490, 423] on button "Post reply" at bounding box center [1501, 438] width 89 height 31
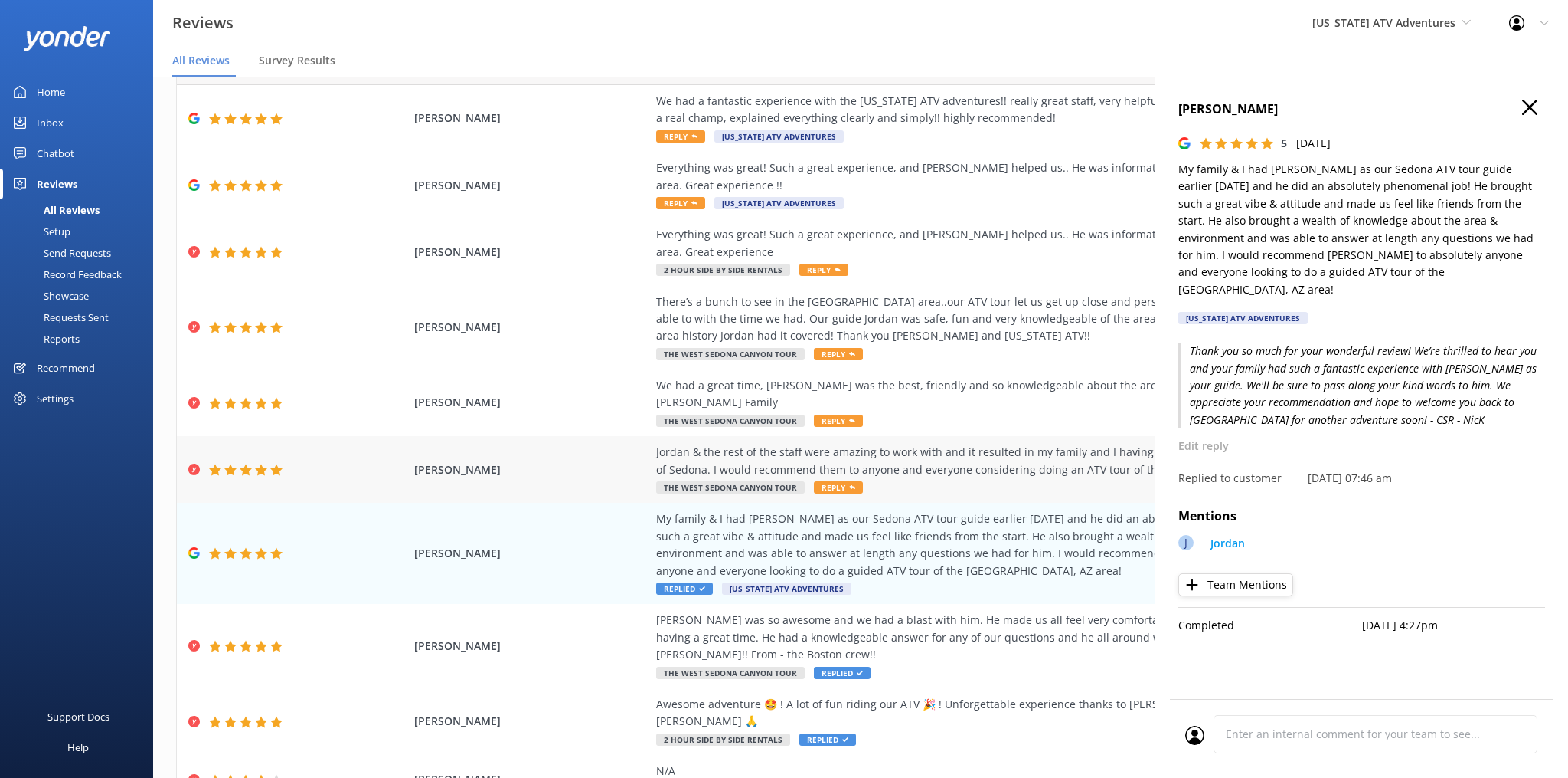
click at [816, 481] on span "Reply" at bounding box center [838, 487] width 49 height 13
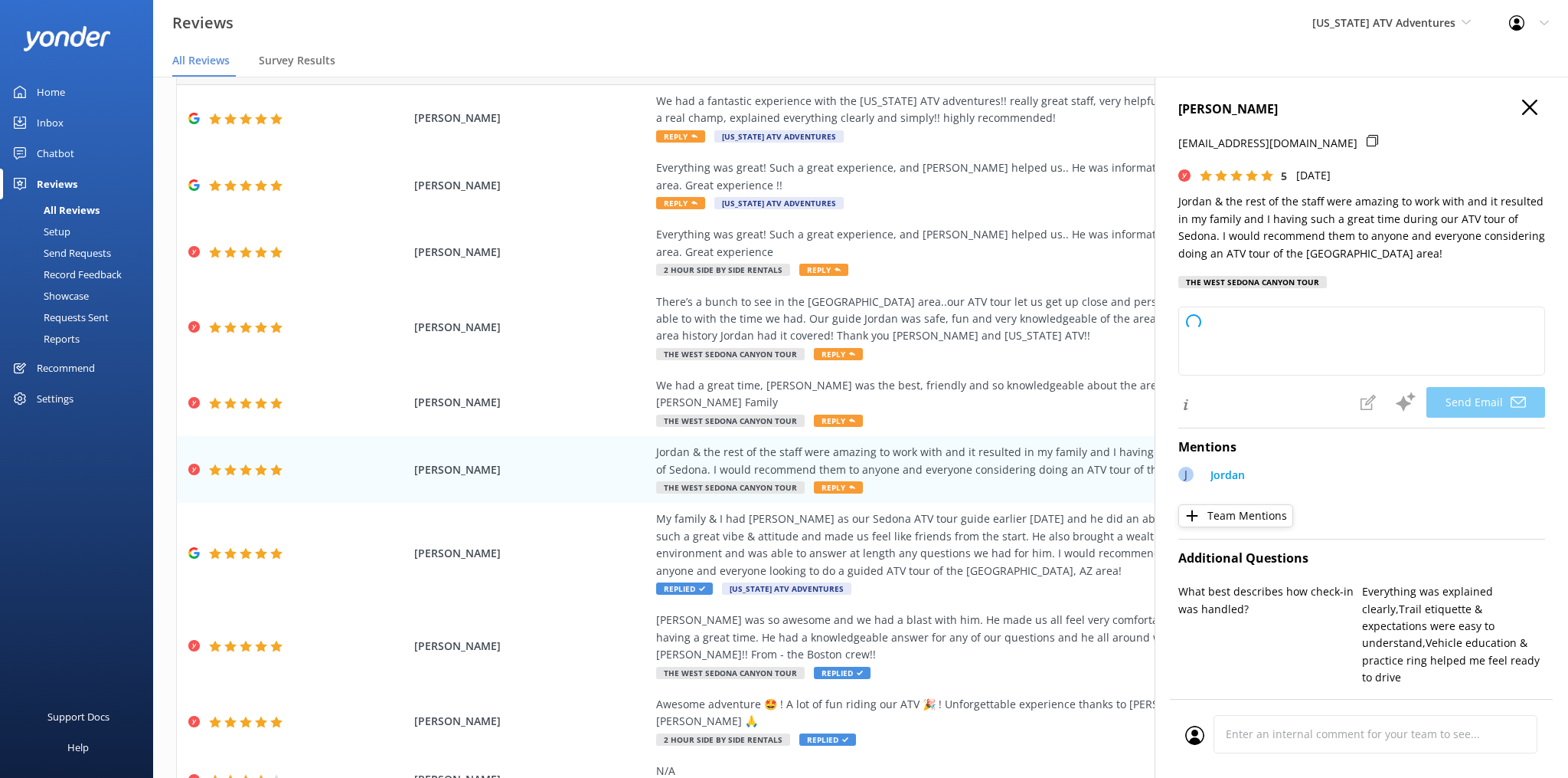
type textarea "Hi [PERSON_NAME], Thank you so much for your wonderful review! We're thrilled t…"
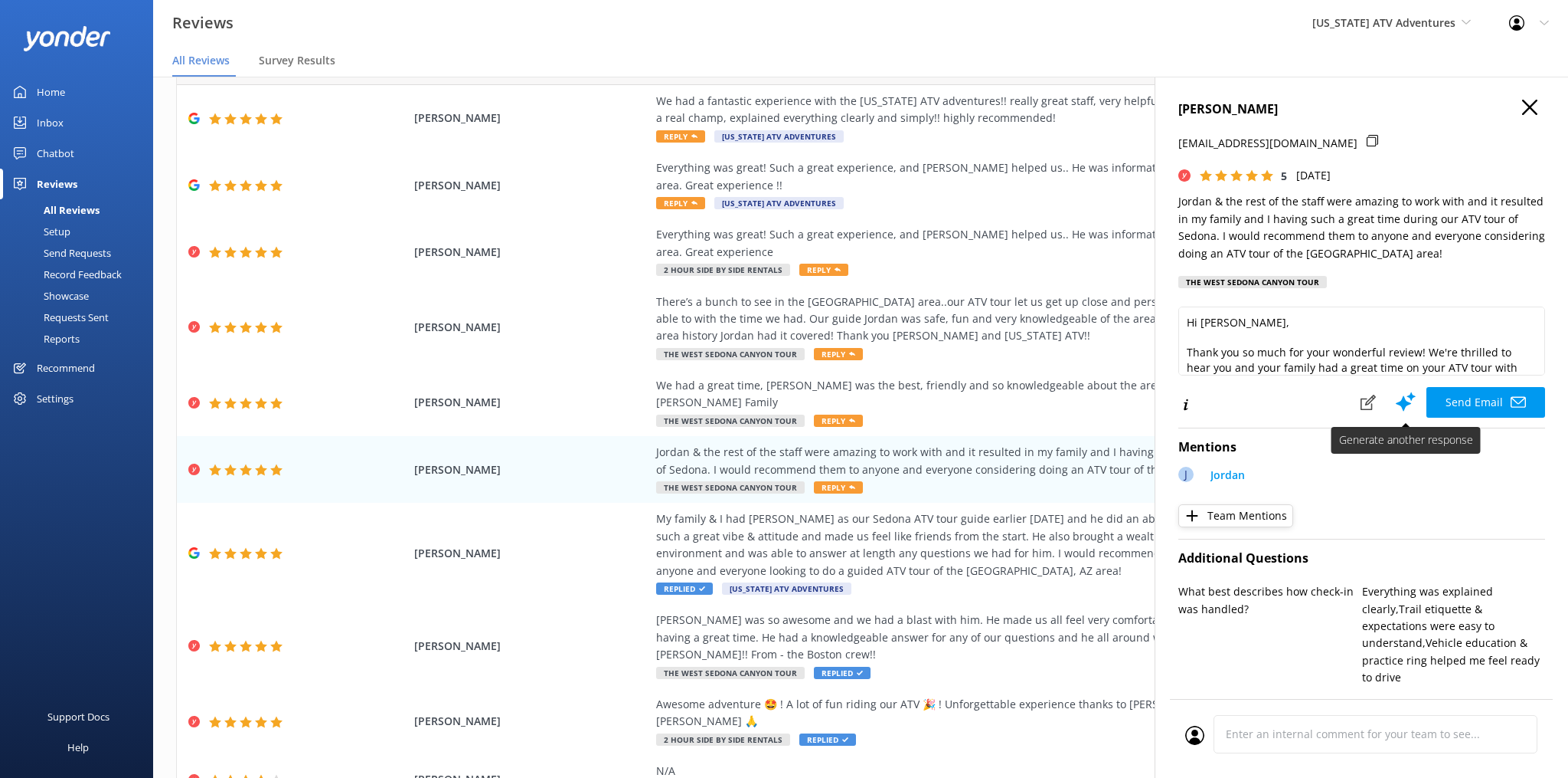
click at [1404, 398] on use at bounding box center [1406, 402] width 20 height 19
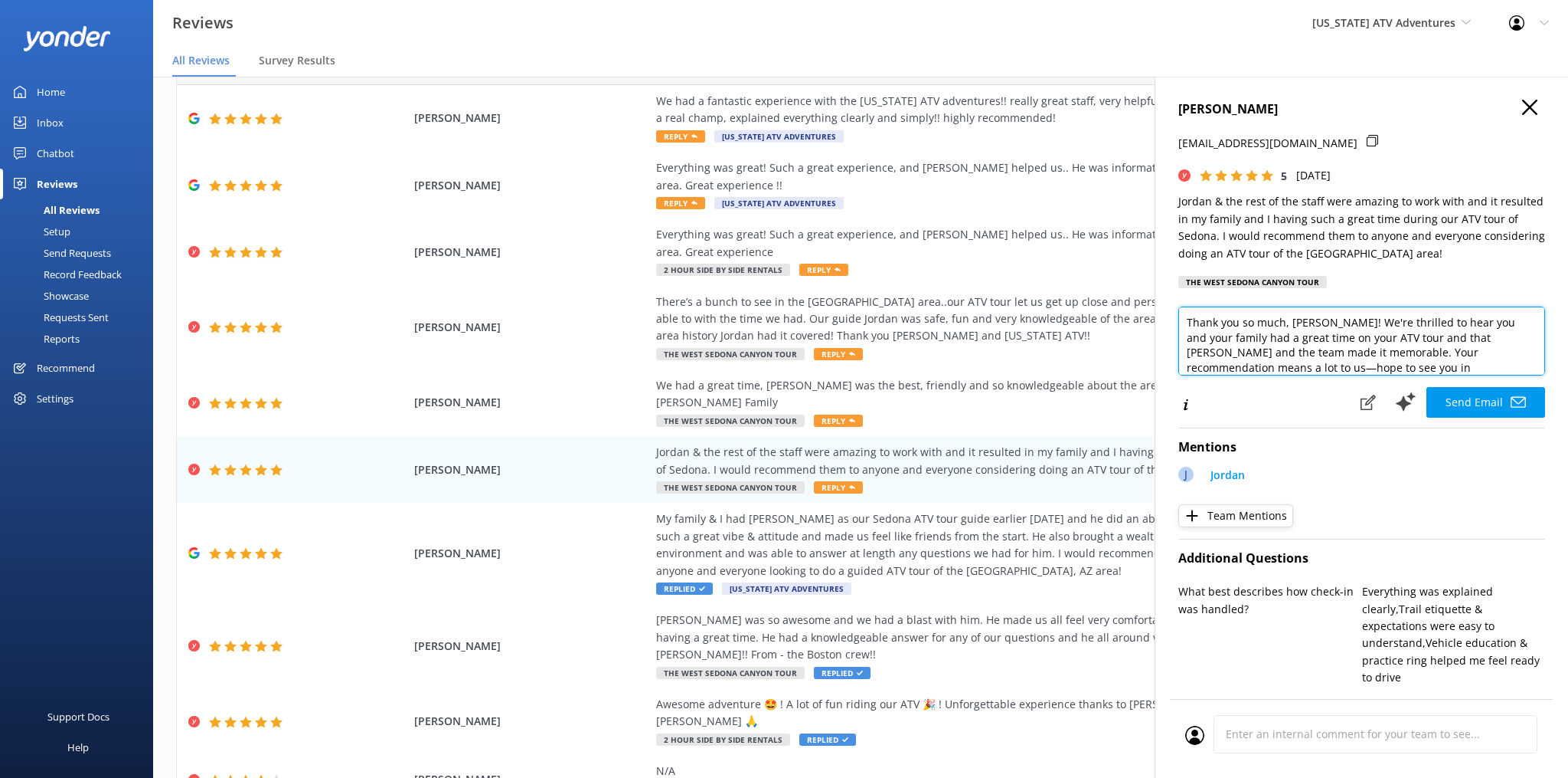
click at [1360, 371] on textarea "Thank you so much, [PERSON_NAME]! We're thrilled to hear you and your family ha…" at bounding box center [1361, 340] width 367 height 69
paste textarea "- CSR - NicK"
type textarea "Thank you so much, [PERSON_NAME]! We're thrilled to hear you and your family ha…"
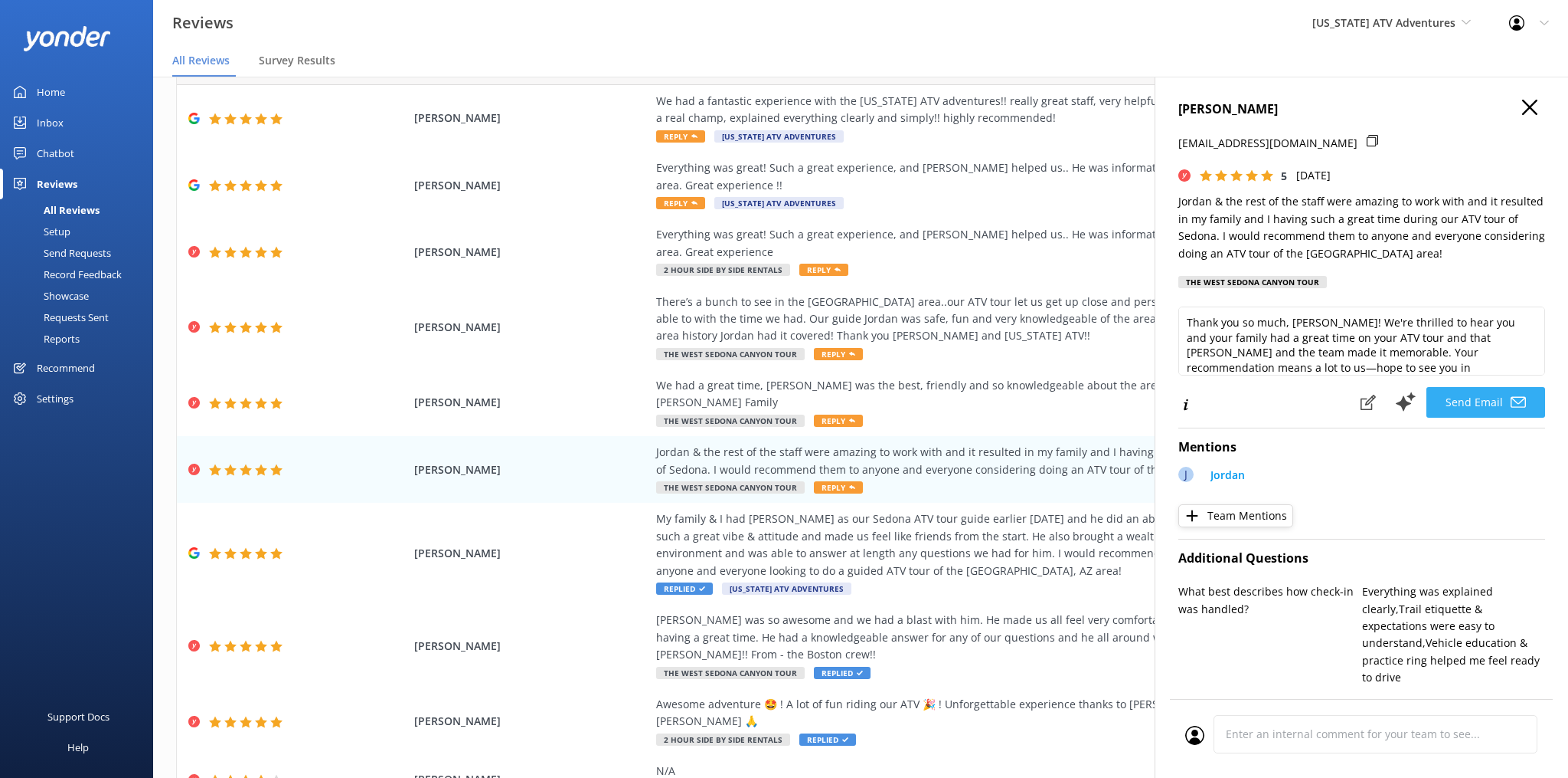
click at [1488, 399] on button "Send Email" at bounding box center [1486, 403] width 118 height 31
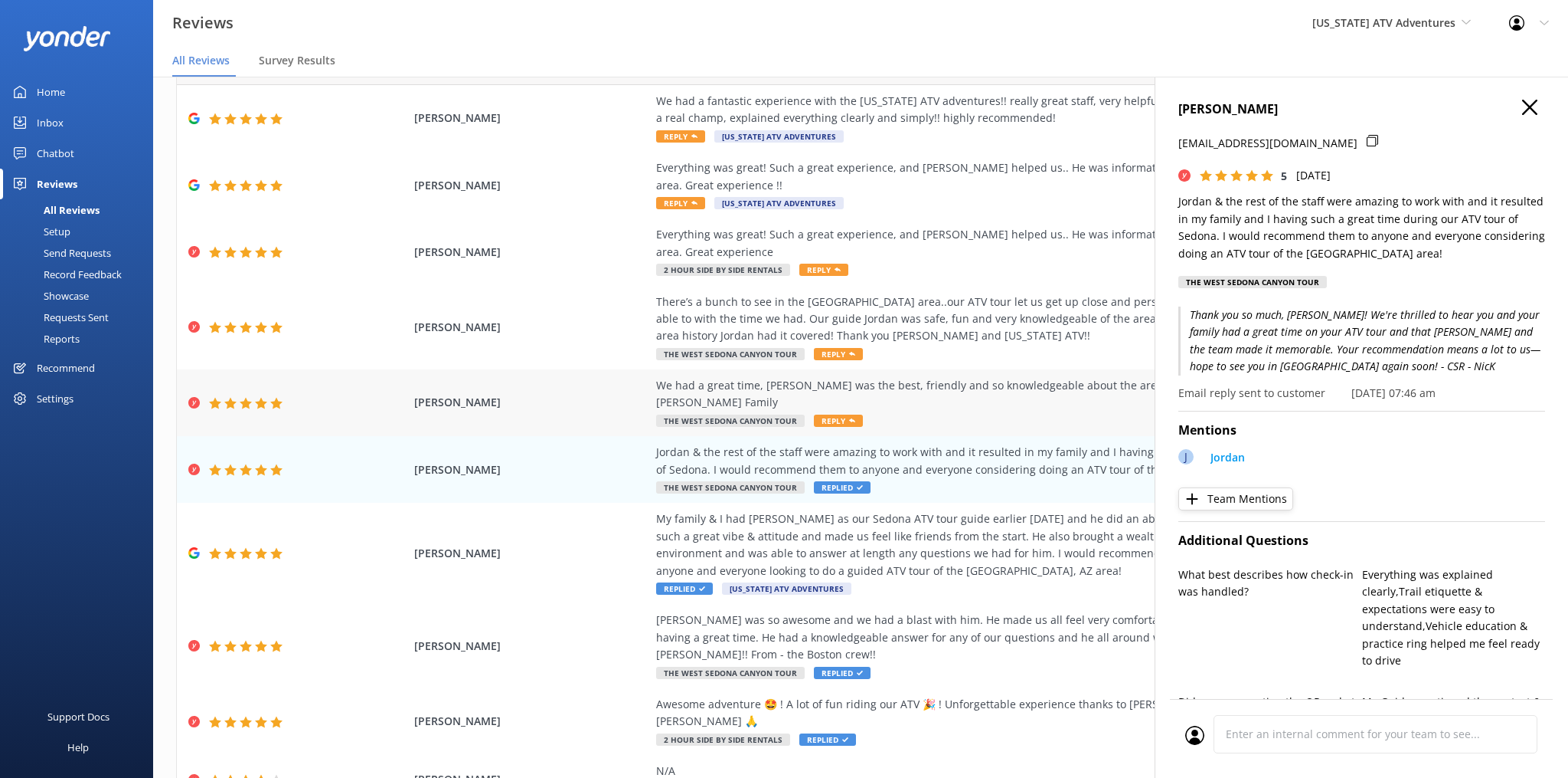
click at [710, 377] on div "We had a great time, [PERSON_NAME] was the best, friendly and so knowledgeable …" at bounding box center [1005, 403] width 697 height 51
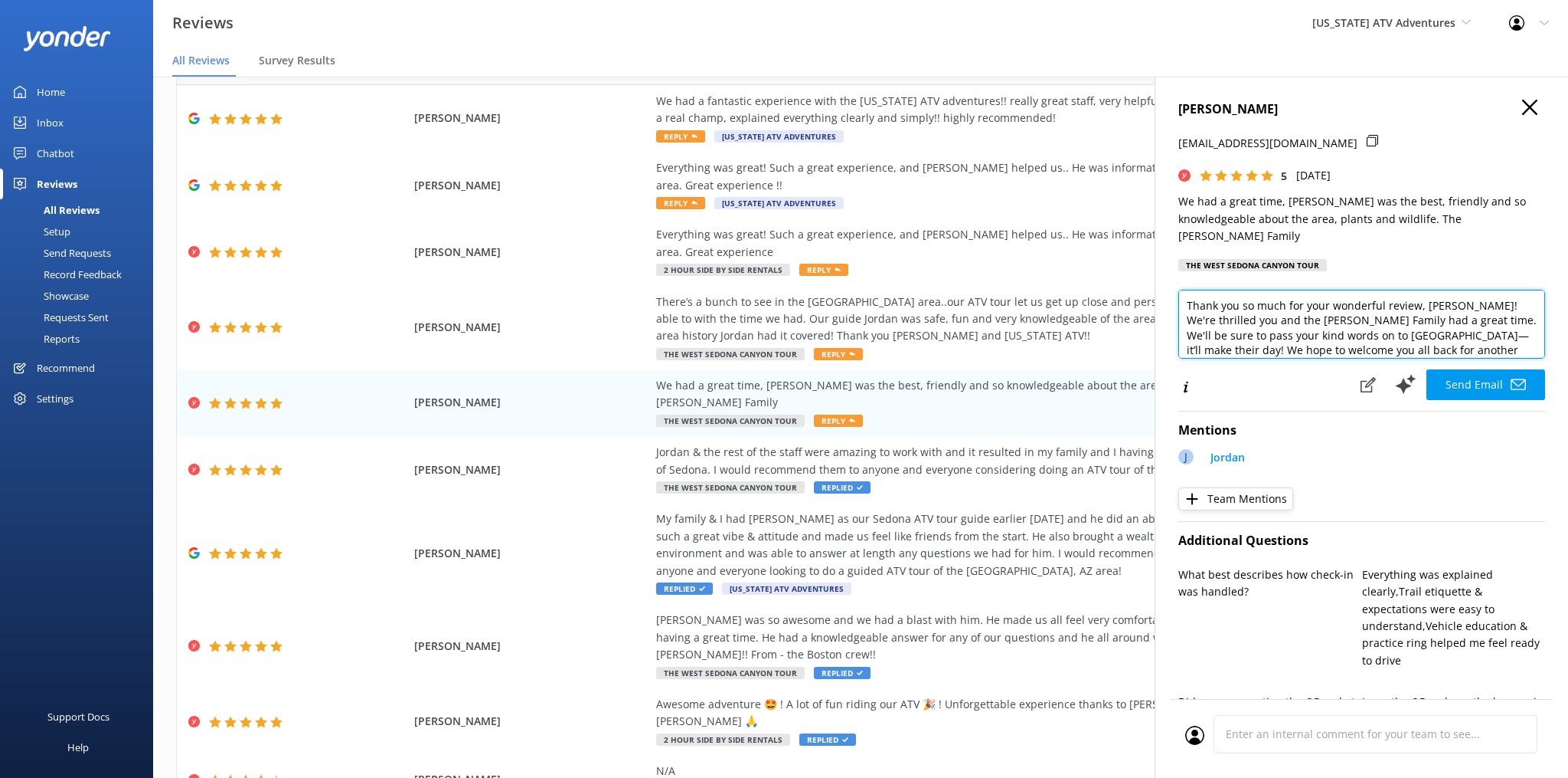
click at [1415, 330] on textarea "Thank you so much for your wonderful review, [PERSON_NAME]! We're thrilled you …" at bounding box center [1361, 324] width 367 height 69
paste textarea "- CSR - NicK"
type textarea "Thank you so much for your wonderful review, [PERSON_NAME]! We're thrilled you …"
click at [1460, 370] on button "Send Email" at bounding box center [1486, 385] width 118 height 31
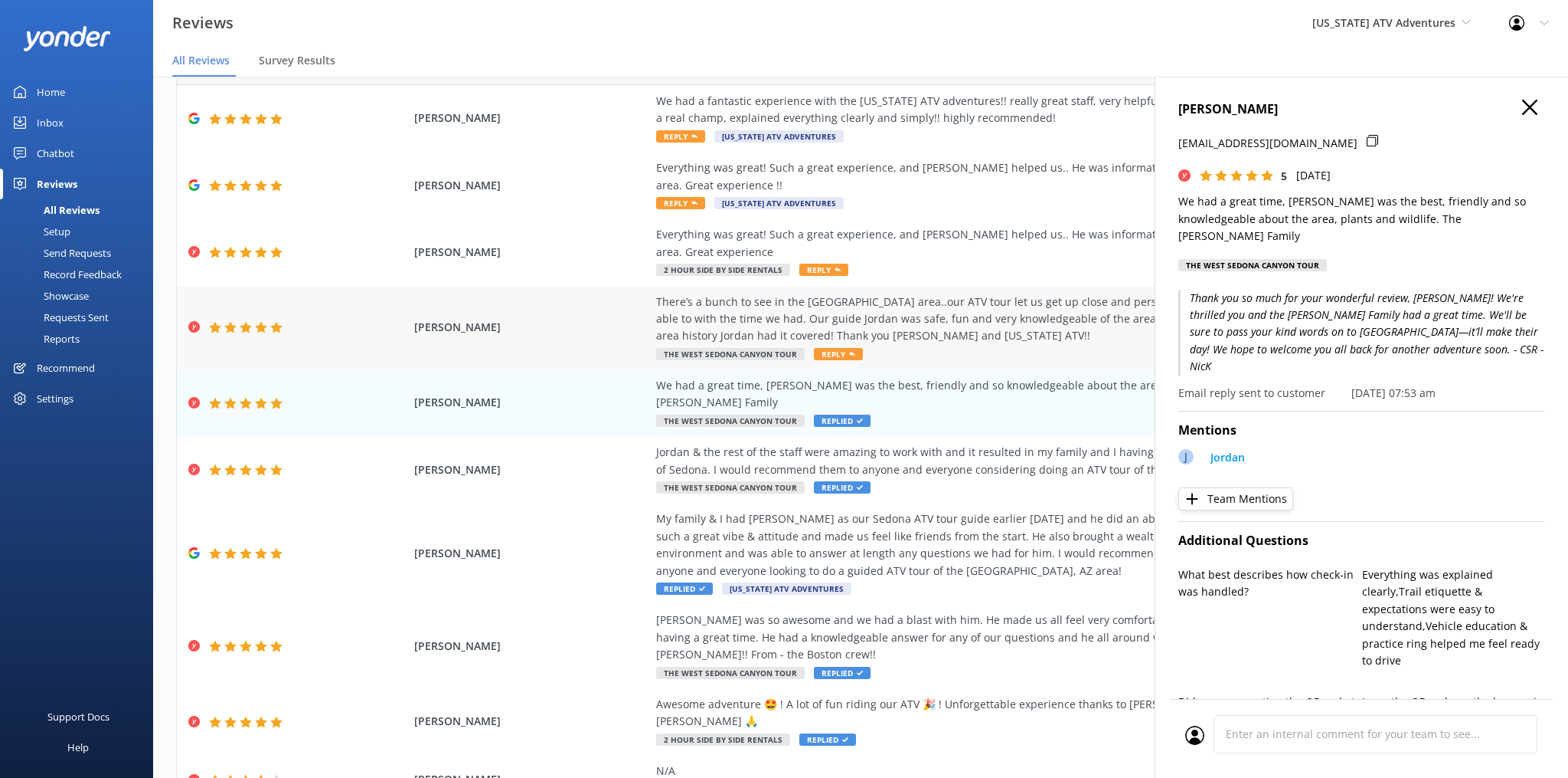
click at [823, 348] on span "Reply" at bounding box center [838, 354] width 49 height 13
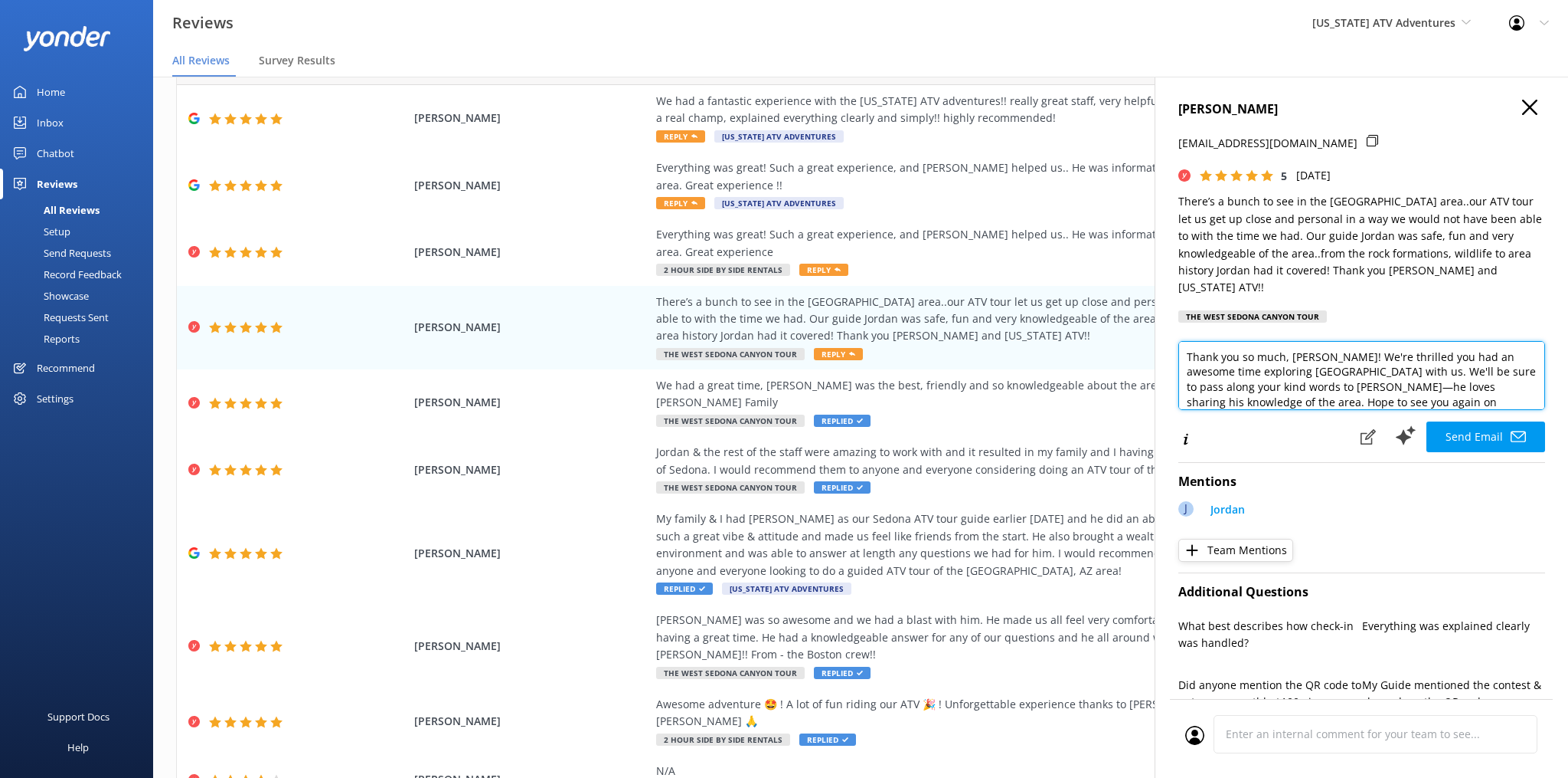
click at [1399, 387] on textarea "Thank you so much, [PERSON_NAME]! We're thrilled you had an awesome time explor…" at bounding box center [1361, 374] width 367 height 69
paste textarea "- CSR - NicK"
type textarea "Thank you so much, [PERSON_NAME]! We're thrilled you had an awesome time explor…"
click at [1466, 421] on button "Send Email" at bounding box center [1486, 437] width 118 height 31
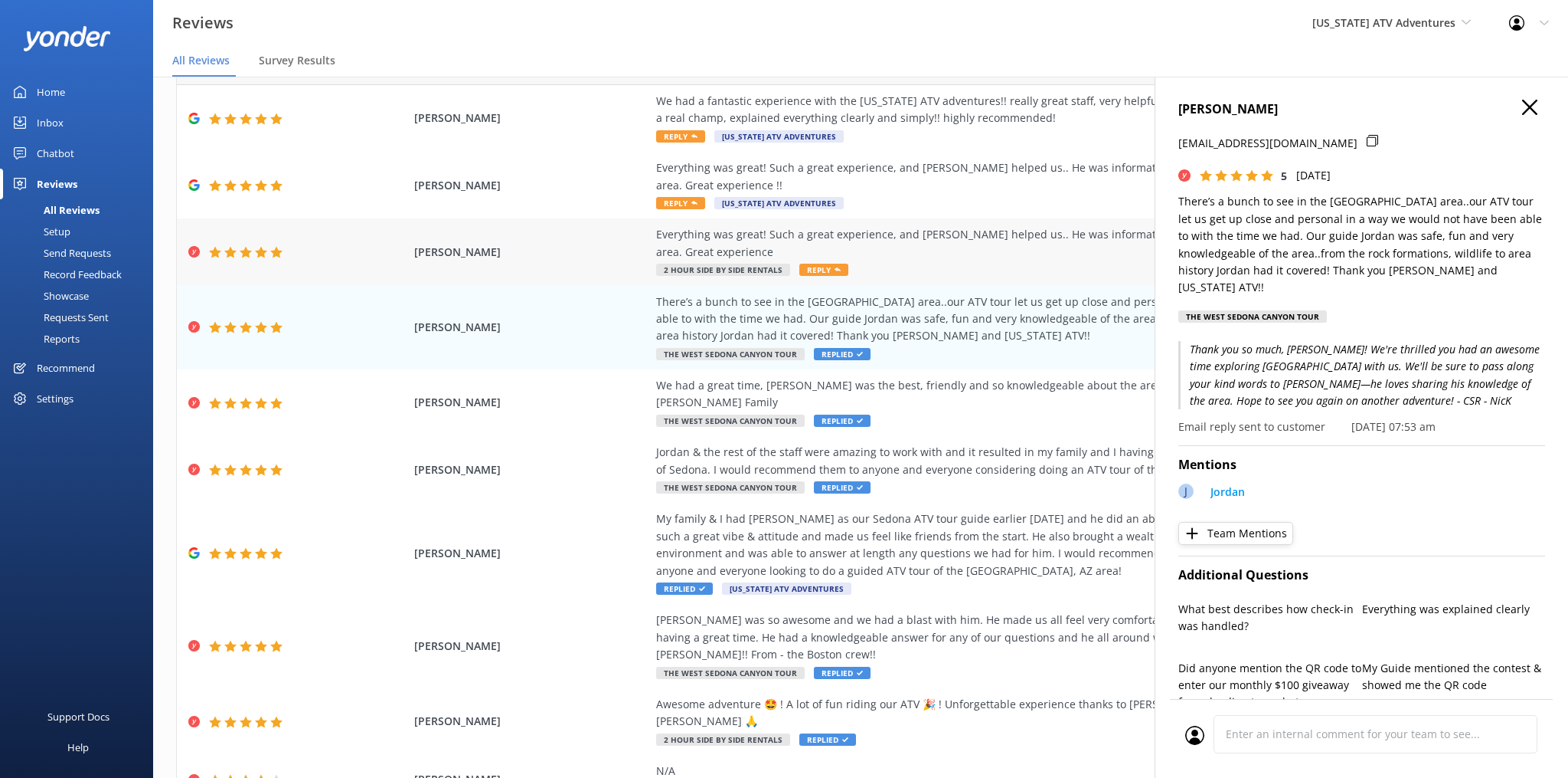
click at [816, 264] on span "Reply" at bounding box center [823, 270] width 49 height 13
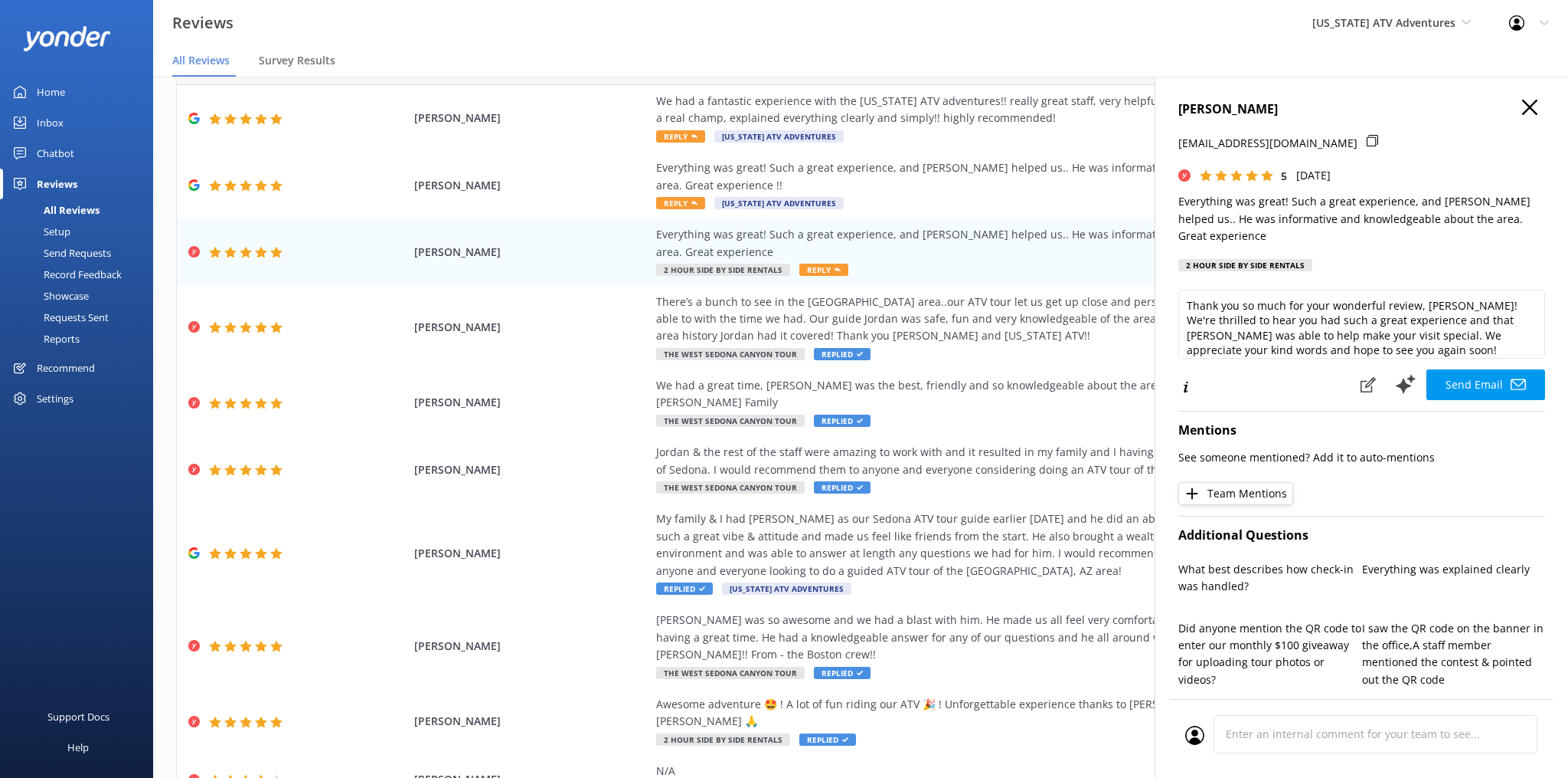
click at [1335, 343] on div "Thank you so much for your wonderful review, [PERSON_NAME]! We're thrilled to h…" at bounding box center [1361, 327] width 367 height 75
click at [1342, 337] on textarea "Thank you so much for your wonderful review, [PERSON_NAME]! We're thrilled to h…" at bounding box center [1361, 324] width 367 height 69
paste textarea "- CSR - NicK"
type textarea "Thank you so much for your wonderful review, [PERSON_NAME]! We're thrilled to h…"
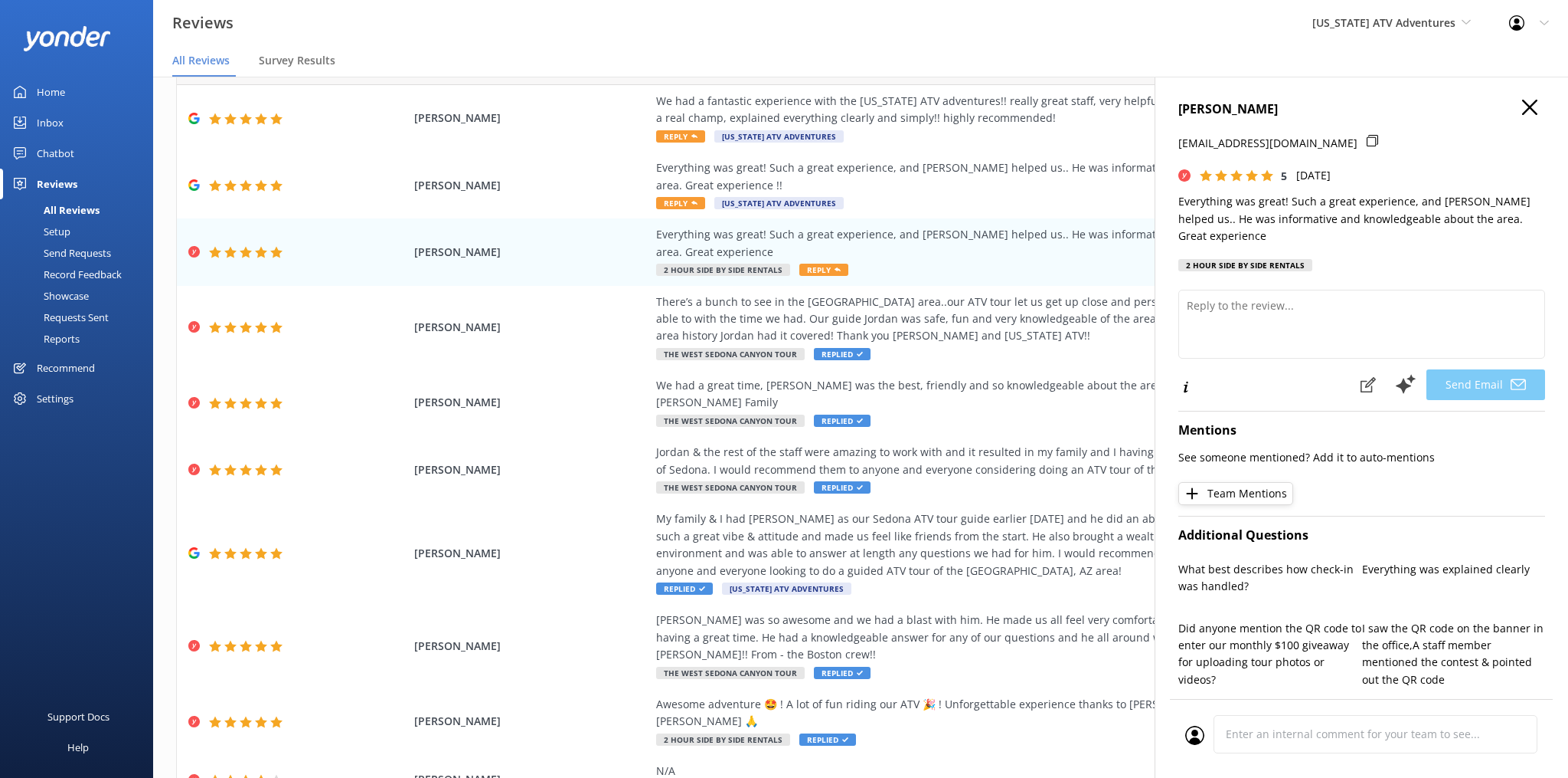
click at [1537, 114] on use "button" at bounding box center [1530, 108] width 16 height 16
